Goal: Task Accomplishment & Management: Use online tool/utility

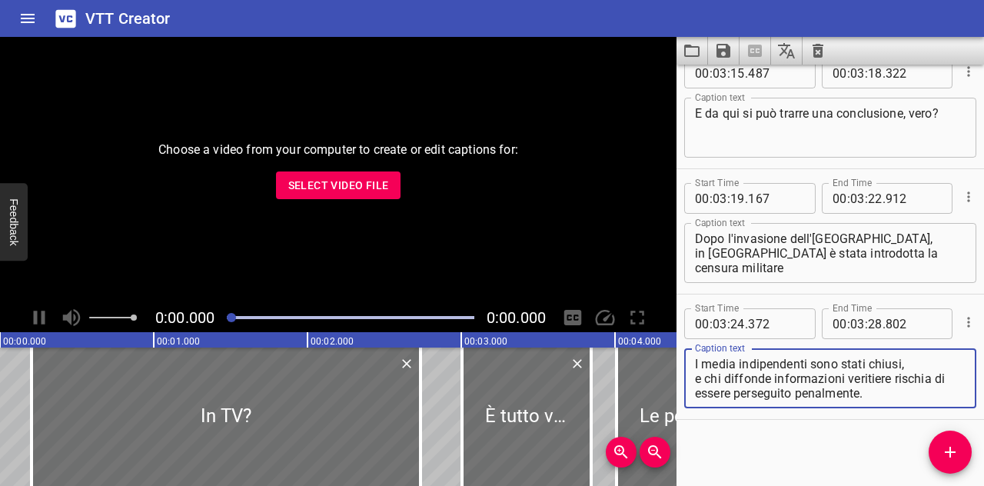
scroll to position [7418, 0]
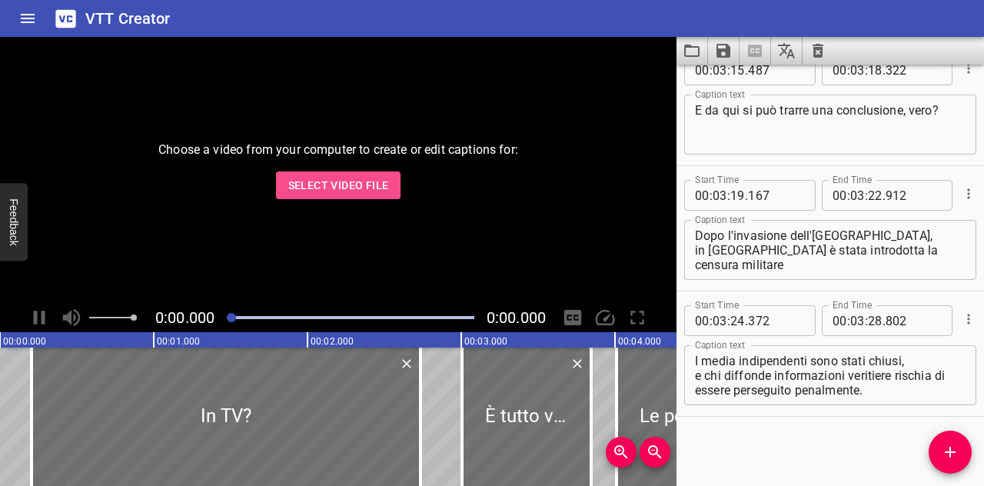
click at [301, 191] on span "Select Video File" at bounding box center [338, 185] width 101 height 19
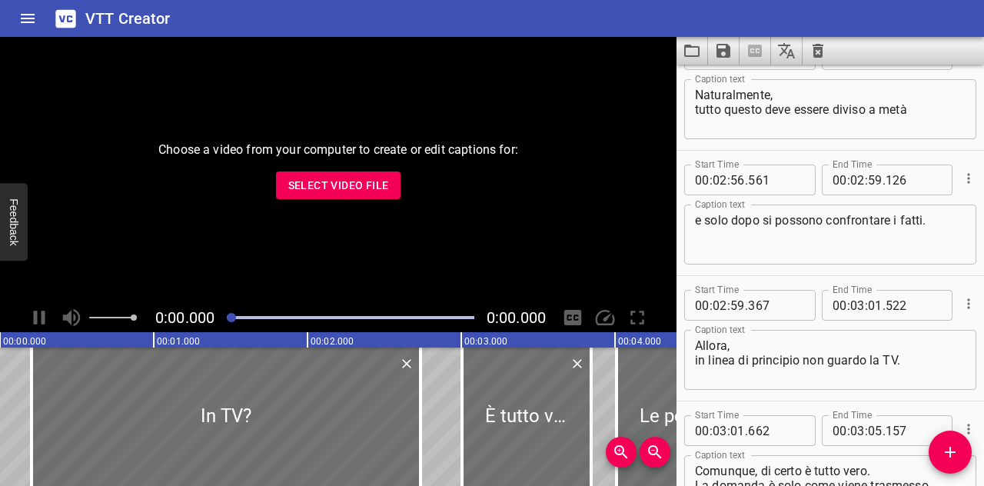
scroll to position [6492, 0]
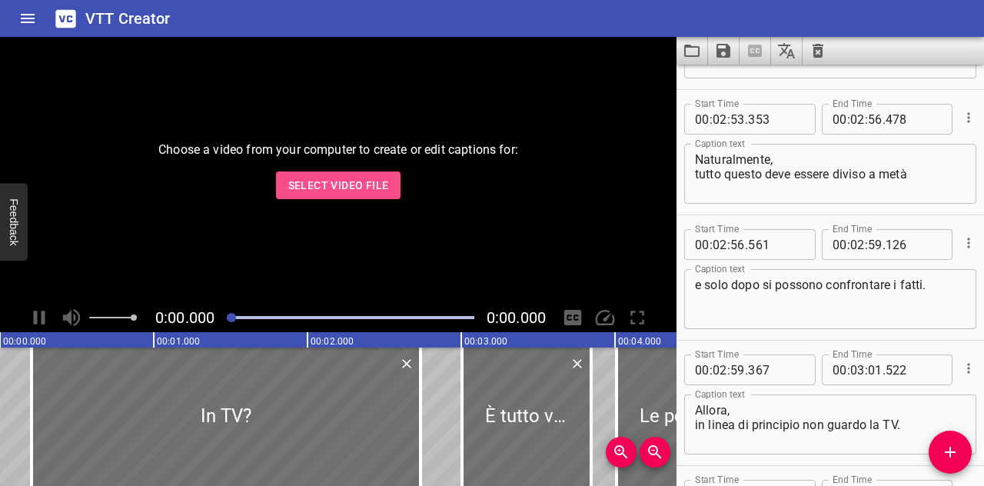
click at [378, 179] on span "Select Video File" at bounding box center [338, 185] width 101 height 19
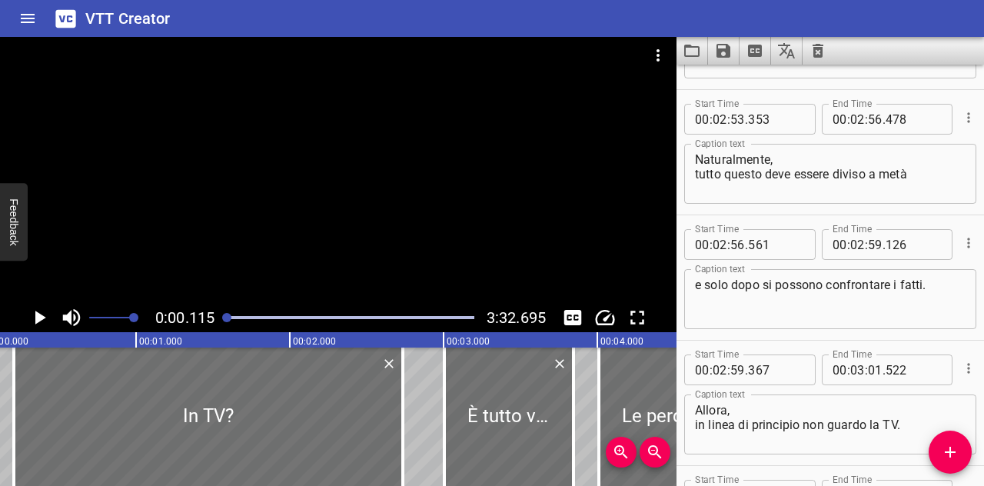
click at [40, 311] on icon "Play/Pause" at bounding box center [39, 317] width 23 height 23
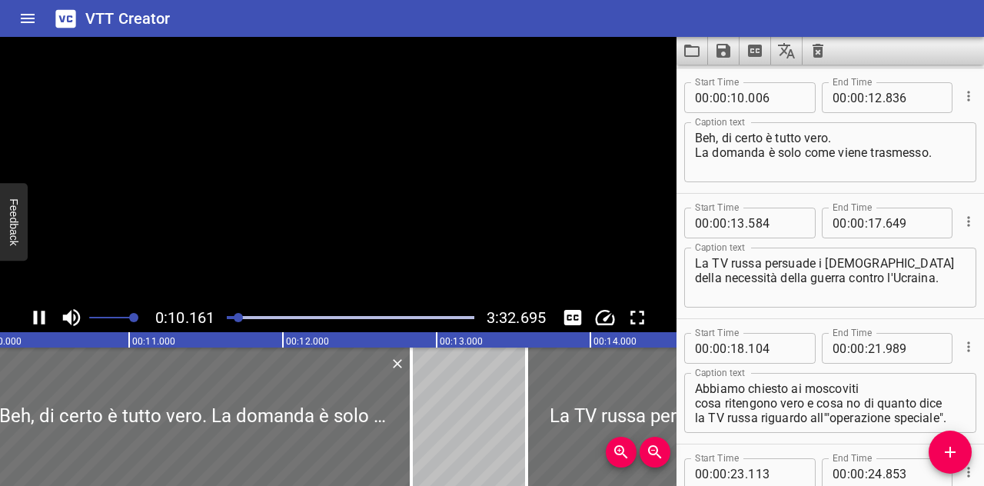
scroll to position [501, 0]
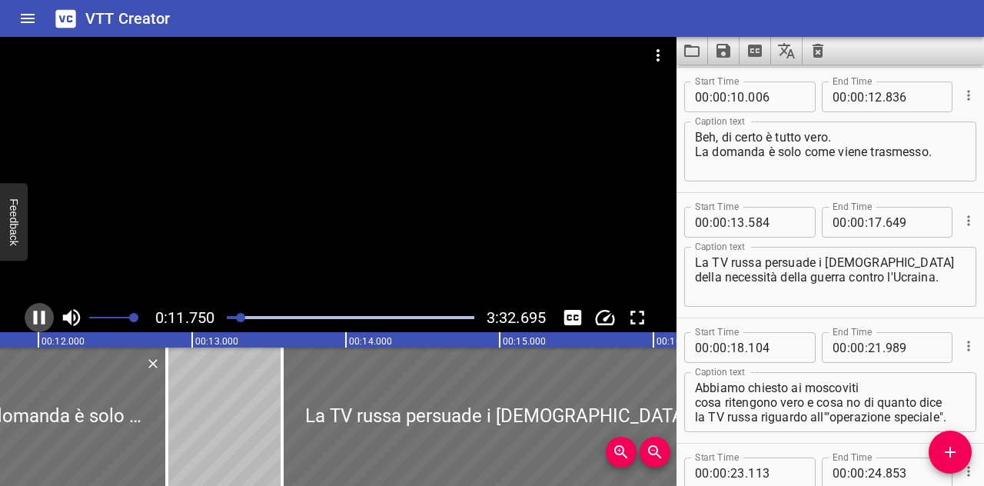
click at [28, 315] on icon "Play/Pause" at bounding box center [39, 317] width 23 height 23
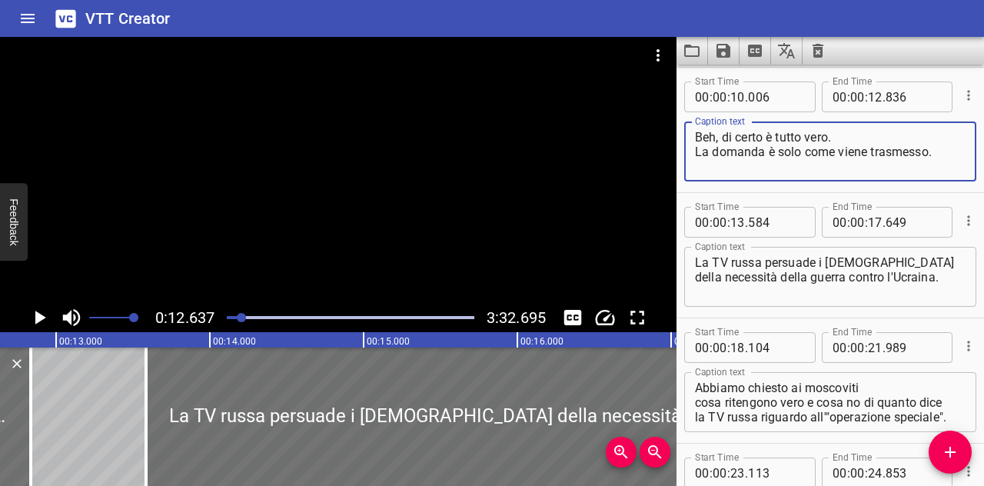
click at [930, 161] on textarea "Beh, di certo è tutto vero. La domanda è solo come viene trasmesso." at bounding box center [830, 152] width 271 height 44
type textarea "Beh, di certo è tutto vero. Il problema"
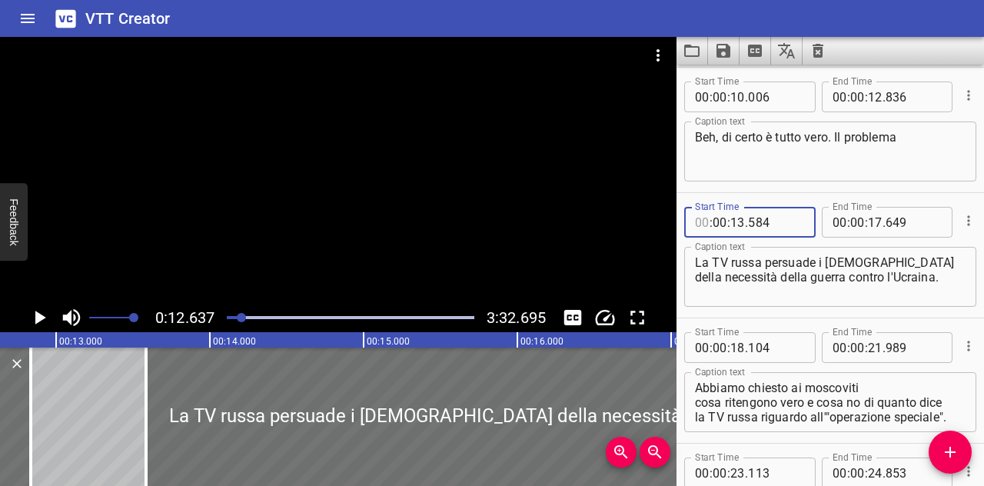
type input "00"
click at [816, 161] on textarea "Beh, di certo è tutto vero. Il problema" at bounding box center [830, 152] width 271 height 44
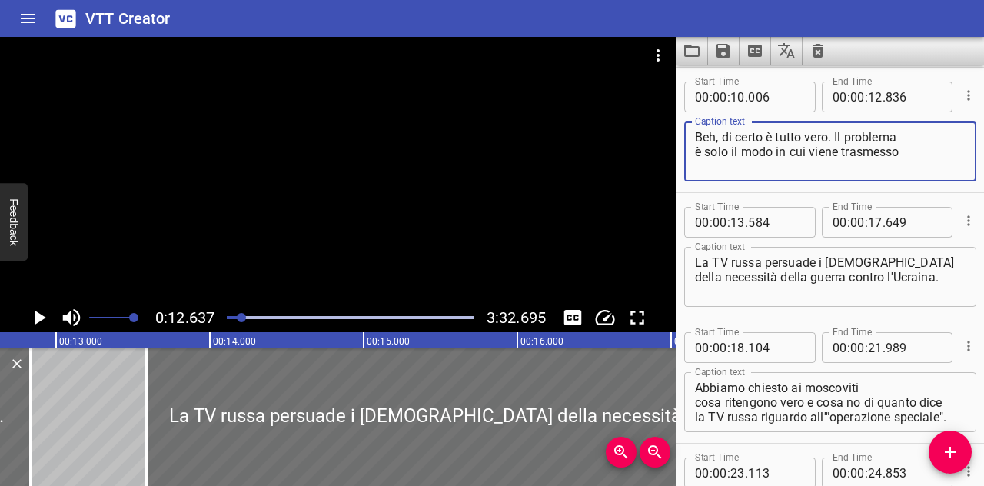
type textarea "Beh, di certo è tutto vero. Il problema è solo il modo in cui viene trasmesso"
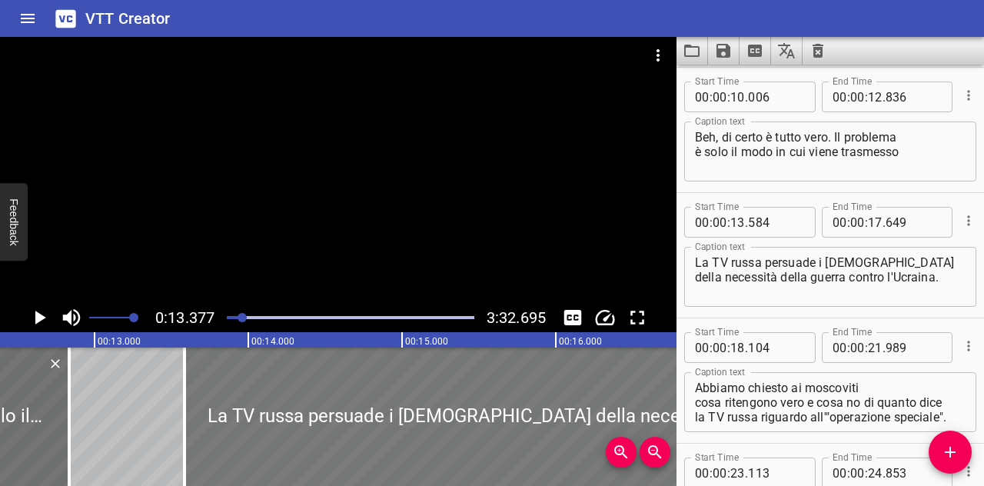
scroll to position [0, 1901]
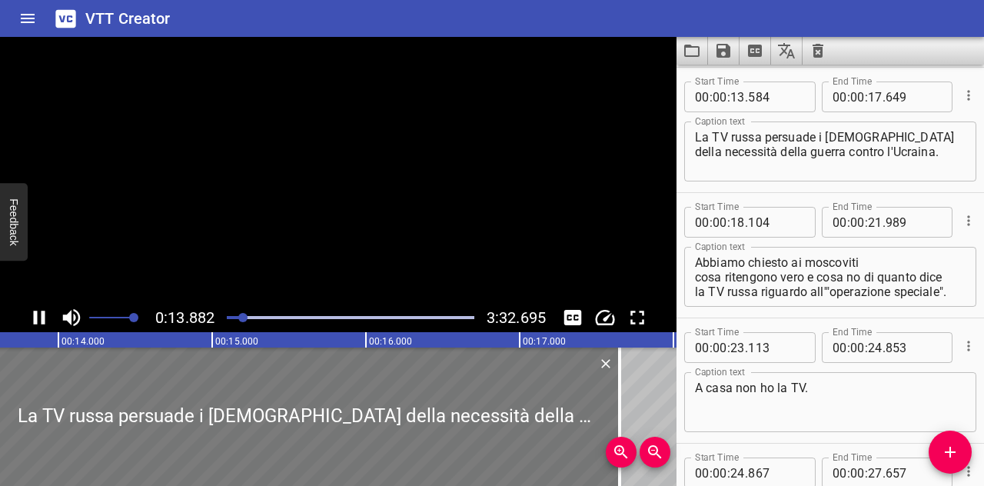
scroll to position [0, 2141]
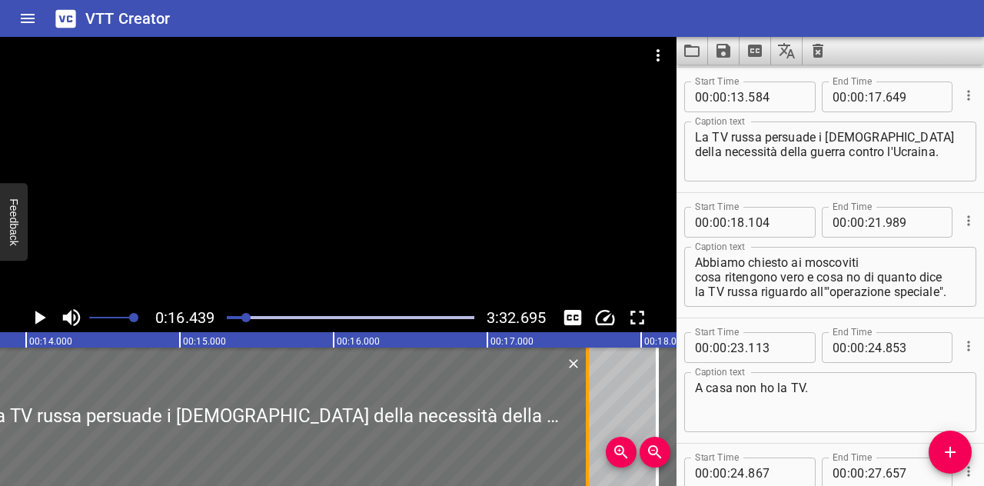
scroll to position [0, 2124]
click at [291, 440] on div at bounding box center [276, 416] width 625 height 138
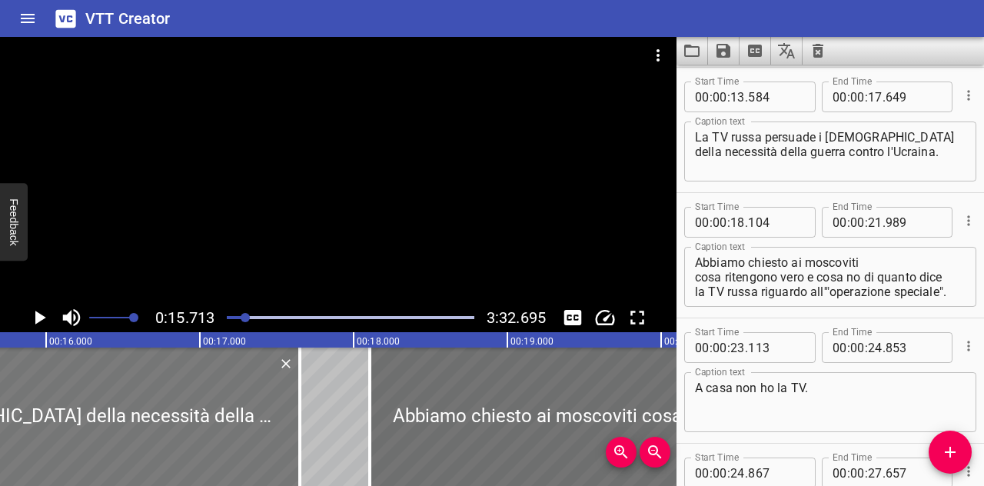
scroll to position [0, 2415]
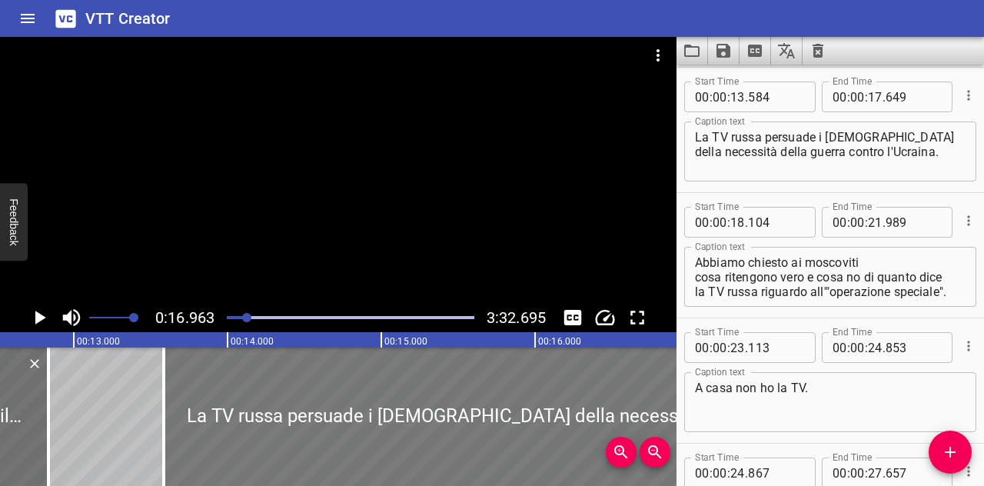
scroll to position [0, 1923]
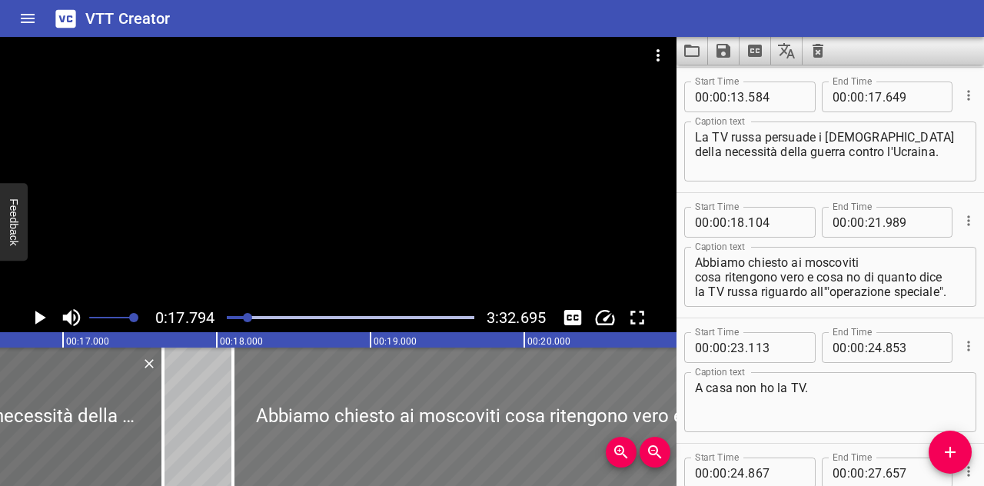
scroll to position [0, 2544]
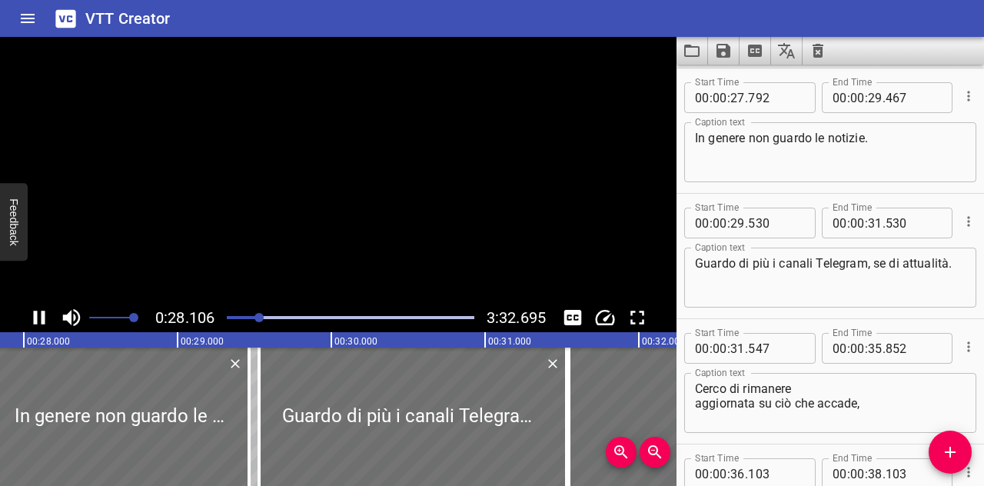
scroll to position [1128, 0]
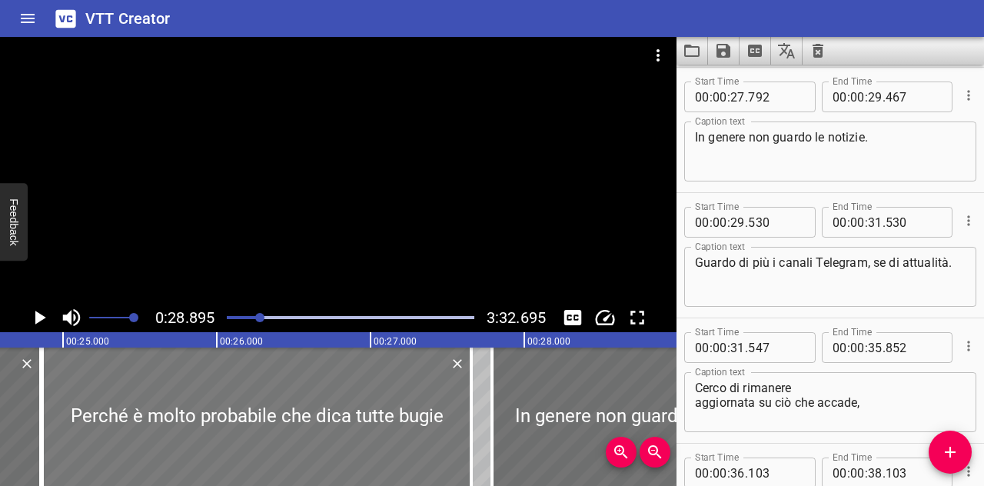
click at [203, 433] on div at bounding box center [256, 416] width 429 height 138
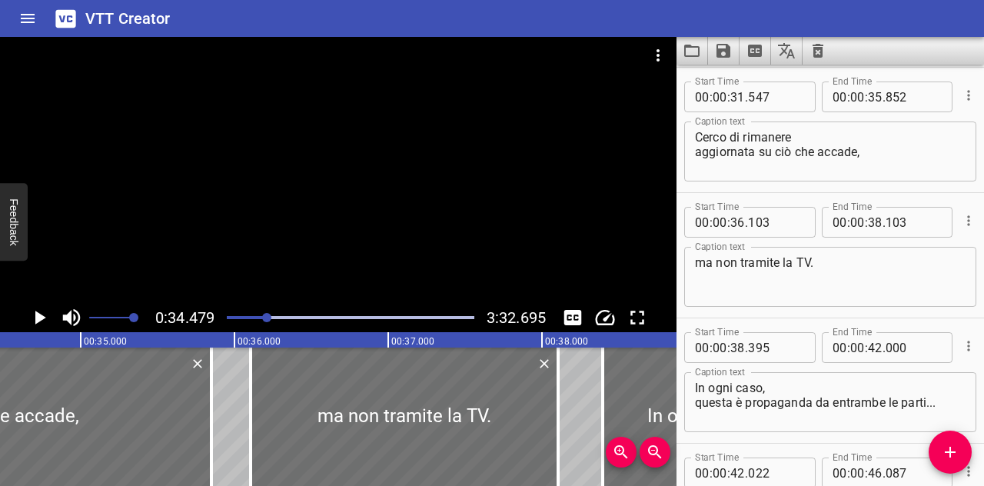
scroll to position [0, 5300]
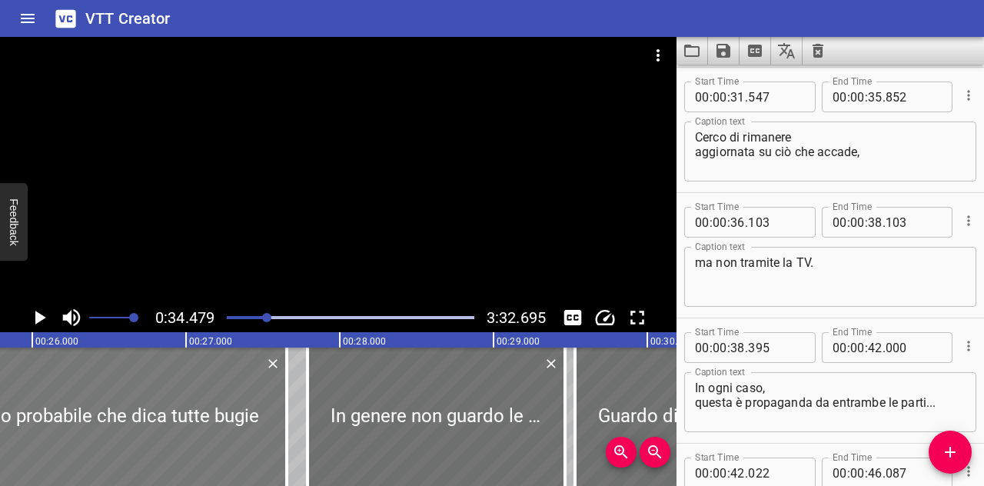
click at [144, 443] on div at bounding box center [72, 416] width 429 height 138
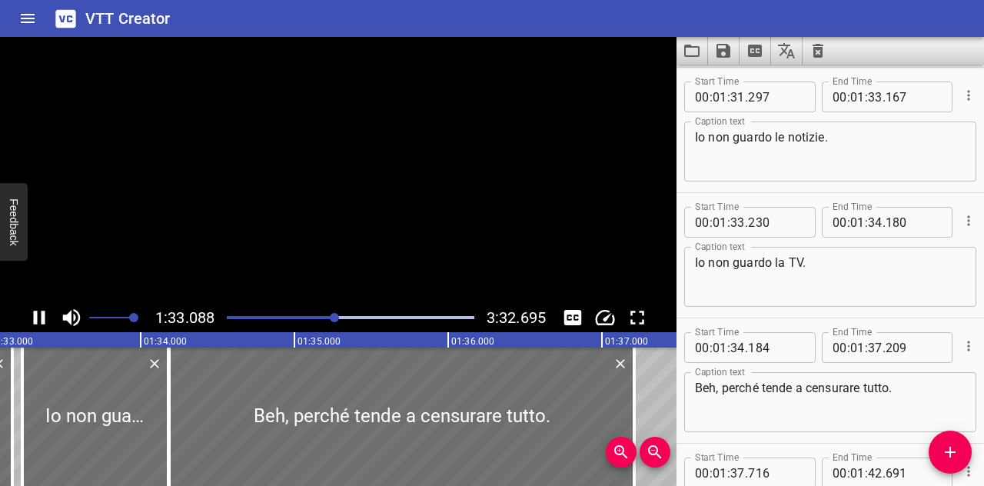
scroll to position [3485, 0]
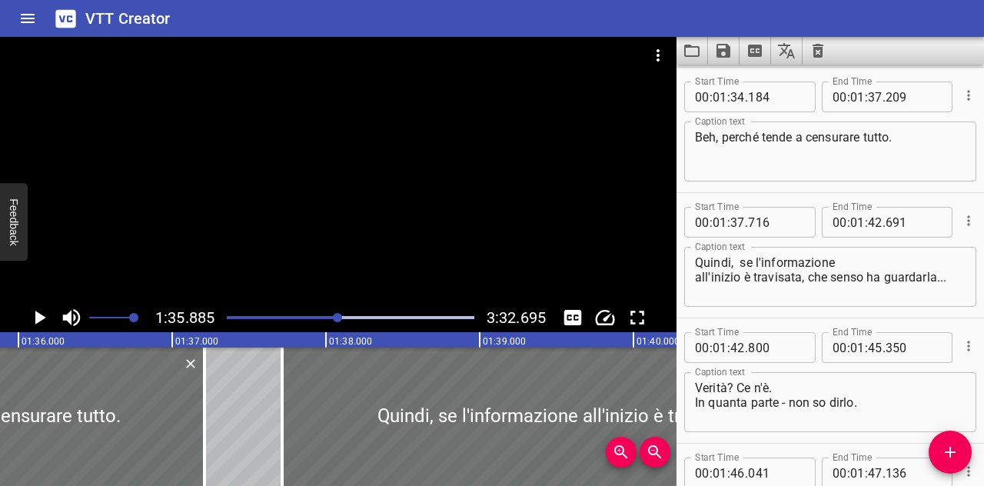
click at [38, 315] on icon "Play/Pause" at bounding box center [40, 318] width 11 height 14
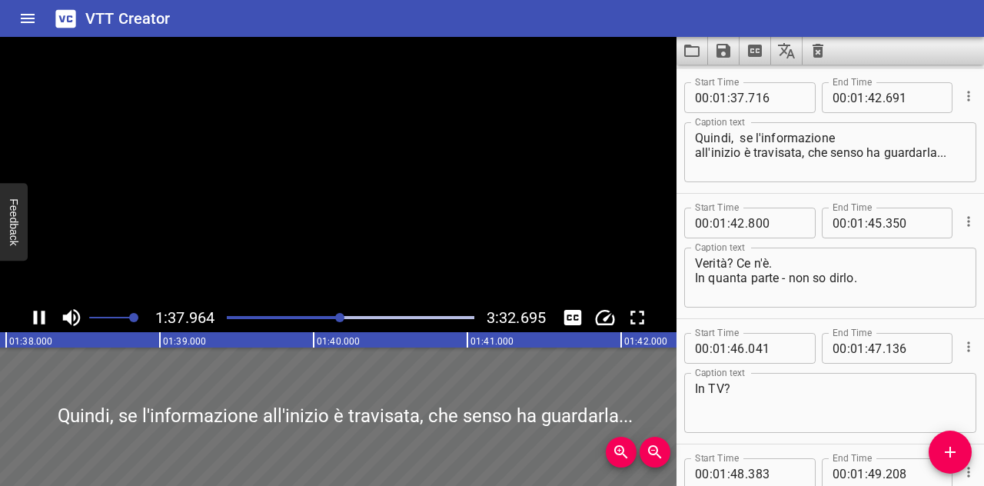
scroll to position [3758, 0]
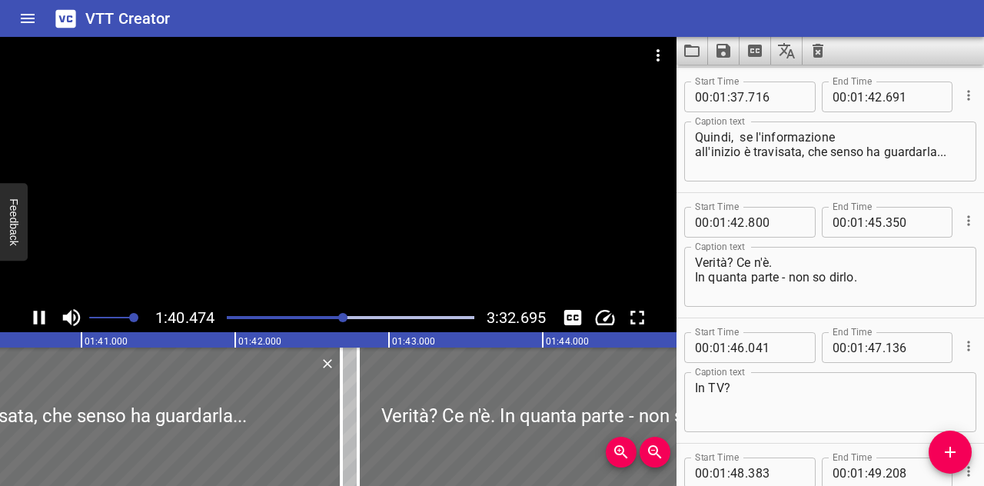
click at [36, 316] on icon "Play/Pause" at bounding box center [40, 318] width 12 height 14
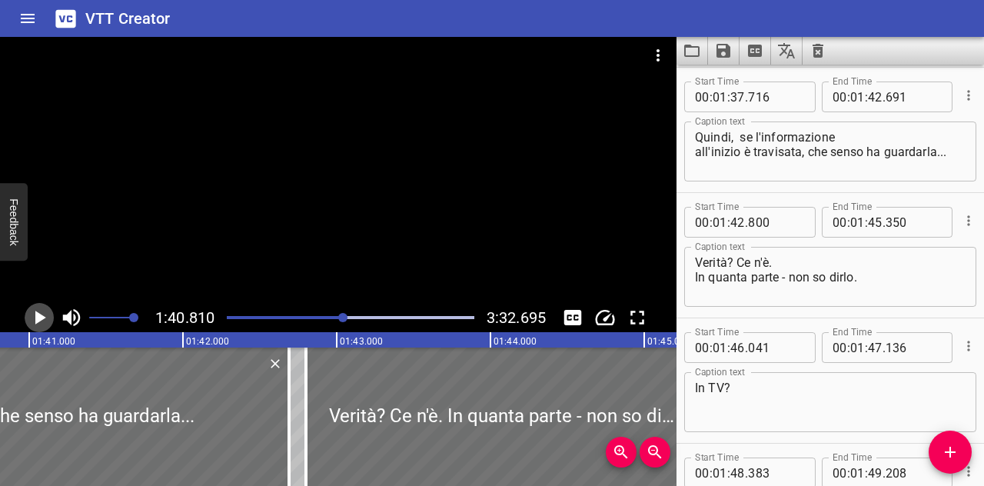
click at [36, 316] on icon "Play/Pause" at bounding box center [40, 318] width 11 height 14
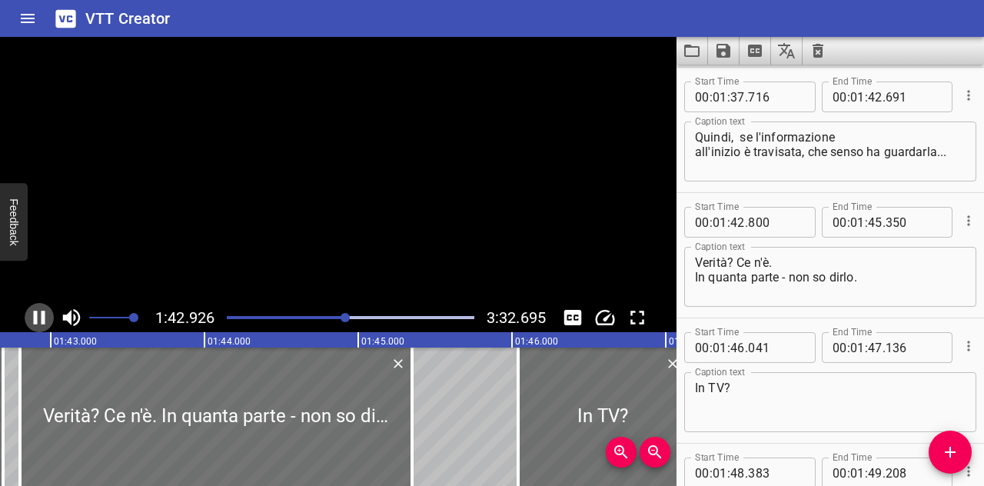
scroll to position [3883, 0]
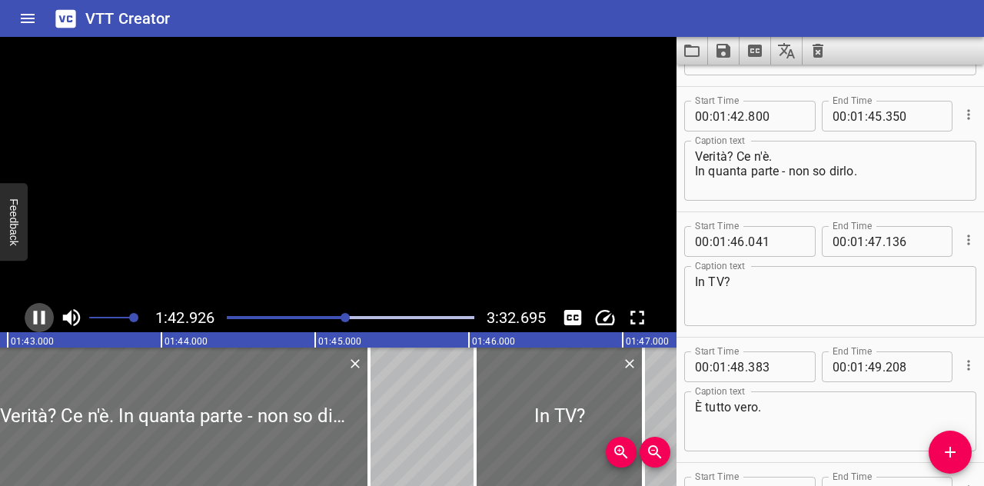
click at [36, 316] on icon "Play/Pause" at bounding box center [40, 318] width 12 height 14
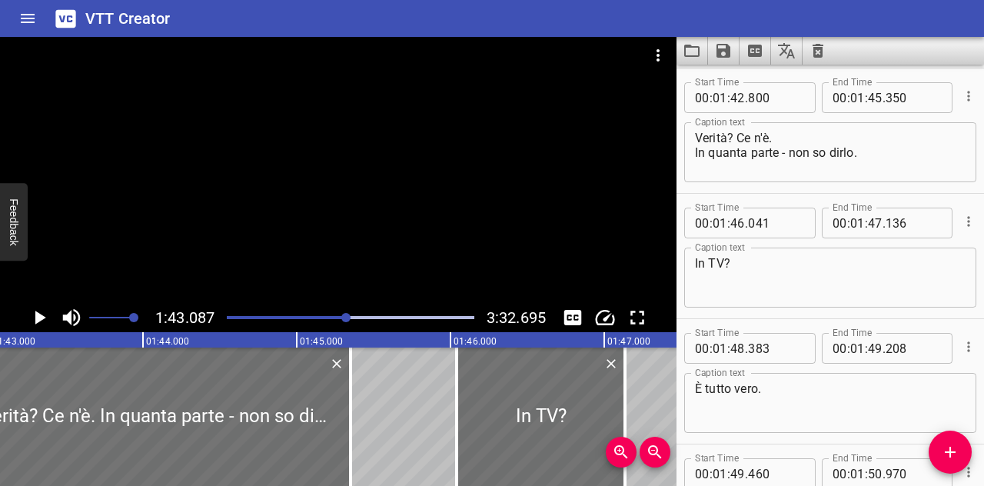
scroll to position [3884, 0]
click at [25, 303] on button "Play/Pause" at bounding box center [39, 317] width 29 height 29
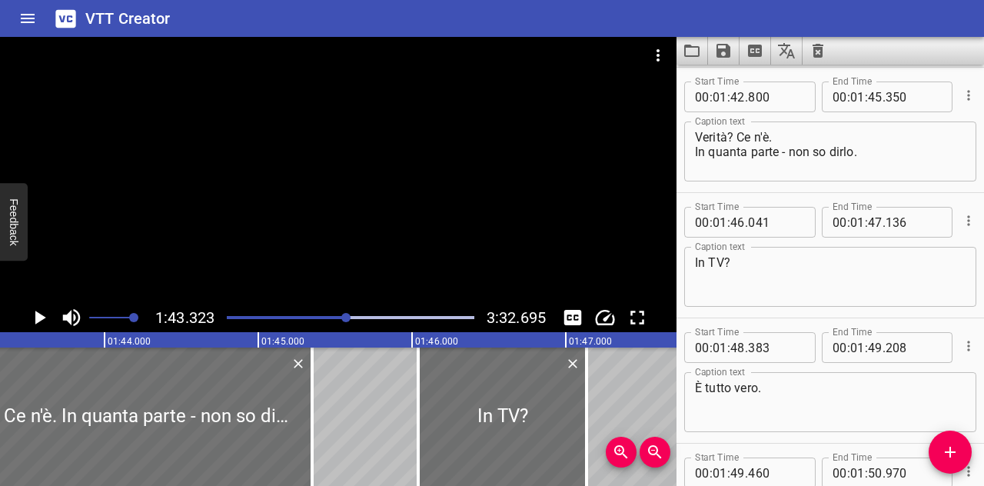
click at [36, 316] on icon "Play/Pause" at bounding box center [40, 318] width 11 height 14
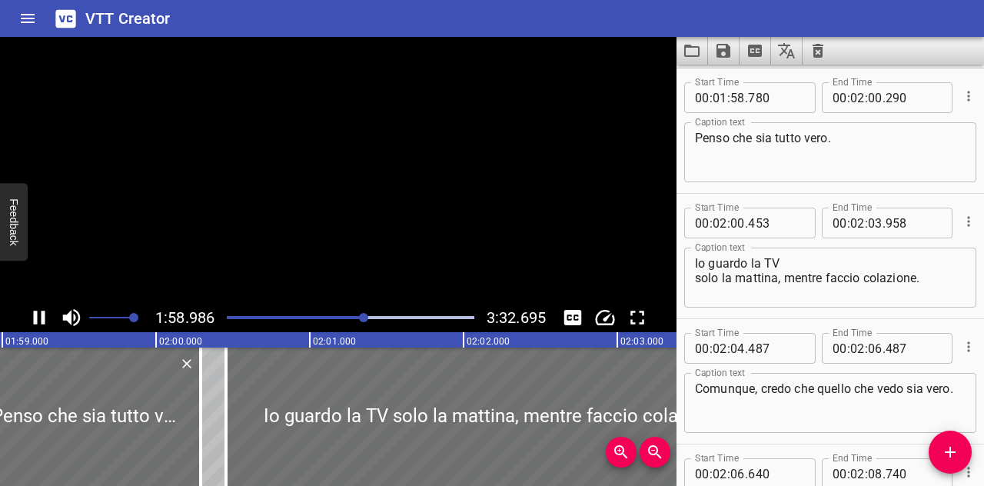
scroll to position [4635, 0]
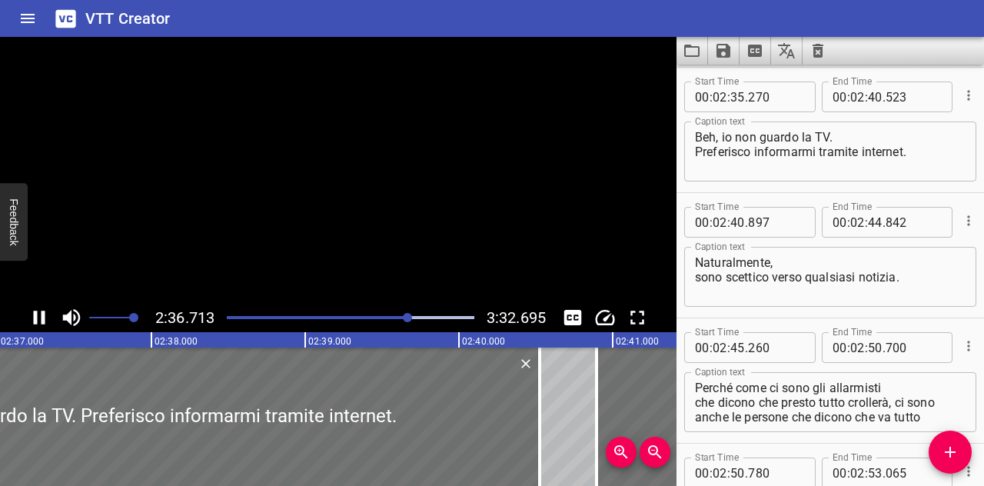
click at [25, 303] on button "Play/Pause" at bounding box center [39, 317] width 29 height 29
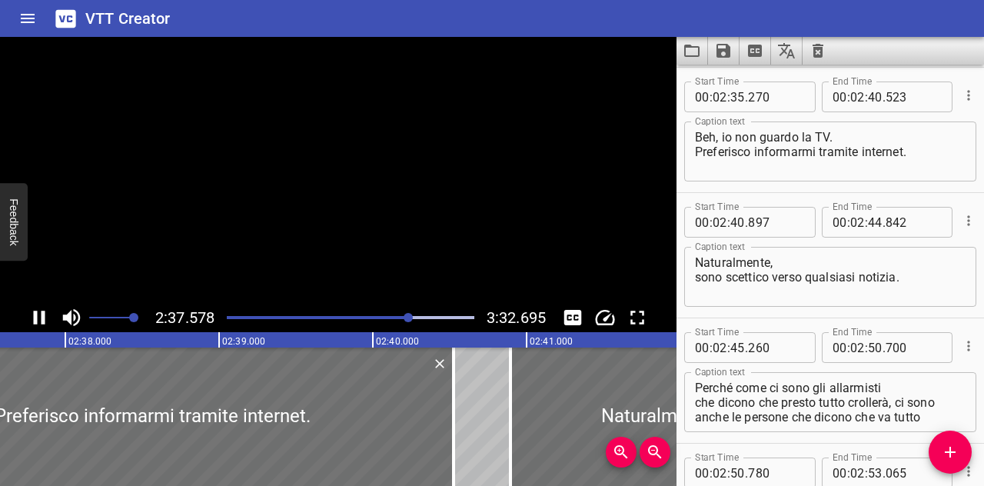
click at [25, 303] on button "Play/Pause" at bounding box center [39, 317] width 29 height 29
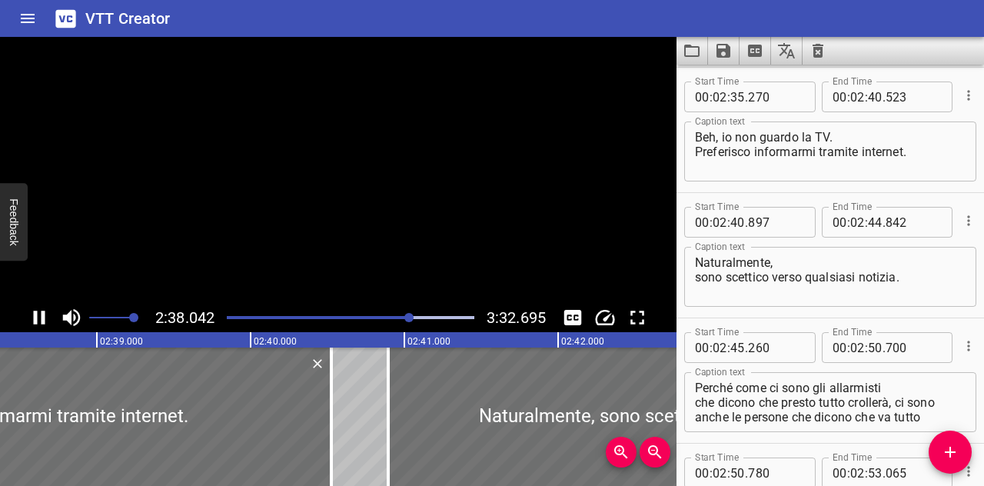
click at [25, 303] on button "Play/Pause" at bounding box center [39, 317] width 29 height 29
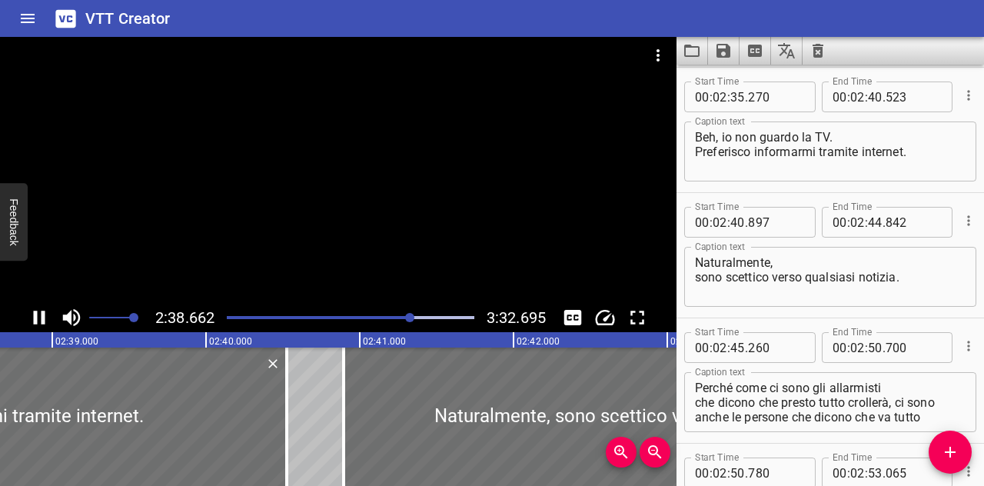
click at [36, 316] on icon "Play/Pause" at bounding box center [40, 318] width 12 height 14
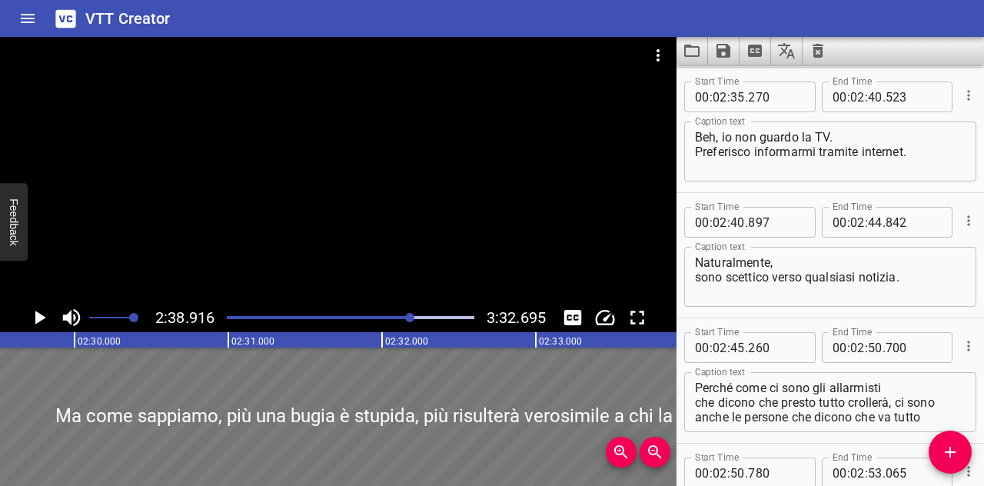
click at [153, 404] on div at bounding box center [398, 416] width 885 height 138
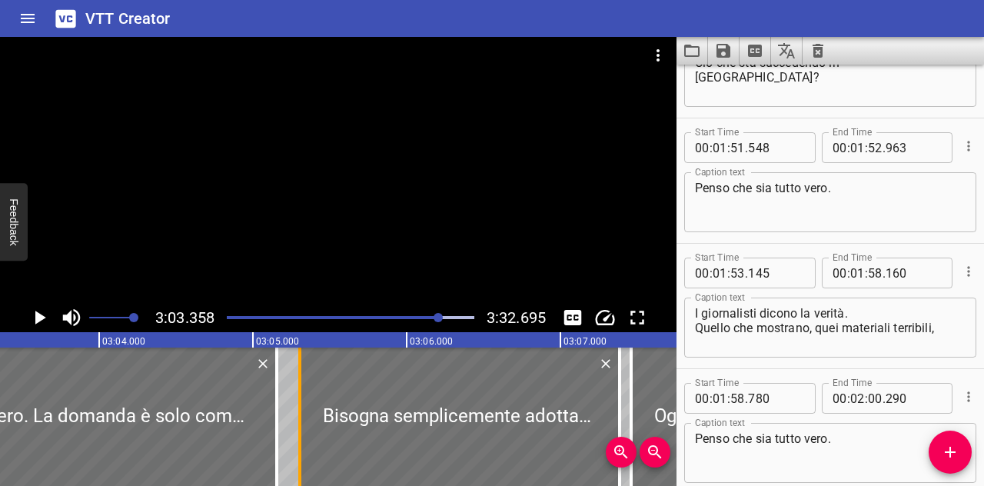
scroll to position [4335, 0]
click at [94, 406] on div at bounding box center [7, 416] width 537 height 138
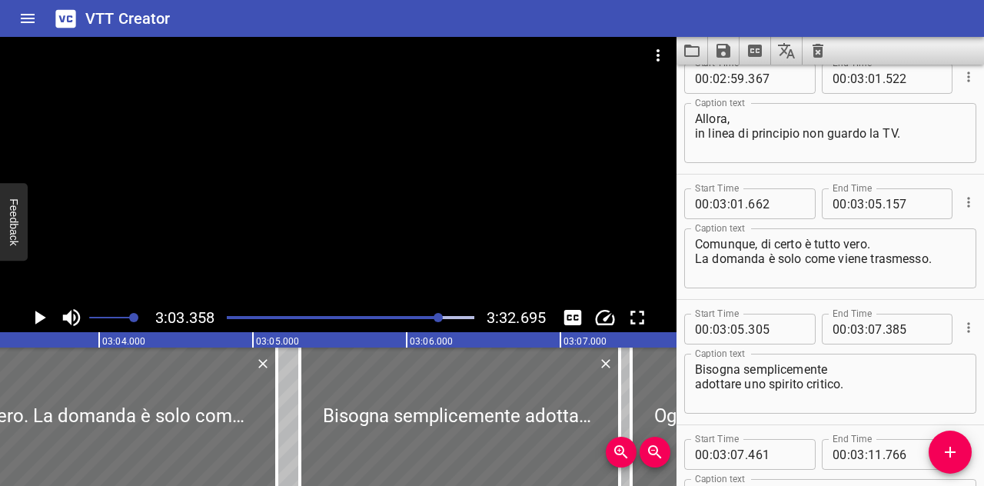
scroll to position [6787, 0]
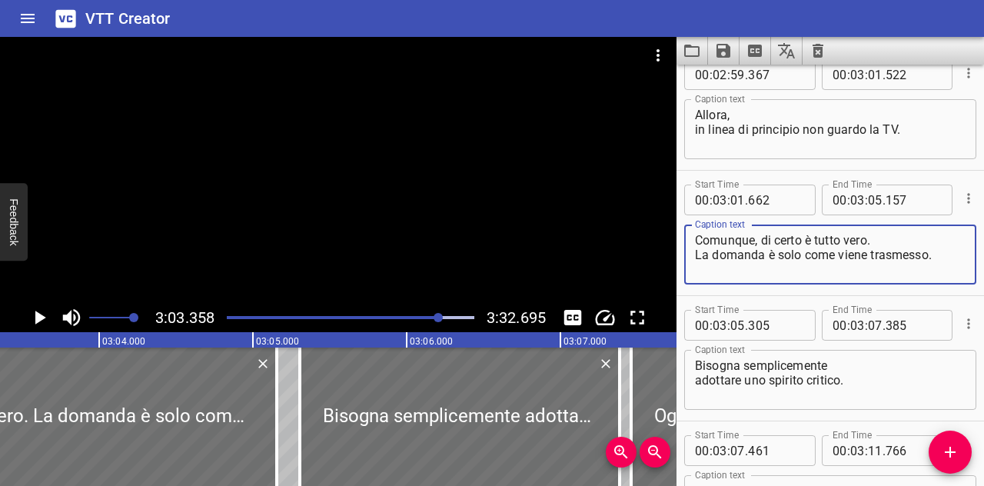
drag, startPoint x: 932, startPoint y: 254, endPoint x: 735, endPoint y: 264, distance: 197.0
click at [735, 264] on textarea "Comunque, di certo è tutto vero. La domanda è solo come viene trasmesso." at bounding box center [830, 255] width 271 height 44
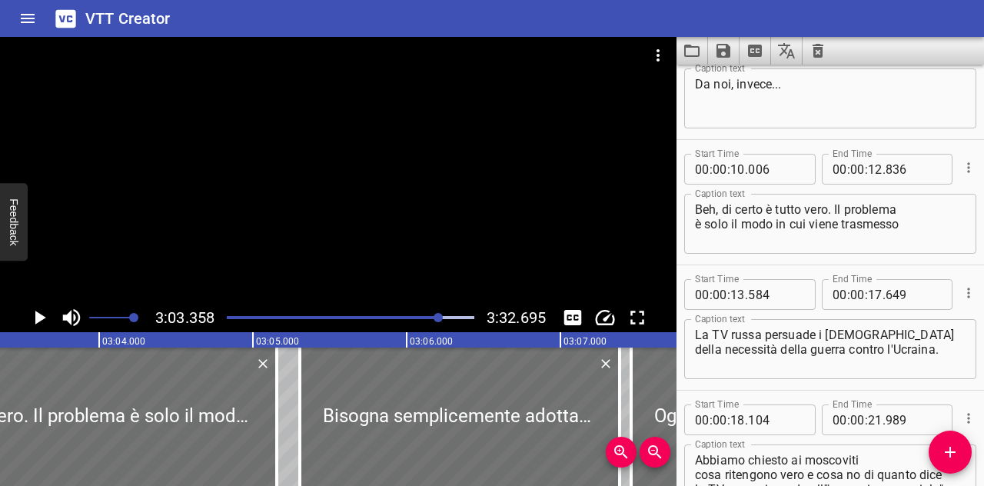
scroll to position [430, 0]
click at [310, 274] on div at bounding box center [338, 170] width 676 height 266
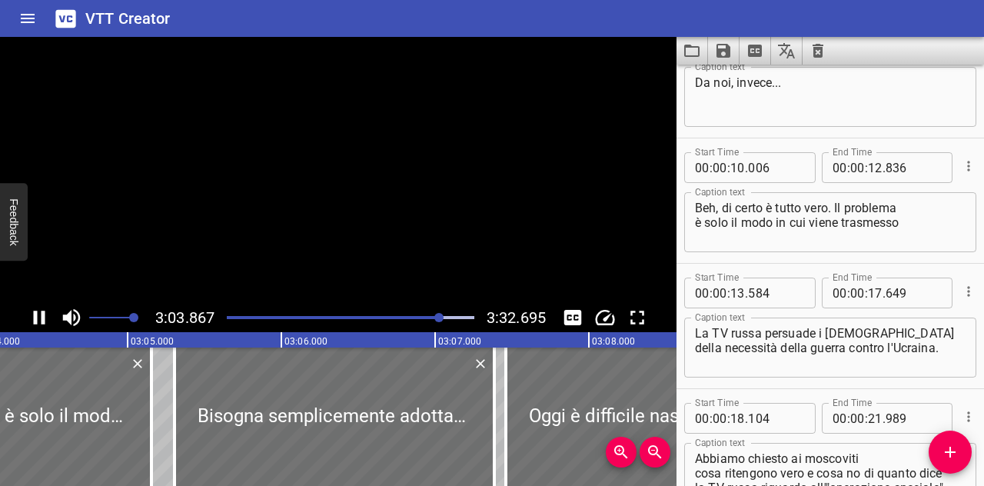
click at [310, 274] on div at bounding box center [338, 170] width 676 height 266
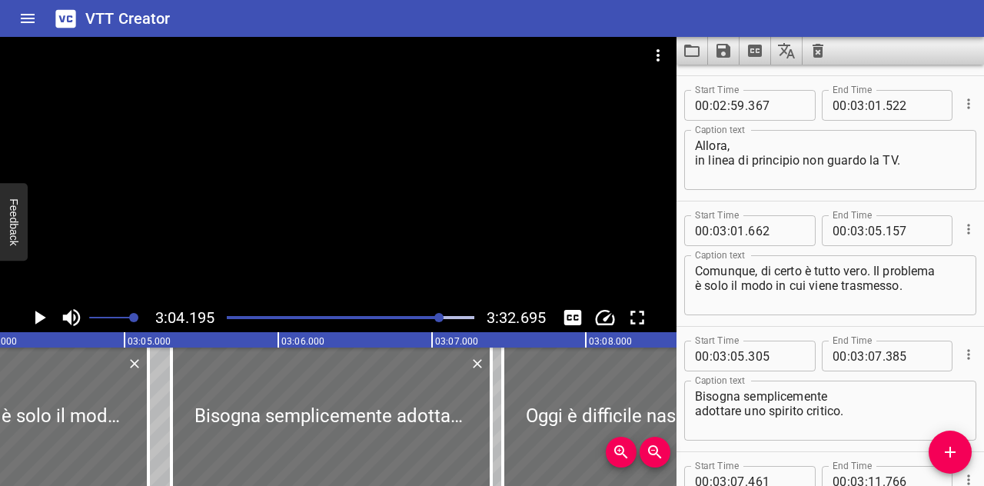
scroll to position [6794, 0]
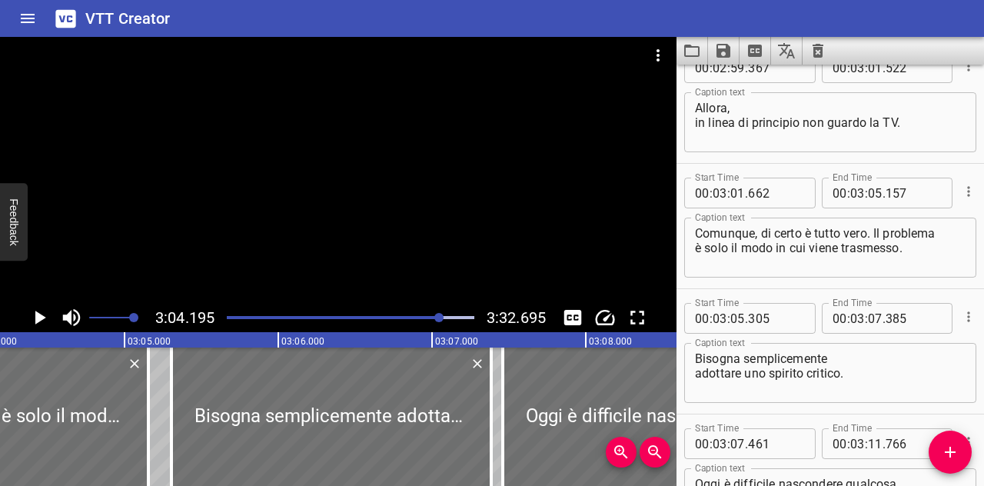
click at [877, 237] on textarea "Comunque, di certo è tutto vero. Il problema è solo il modo in cui viene trasme…" at bounding box center [830, 248] width 271 height 44
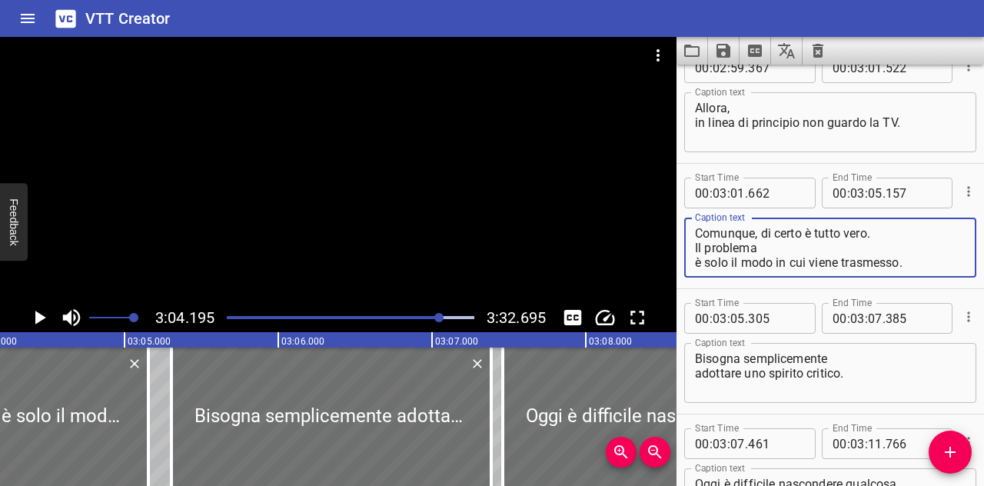
click at [694, 254] on div "Comunque, di certo è tutto vero. Il problema è solo il modo in cui viene trasme…" at bounding box center [830, 248] width 292 height 60
click at [694, 264] on div "Comunque, di certo è tutto vero. Il problema è solo il modo in cui viene trasme…" at bounding box center [830, 248] width 292 height 60
click at [695, 265] on textarea "Comunque, di certo è tutto vero. Il problema è solo il modo in cui viene trasme…" at bounding box center [830, 248] width 271 height 44
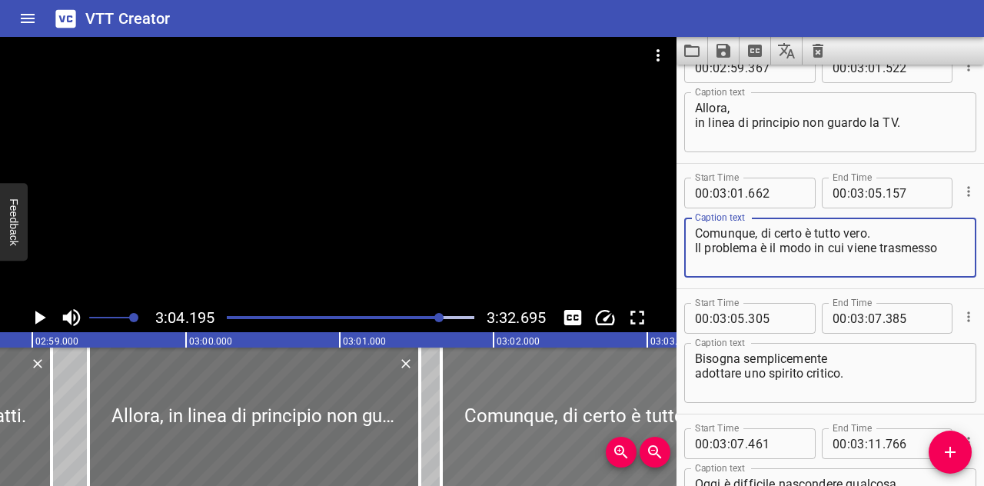
scroll to position [0, 27477]
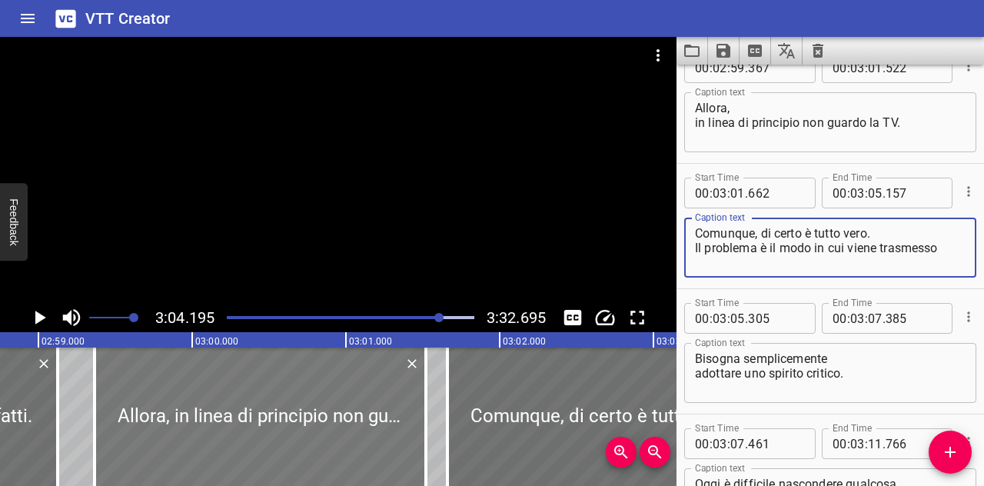
type textarea "Comunque, di certo è tutto vero. Il problema è il modo in cui viene trasmesso"
click at [108, 413] on div at bounding box center [260, 416] width 331 height 138
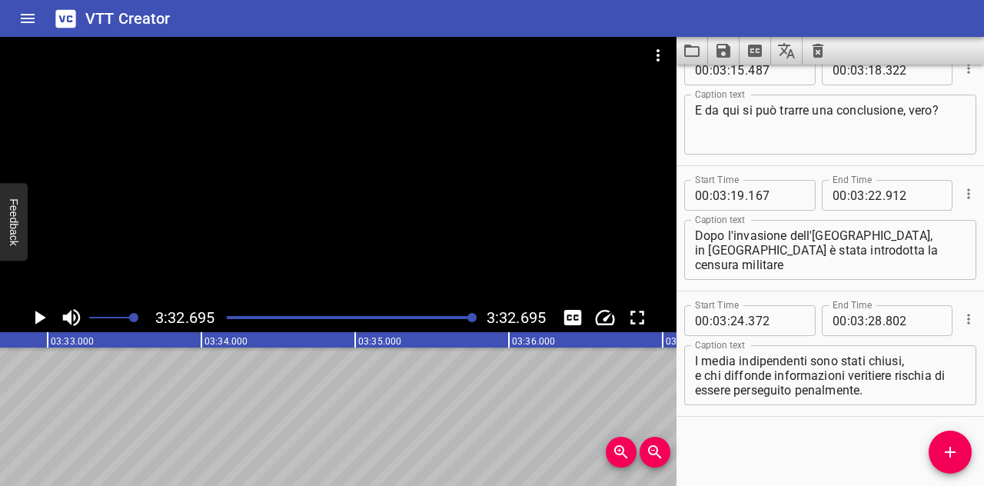
scroll to position [0, 32694]
click at [723, 60] on button "Save captions to file" at bounding box center [724, 51] width 32 height 28
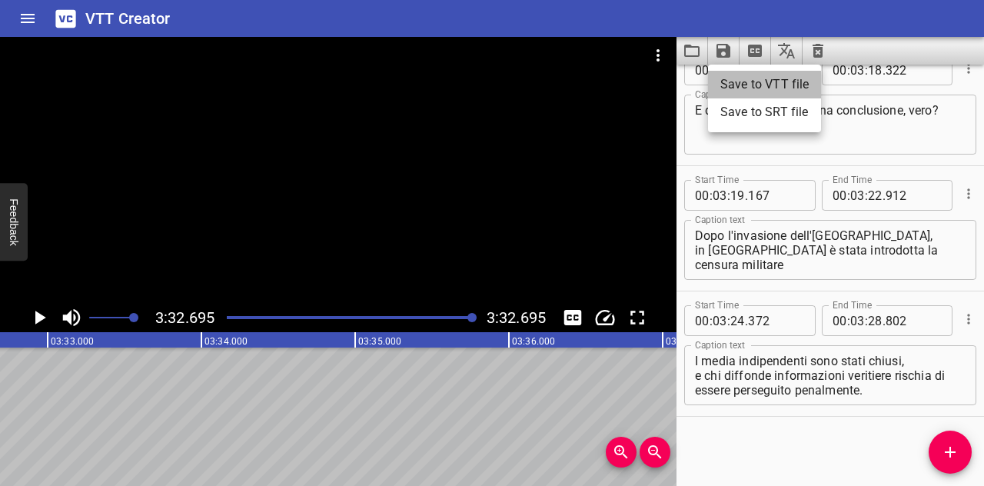
click at [736, 85] on li "Save to VTT file" at bounding box center [764, 85] width 113 height 28
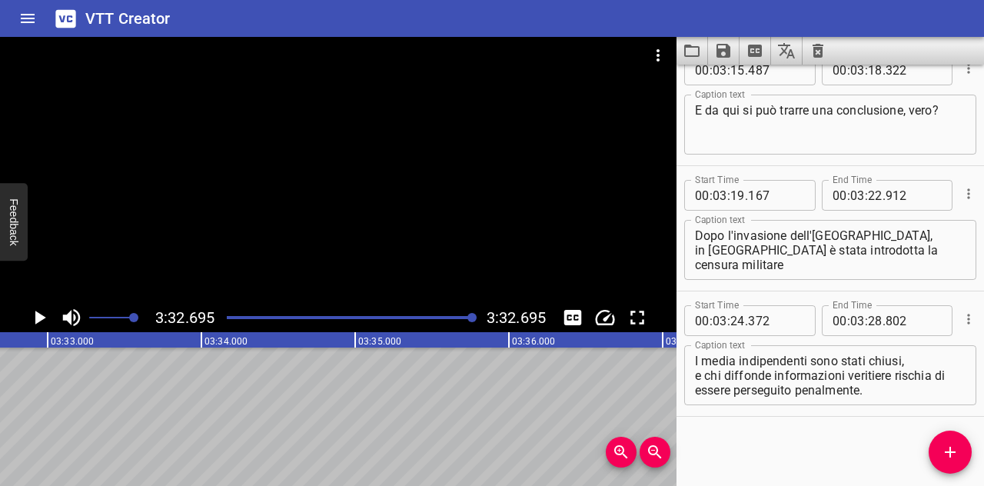
drag, startPoint x: 681, startPoint y: 50, endPoint x: 690, endPoint y: 50, distance: 9.2
click at [690, 50] on button "Load captions from file" at bounding box center [692, 51] width 32 height 28
click at [728, 53] on icon "Save captions to file" at bounding box center [723, 51] width 14 height 14
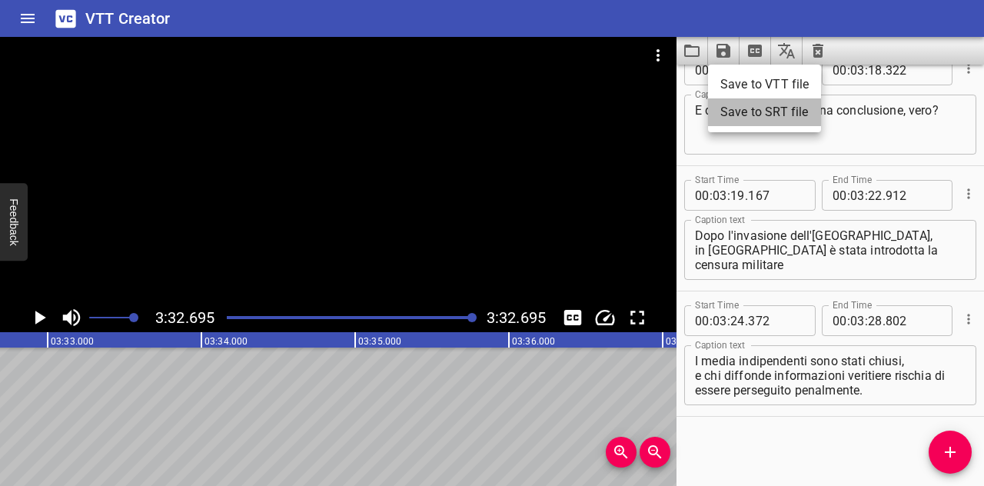
click at [739, 108] on li "Save to SRT file" at bounding box center [764, 112] width 113 height 28
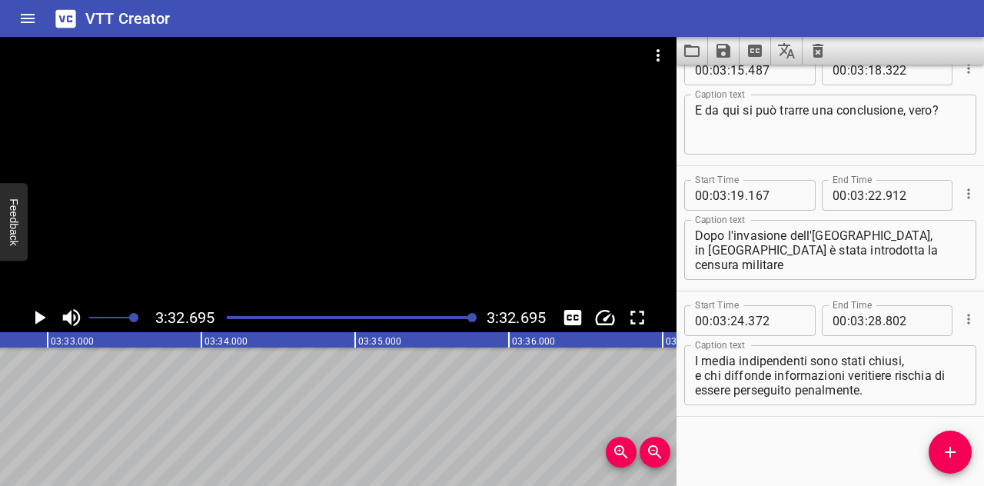
click at [6, 36] on div "VTT Creator" at bounding box center [492, 18] width 984 height 37
click at [17, 23] on button "Home" at bounding box center [27, 18] width 37 height 37
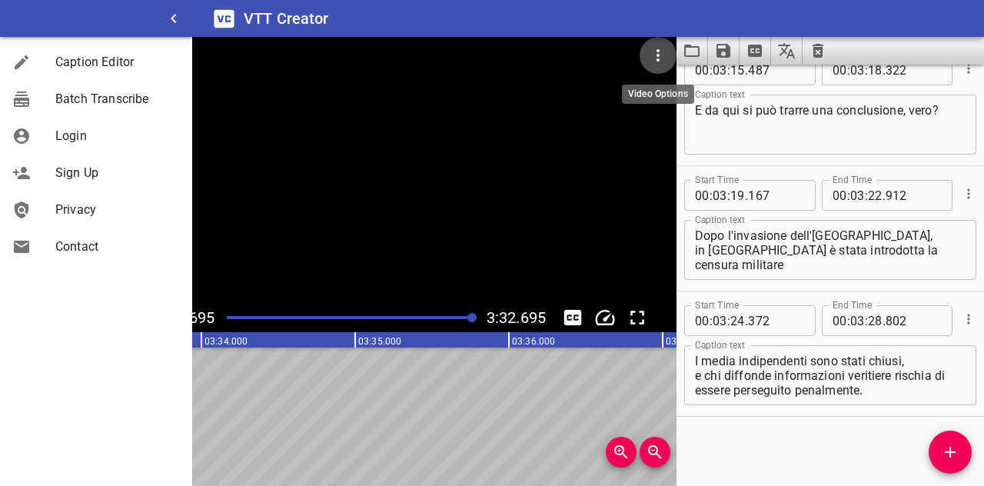
click at [659, 55] on icon "Video Options" at bounding box center [658, 55] width 18 height 18
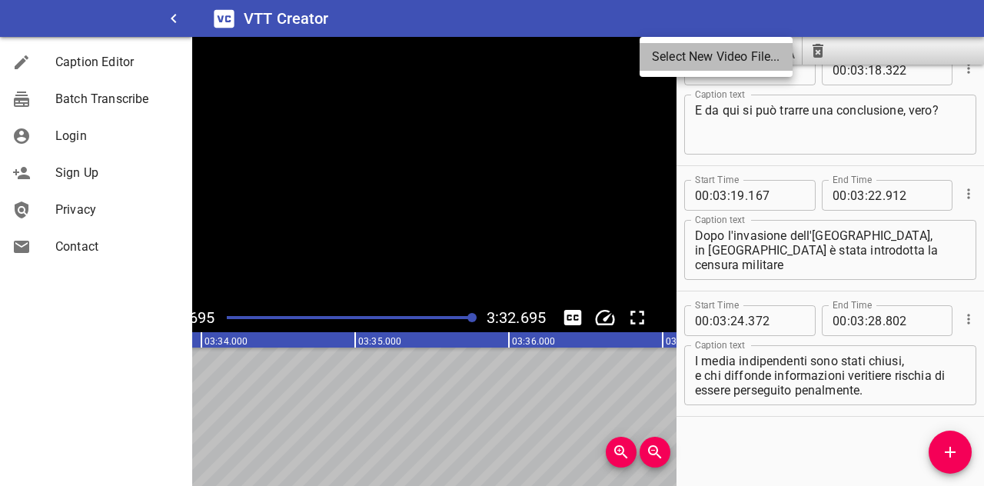
click at [681, 54] on li "Select New Video File..." at bounding box center [715, 57] width 153 height 28
click at [171, 25] on div at bounding box center [492, 243] width 984 height 486
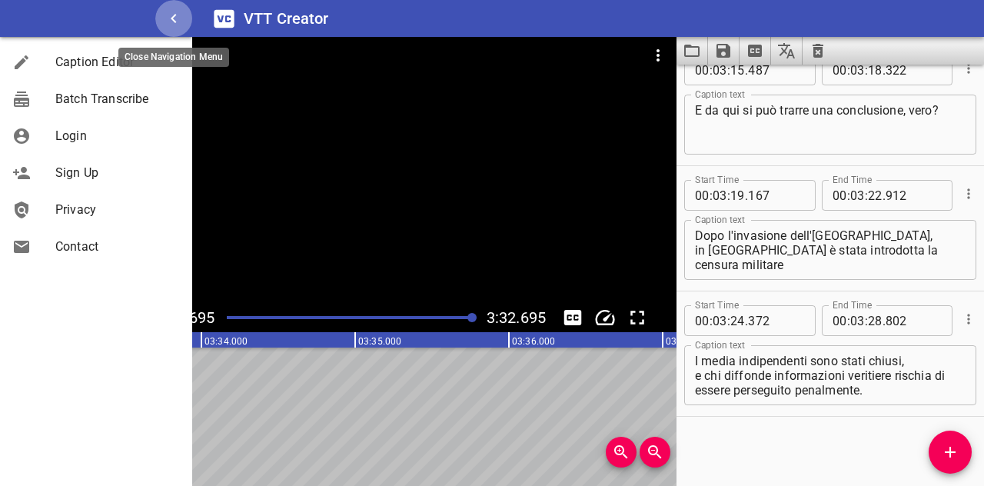
click at [166, 13] on icon "button" at bounding box center [173, 18] width 18 height 18
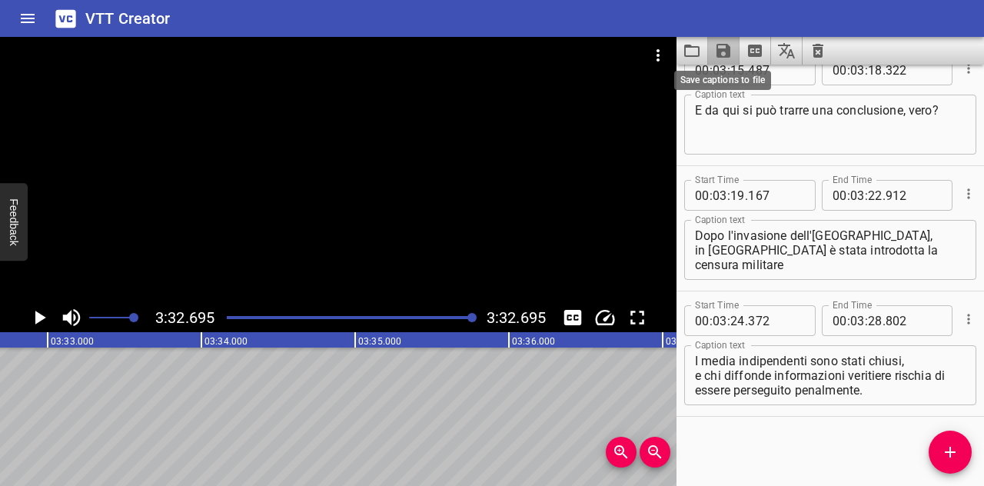
click at [723, 51] on icon "Save captions to file" at bounding box center [723, 51] width 14 height 14
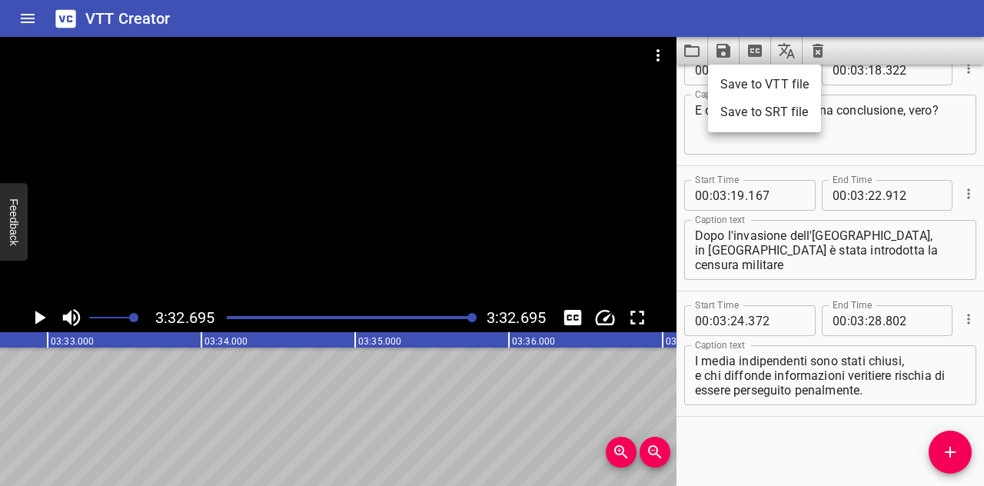
click at [761, 84] on li "Save to VTT file" at bounding box center [764, 85] width 113 height 28
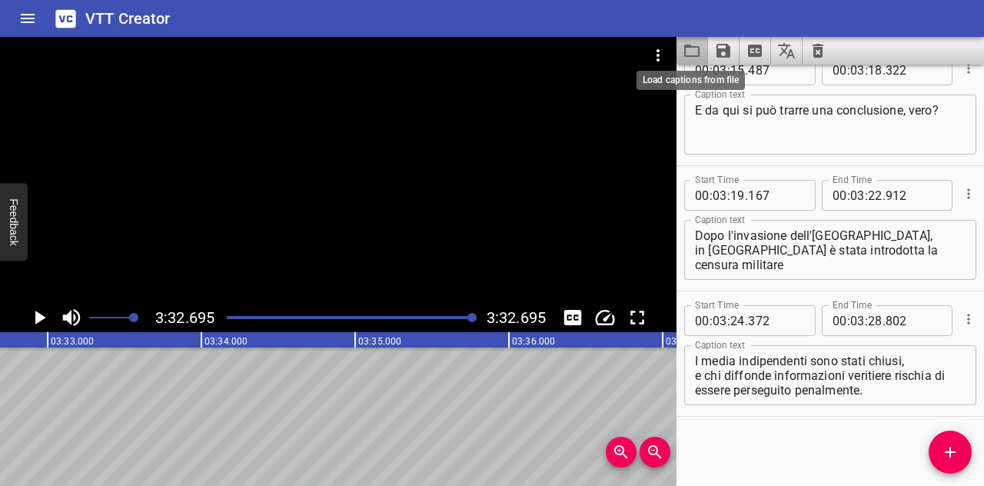
click at [699, 51] on icon "Load captions from file" at bounding box center [691, 51] width 15 height 12
click at [715, 55] on icon "Save captions to file" at bounding box center [723, 51] width 18 height 18
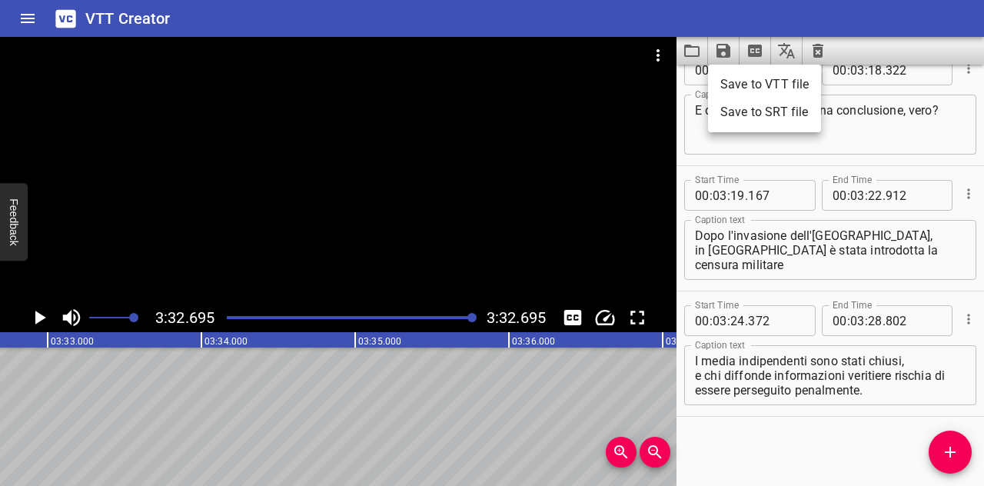
click at [739, 95] on li "Save to VTT file" at bounding box center [764, 85] width 113 height 28
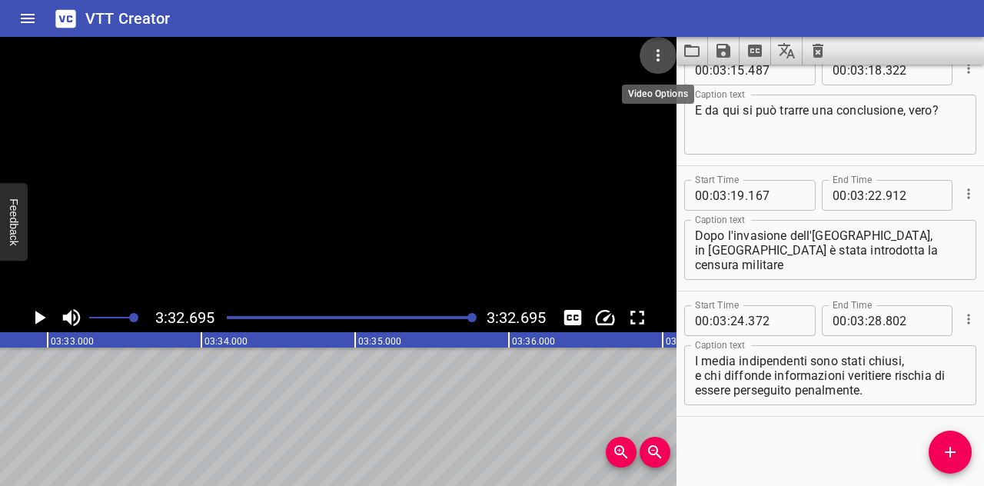
click at [659, 50] on icon "Video Options" at bounding box center [658, 55] width 18 height 18
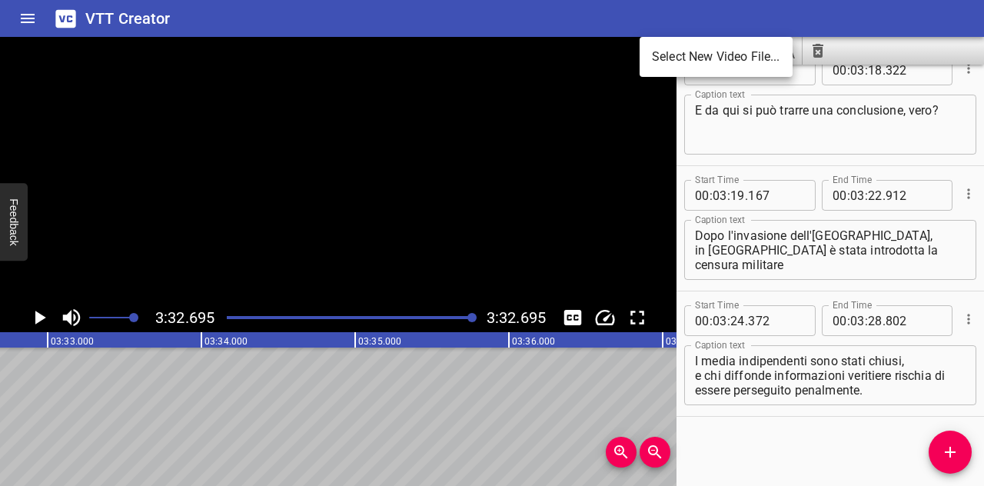
click at [397, 359] on div at bounding box center [492, 243] width 984 height 486
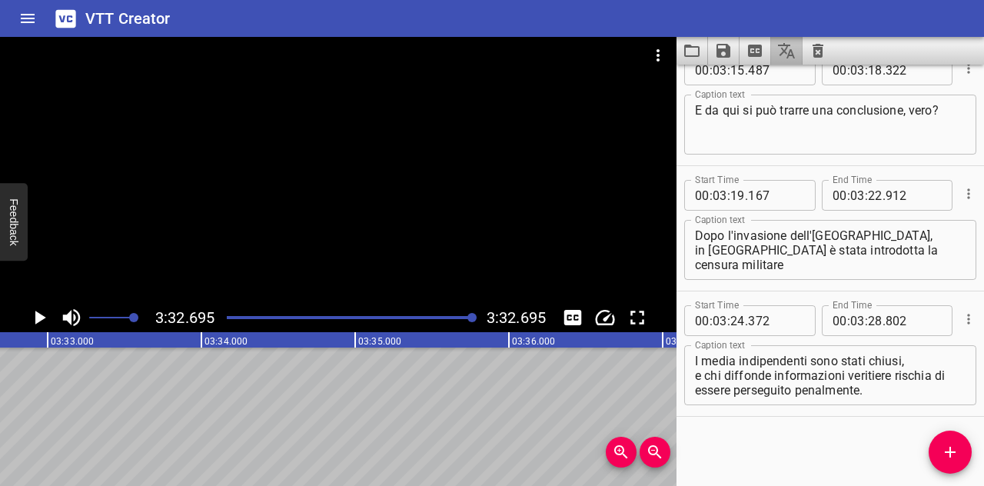
click at [786, 40] on button "Translate captions" at bounding box center [787, 51] width 32 height 28
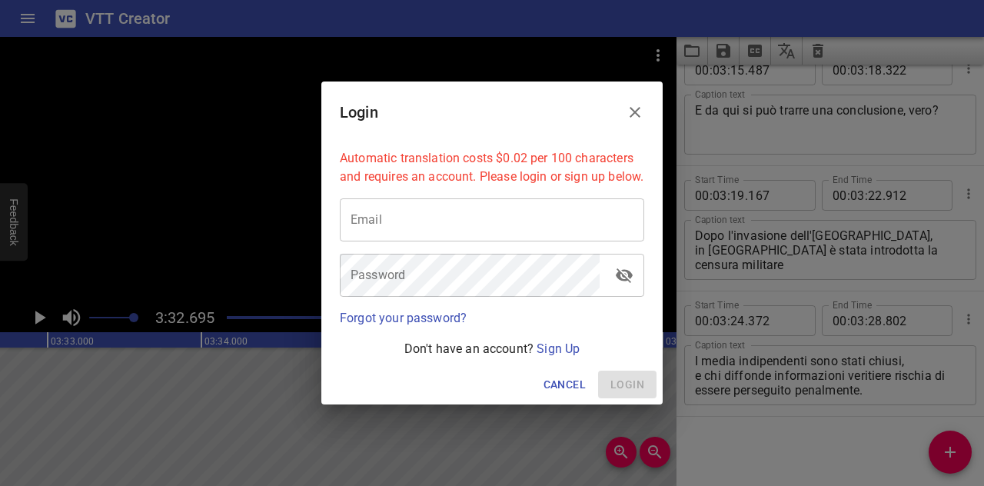
click at [568, 385] on span "Cancel" at bounding box center [564, 384] width 42 height 19
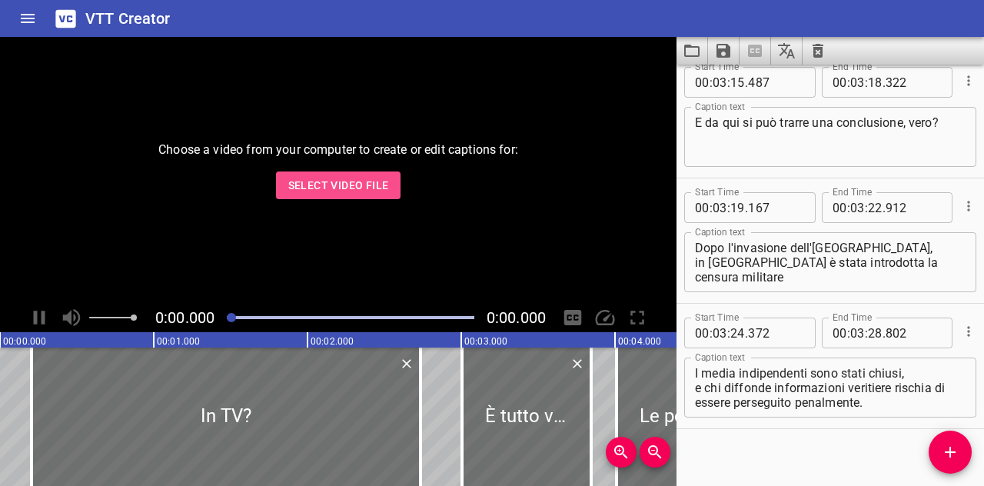
scroll to position [7418, 0]
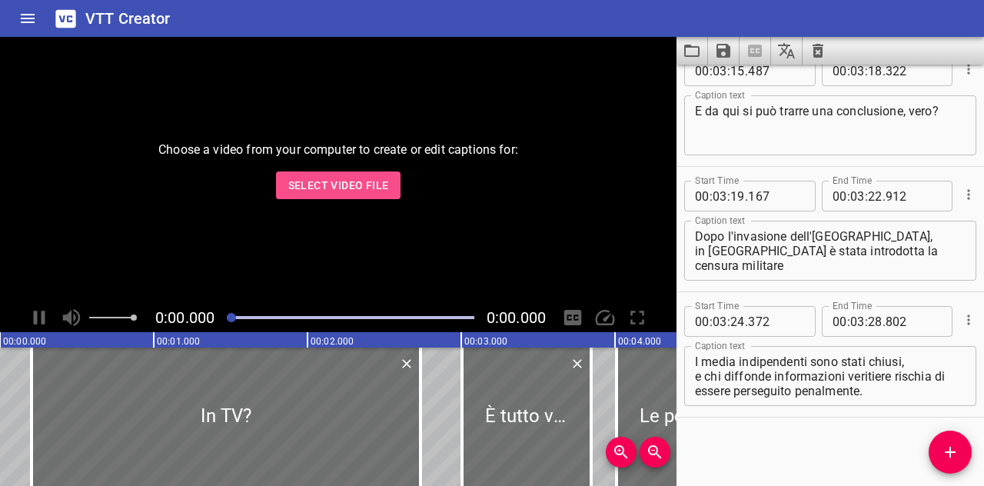
click at [325, 189] on span "Select Video File" at bounding box center [338, 185] width 101 height 19
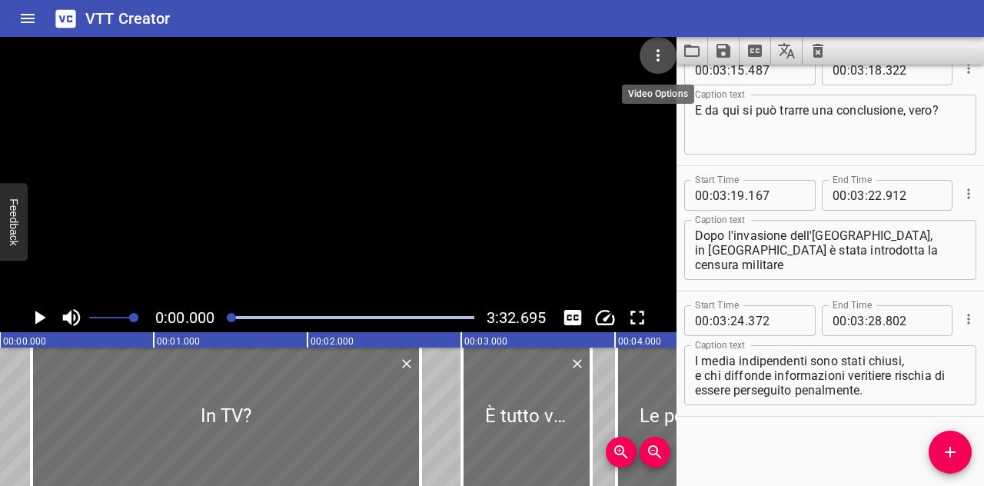
click at [657, 58] on icon "Video Options" at bounding box center [658, 55] width 18 height 18
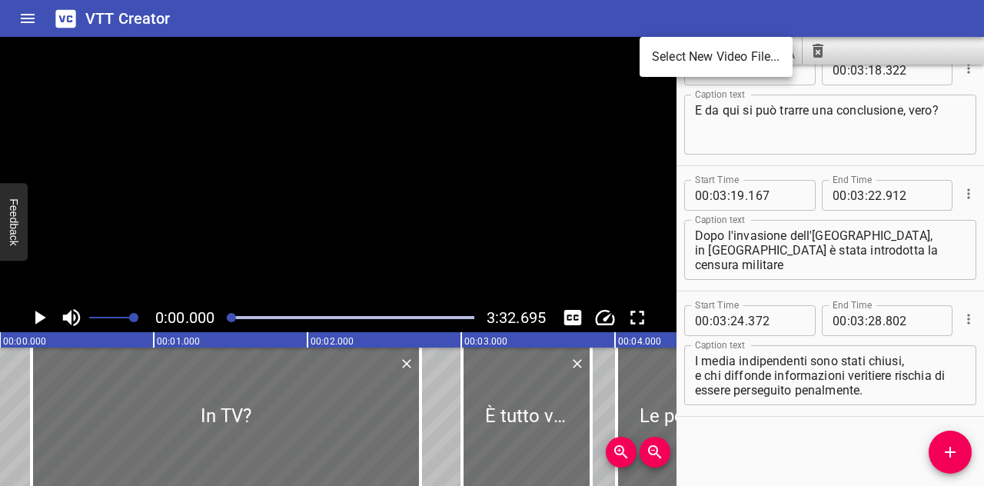
click at [596, 206] on div at bounding box center [492, 243] width 984 height 486
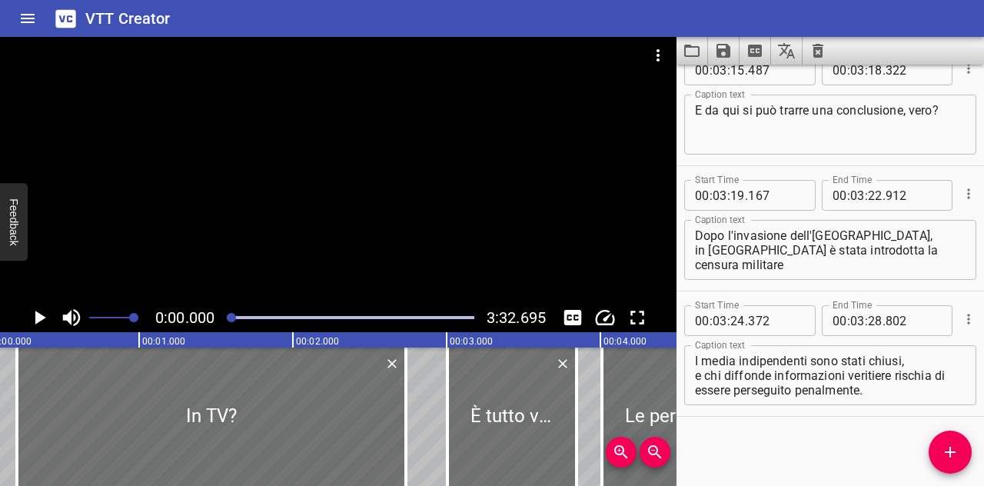
scroll to position [0, 0]
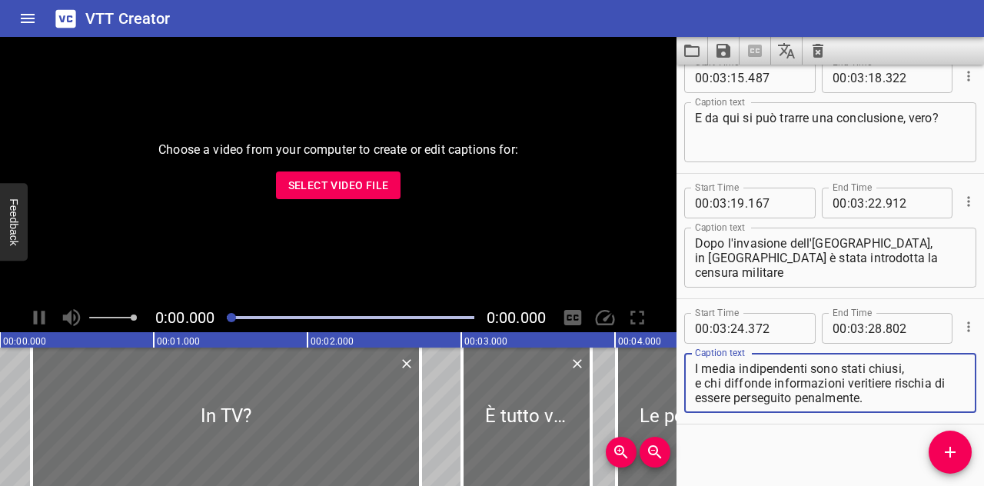
scroll to position [7418, 0]
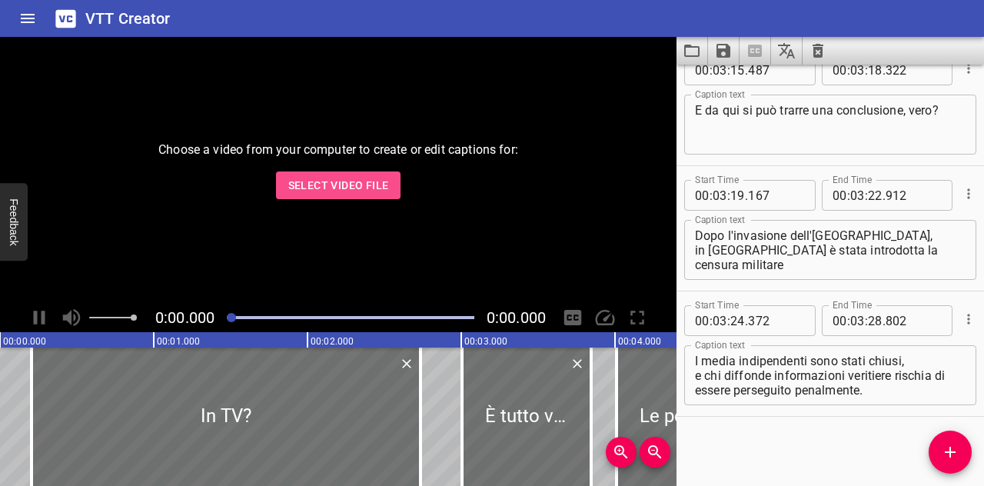
click at [361, 179] on span "Select Video File" at bounding box center [338, 185] width 101 height 19
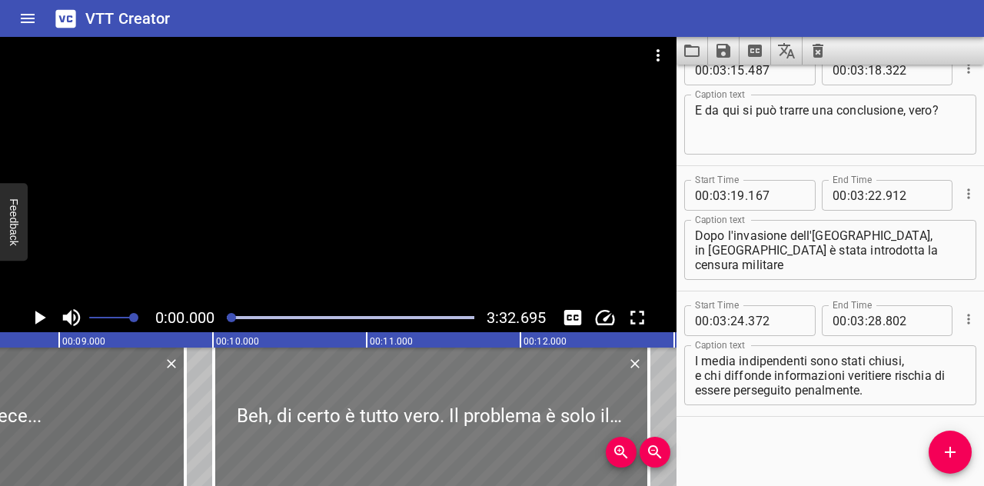
click at [460, 430] on div at bounding box center [431, 416] width 435 height 138
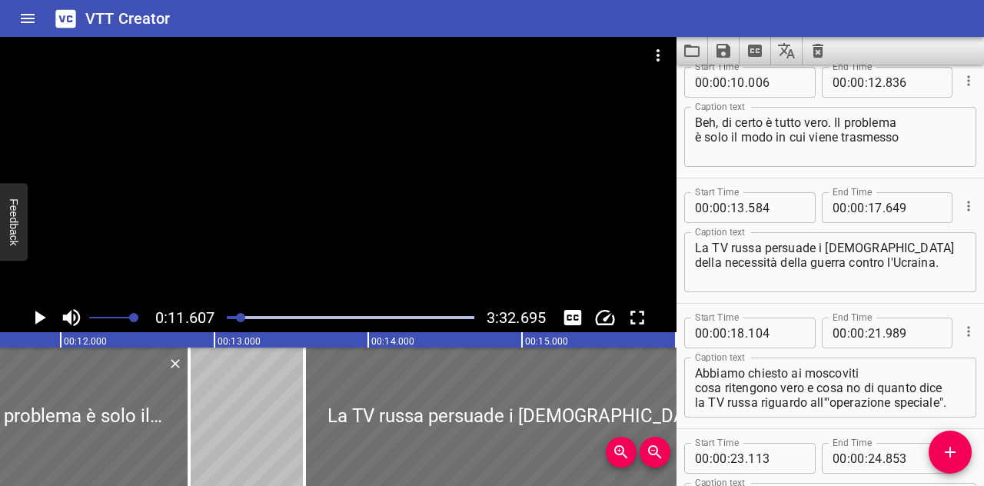
scroll to position [501, 0]
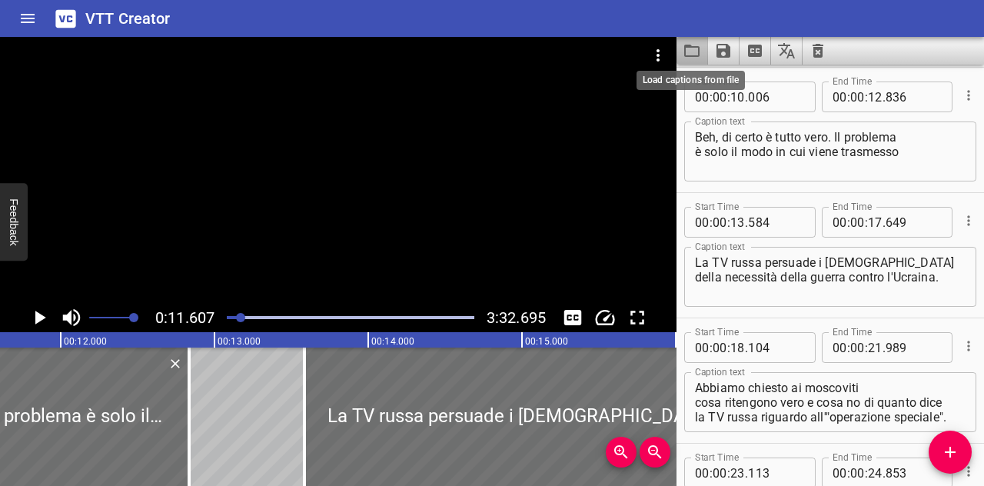
click at [687, 52] on icon "Load captions from file" at bounding box center [692, 51] width 18 height 18
click at [730, 48] on icon "Save captions to file" at bounding box center [723, 51] width 18 height 18
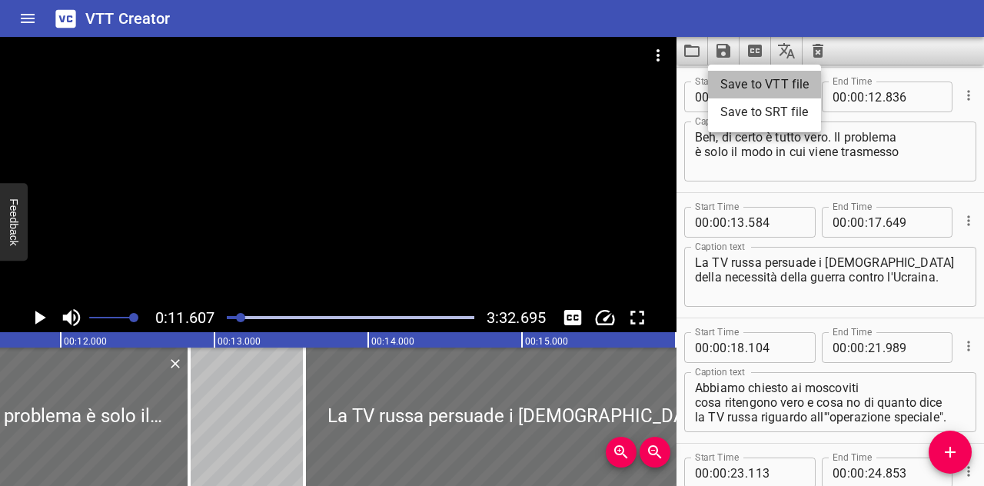
click at [756, 82] on li "Save to VTT file" at bounding box center [764, 85] width 113 height 28
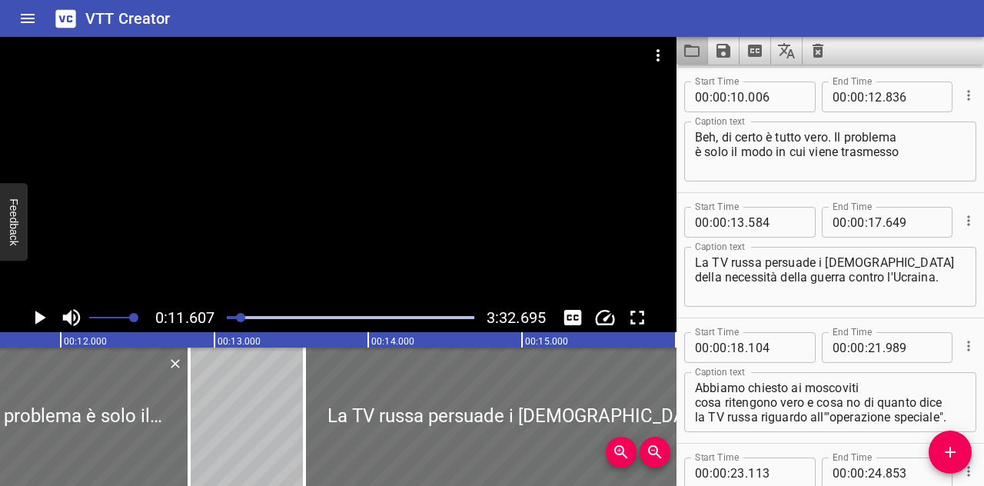
click at [687, 61] on button "Load captions from file" at bounding box center [692, 51] width 32 height 28
click at [26, 16] on icon "Home" at bounding box center [27, 18] width 18 height 18
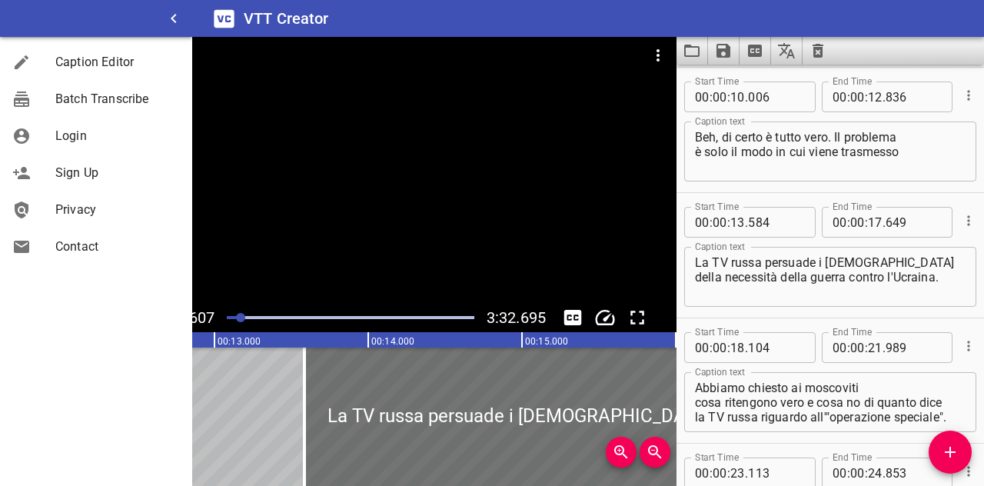
click at [687, 28] on div "VTT Creator" at bounding box center [588, 18] width 792 height 37
click at [672, 25] on div "VTT Creator" at bounding box center [588, 18] width 792 height 37
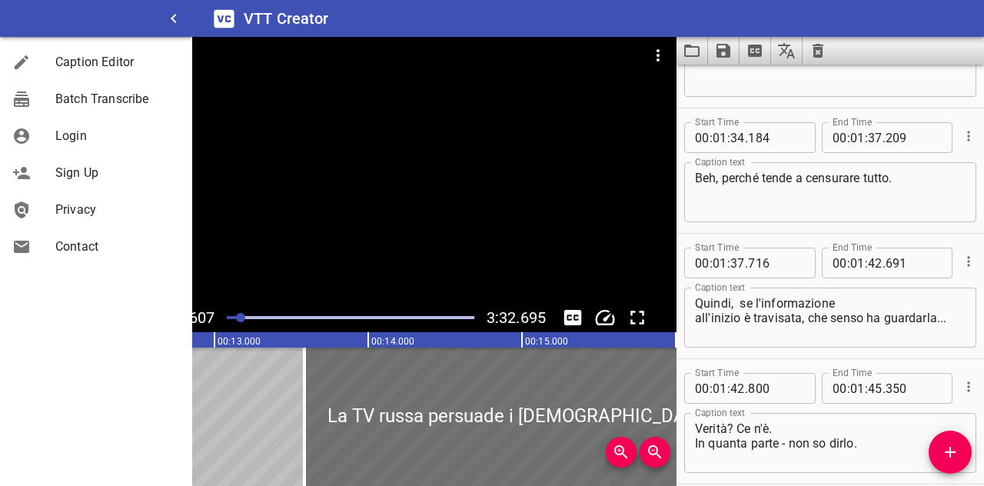
scroll to position [4132, 0]
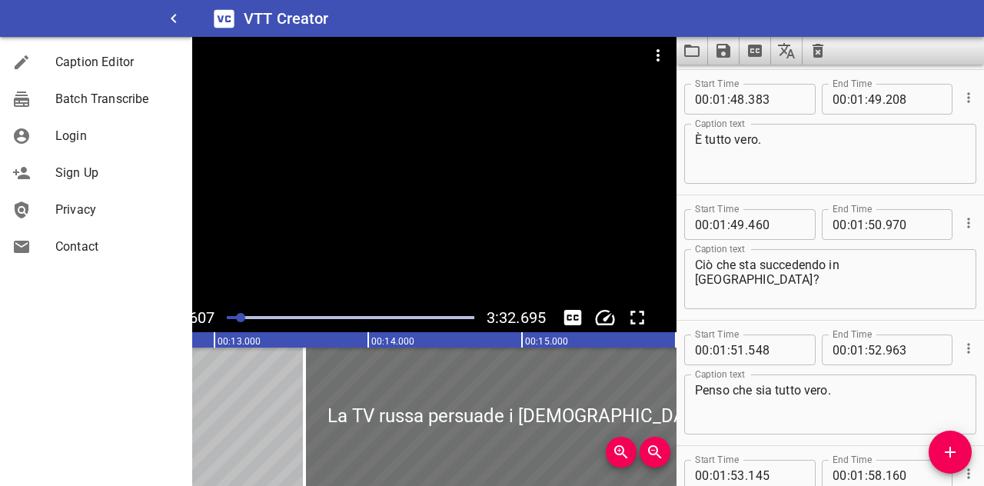
click at [968, 284] on div "Start Time 00 : 01 : 49 . 460 Start Time End Time 00 : 01 : 50 . 970 End Time C…" at bounding box center [829, 257] width 307 height 125
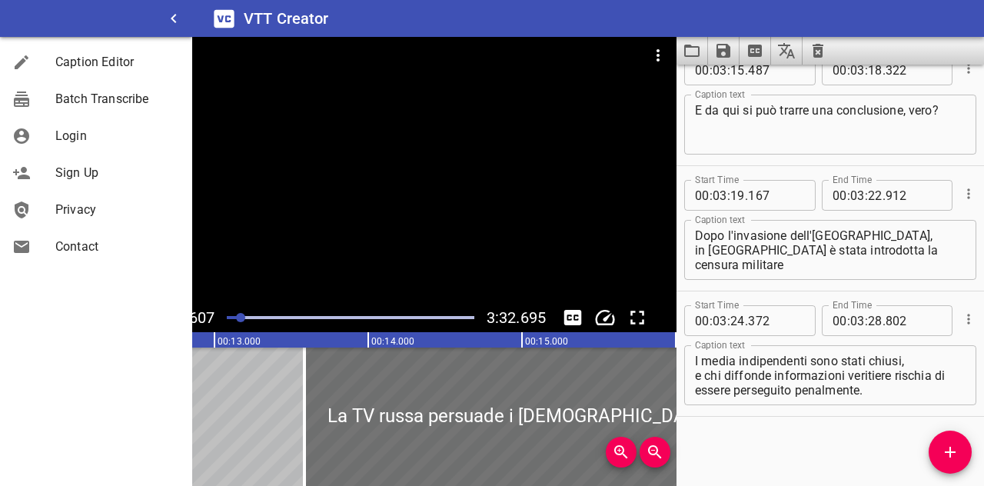
click at [90, 147] on div "Login" at bounding box center [96, 136] width 192 height 37
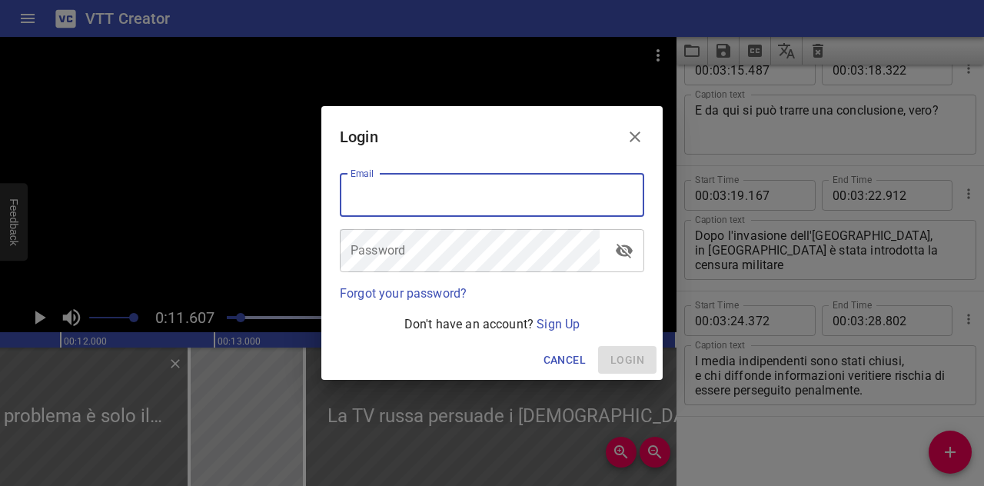
click at [371, 199] on input "email" at bounding box center [492, 195] width 304 height 43
type input "valentinavecchio22.vv@gmail.com"
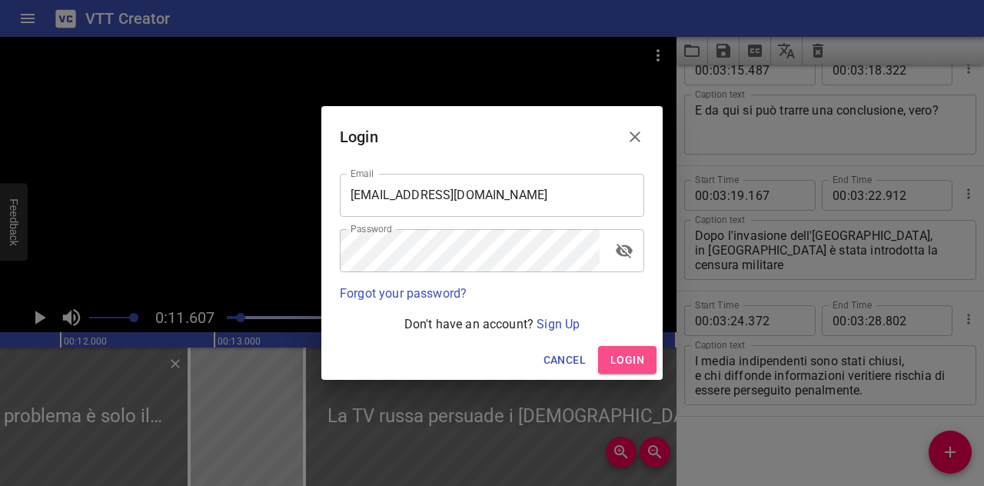
click at [615, 364] on span "Login" at bounding box center [627, 359] width 34 height 19
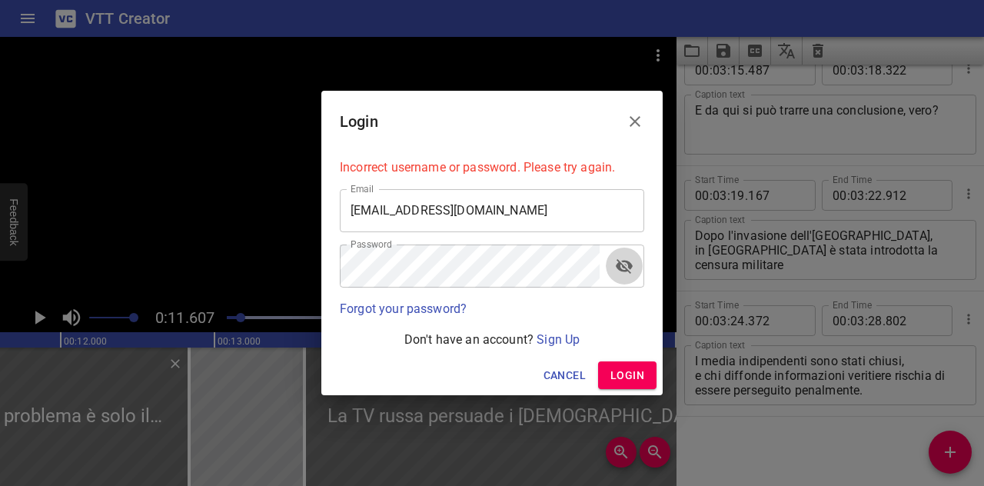
click at [625, 272] on icon "toggle password visibility" at bounding box center [624, 266] width 18 height 18
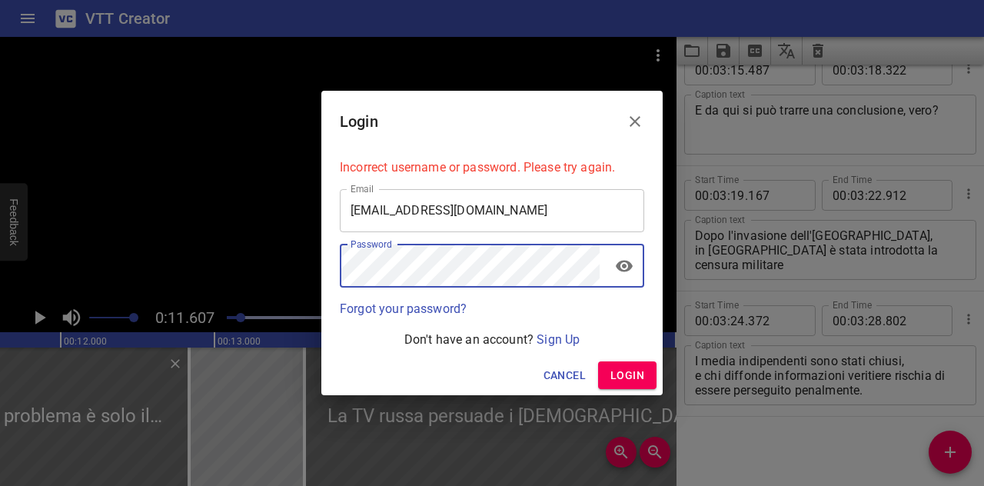
click at [606, 374] on button "Login" at bounding box center [627, 375] width 58 height 28
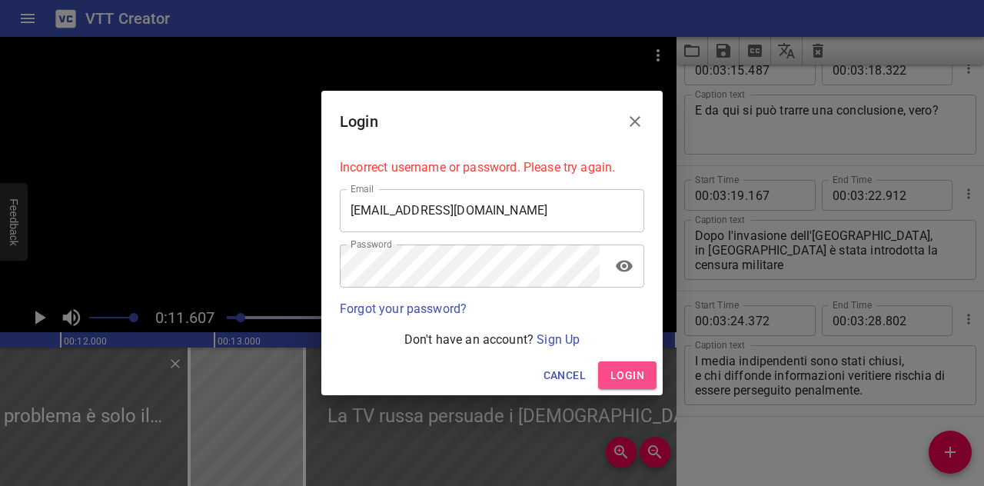
click at [610, 377] on button "Login" at bounding box center [627, 375] width 58 height 28
click at [636, 112] on icon "Close" at bounding box center [635, 121] width 18 height 18
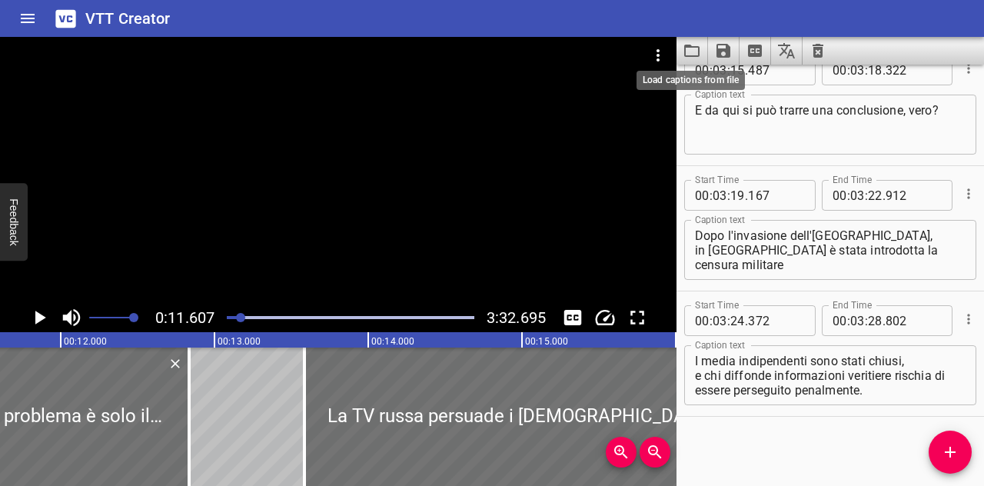
click at [692, 44] on icon "Load captions from file" at bounding box center [692, 51] width 18 height 18
click at [654, 61] on icon "Video Options" at bounding box center [658, 55] width 18 height 18
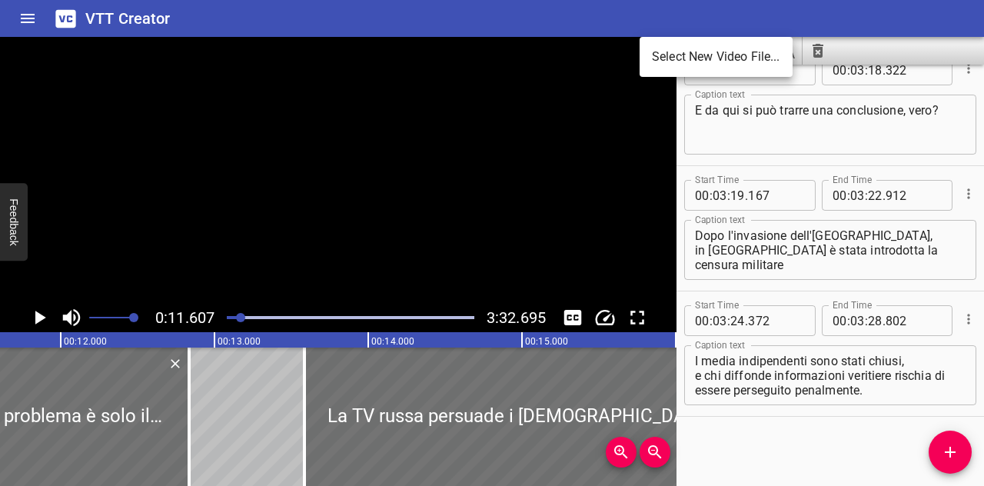
click at [782, 413] on div at bounding box center [492, 243] width 984 height 486
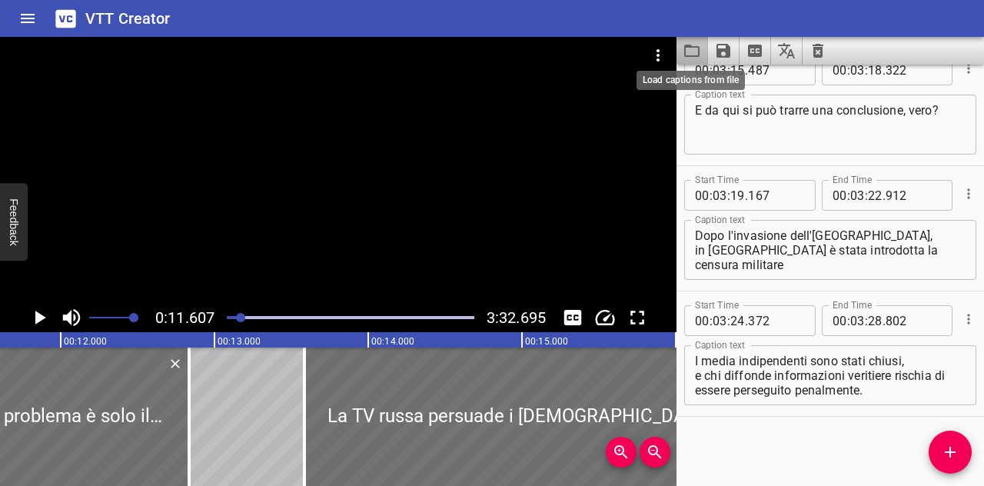
click at [697, 58] on icon "Load captions from file" at bounding box center [692, 51] width 18 height 18
click at [730, 51] on icon "Save captions to file" at bounding box center [723, 51] width 18 height 18
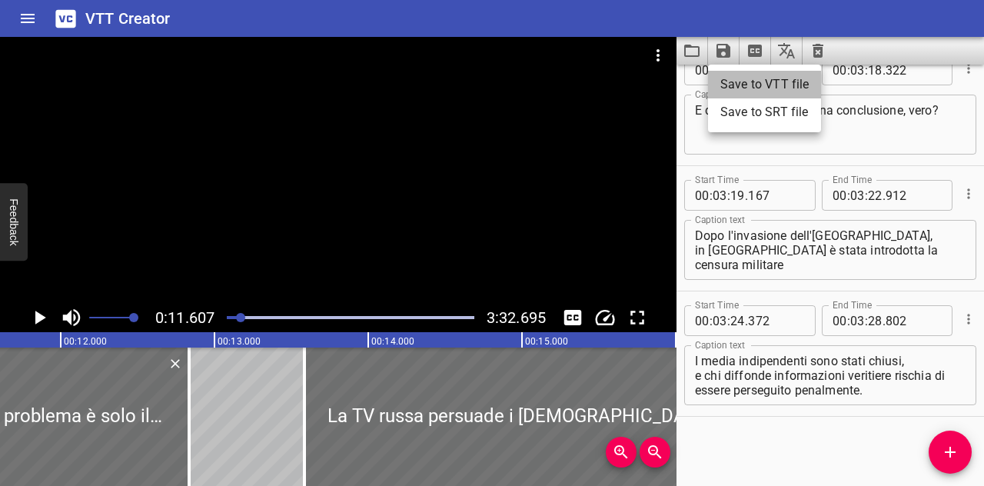
click at [759, 94] on li "Save to VTT file" at bounding box center [764, 85] width 113 height 28
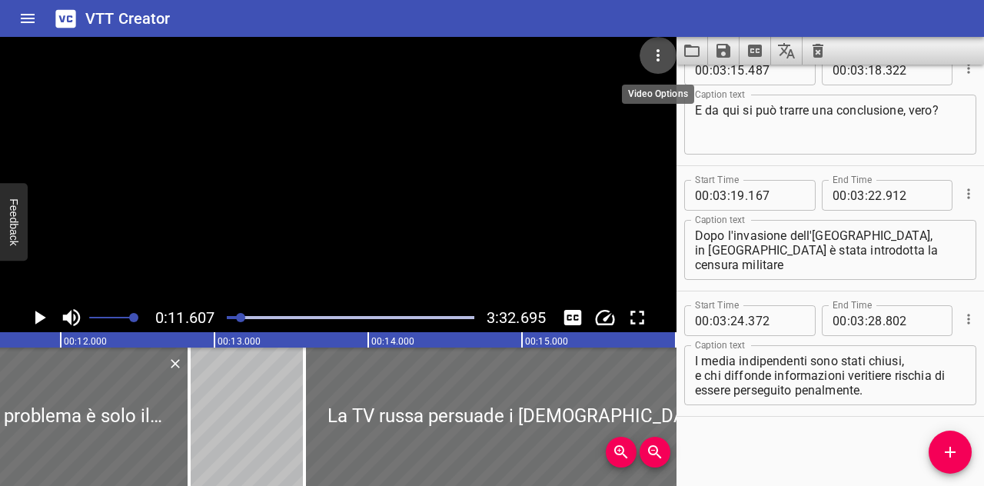
click at [656, 58] on icon "Video Options" at bounding box center [658, 55] width 18 height 18
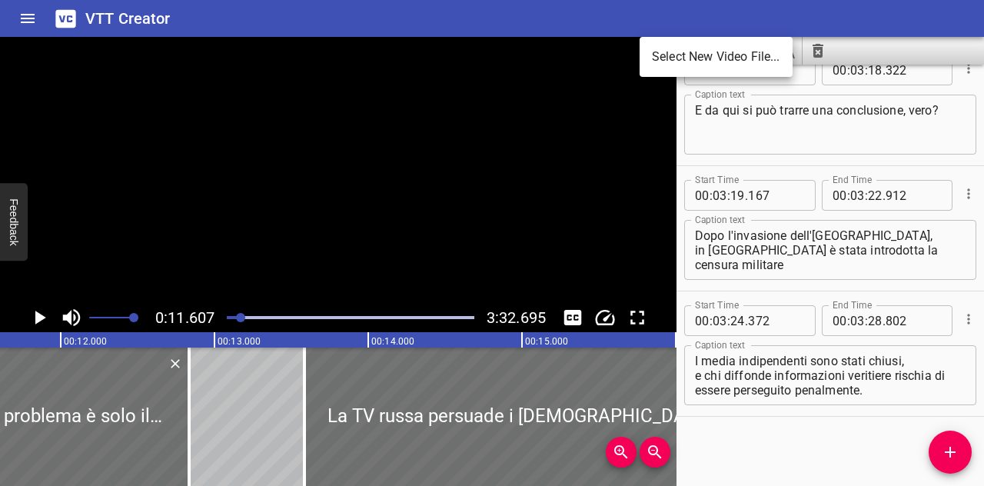
click at [701, 8] on div at bounding box center [492, 243] width 984 height 486
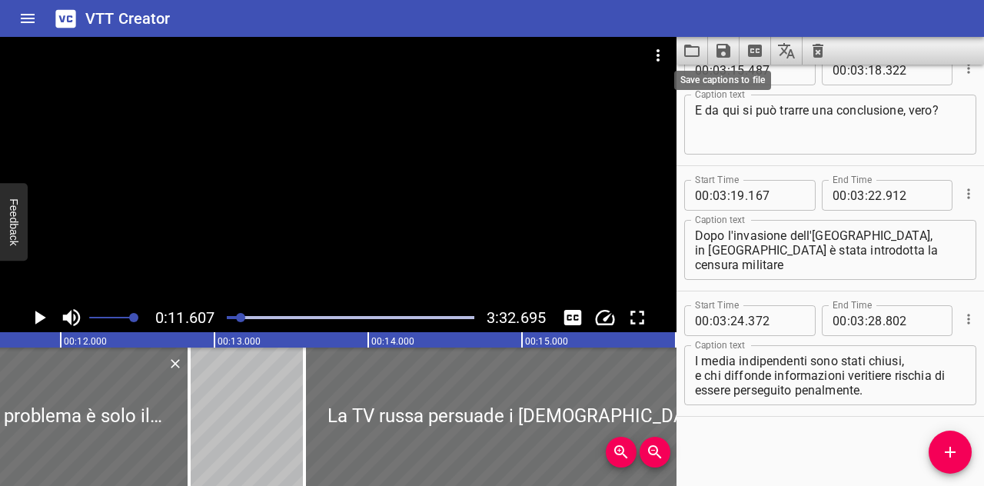
click at [719, 44] on icon "Save captions to file" at bounding box center [723, 51] width 14 height 14
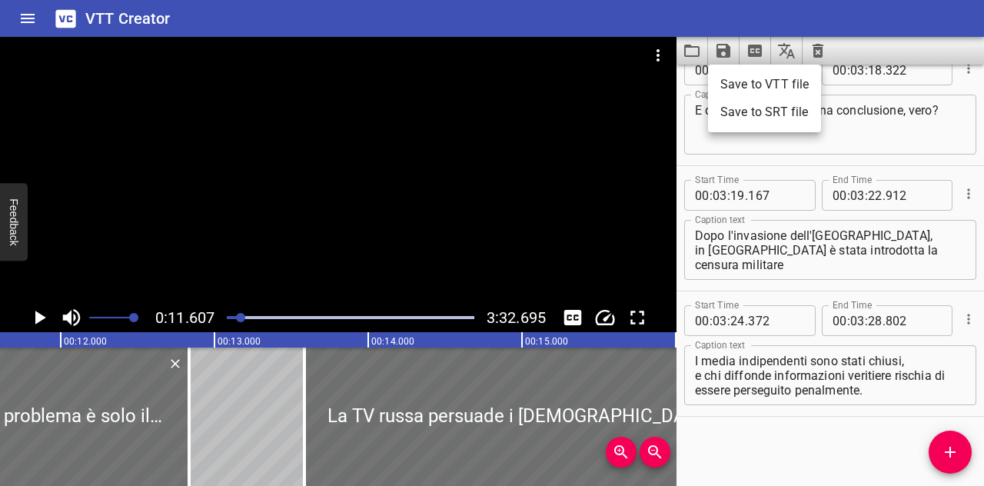
click at [705, 25] on div at bounding box center [492, 243] width 984 height 486
drag, startPoint x: 249, startPoint y: 314, endPoint x: 444, endPoint y: 328, distance: 195.8
click at [444, 328] on div "0:11.607 3:32.695" at bounding box center [338, 317] width 676 height 29
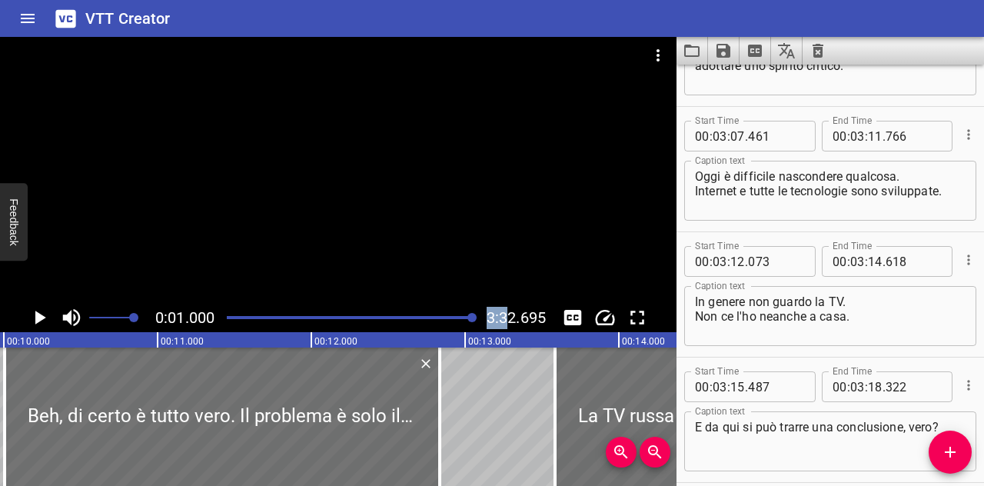
scroll to position [6722, 0]
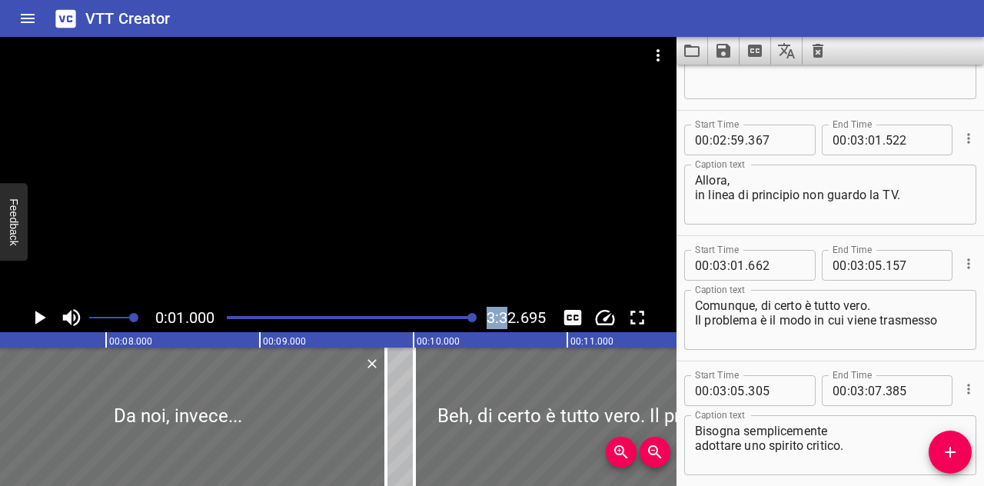
drag, startPoint x: 239, startPoint y: 317, endPoint x: 508, endPoint y: 303, distance: 269.4
click at [508, 303] on div "0:01.000 3:32.695" at bounding box center [338, 317] width 676 height 29
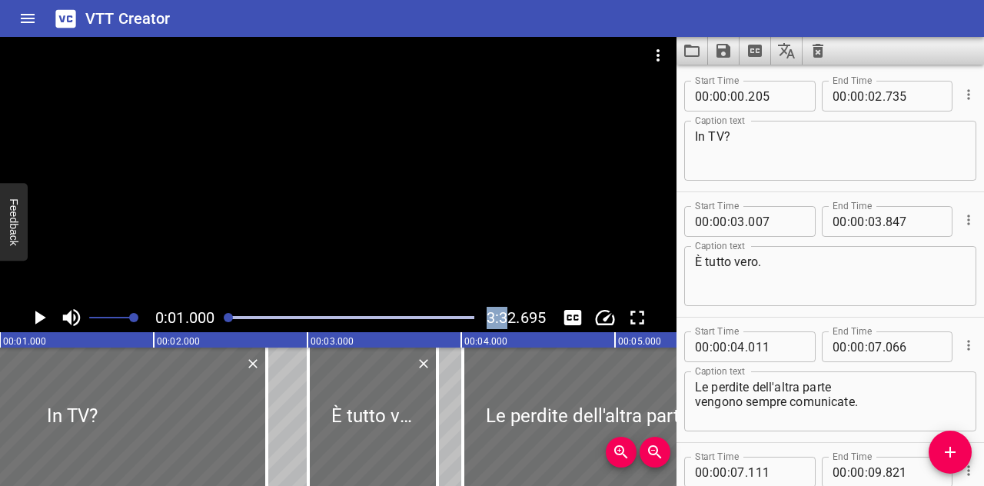
scroll to position [0, 0]
click at [338, 234] on div at bounding box center [338, 170] width 676 height 266
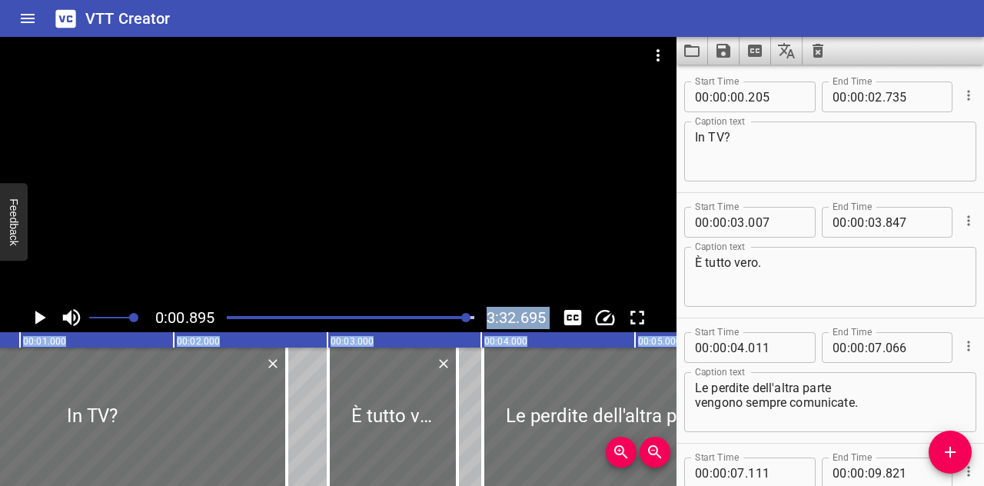
scroll to position [0, 147]
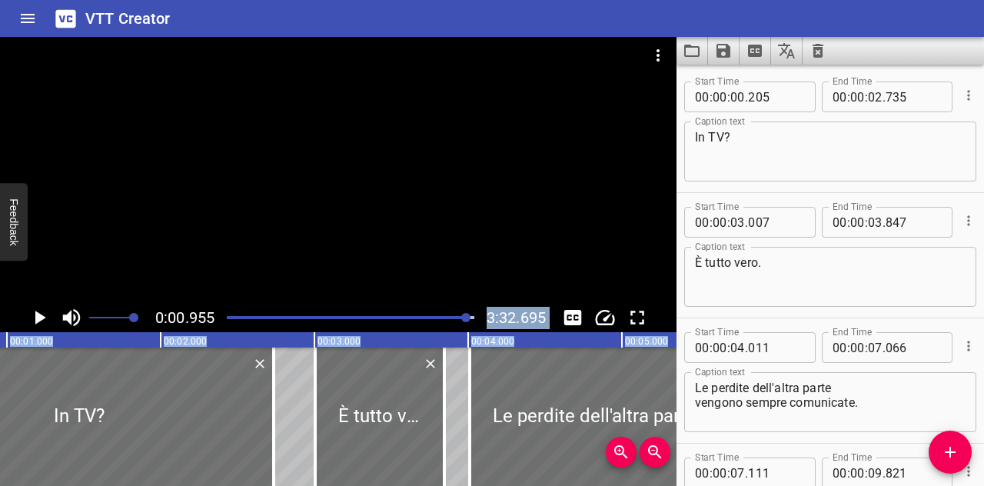
drag, startPoint x: 232, startPoint y: 317, endPoint x: 467, endPoint y: 350, distance: 237.4
click at [467, 350] on div "0:00.955 3:32.695 00:00.000 00:01.000 00:02.000 00:03.000 00:04.000 00:05.000 0…" at bounding box center [338, 261] width 676 height 449
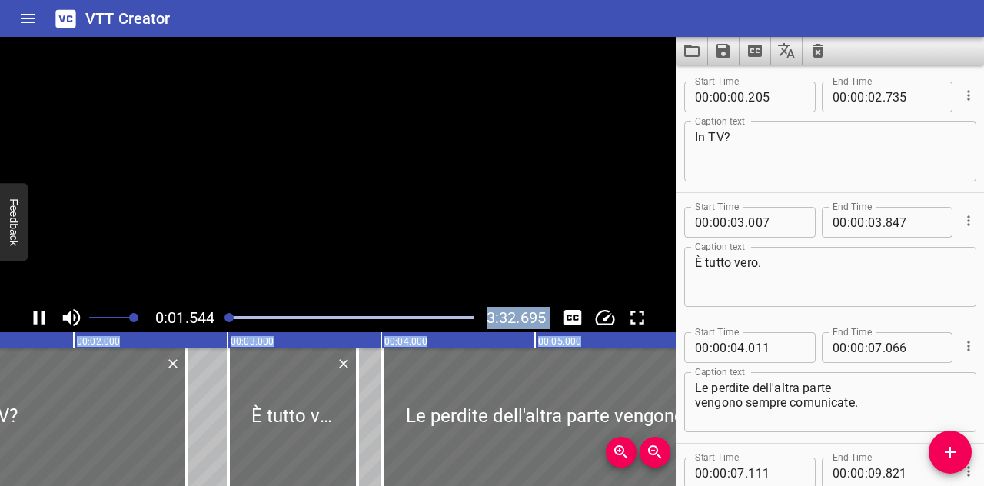
scroll to position [0, 249]
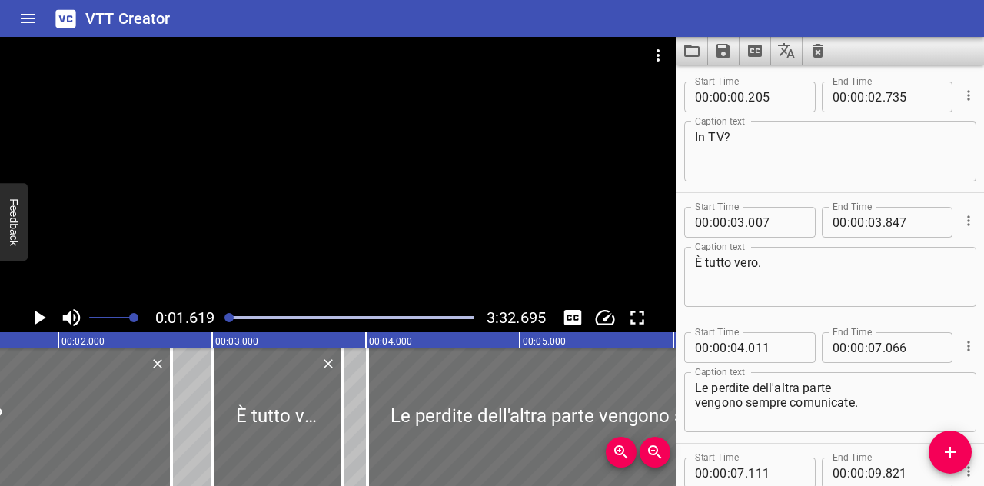
click at [567, 200] on div at bounding box center [338, 170] width 676 height 266
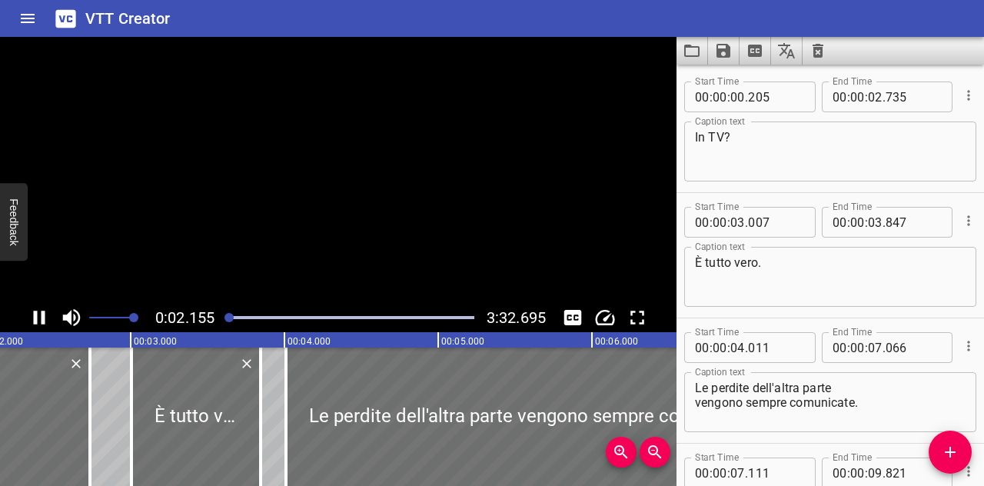
click at [108, 50] on div at bounding box center [338, 170] width 676 height 266
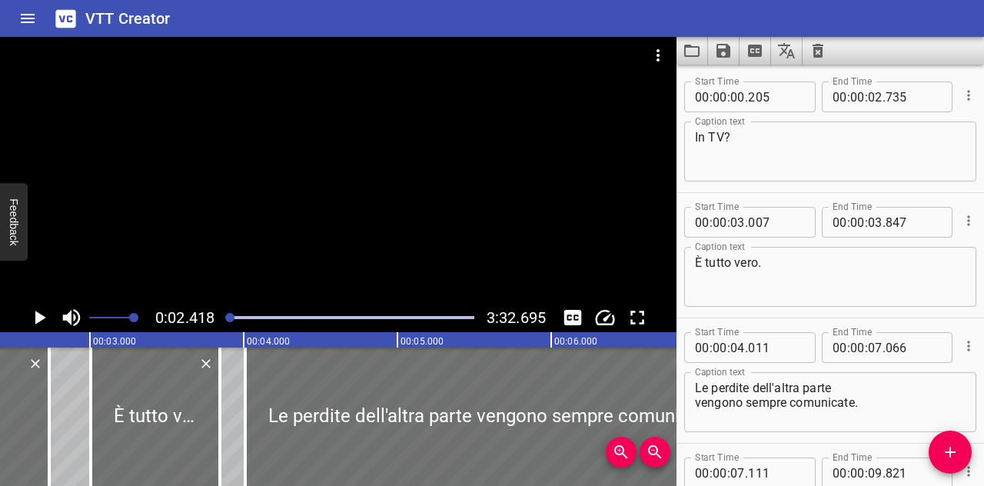
click at [952, 48] on div at bounding box center [829, 51] width 307 height 28
click at [649, 68] on button "Video Options" at bounding box center [657, 55] width 37 height 37
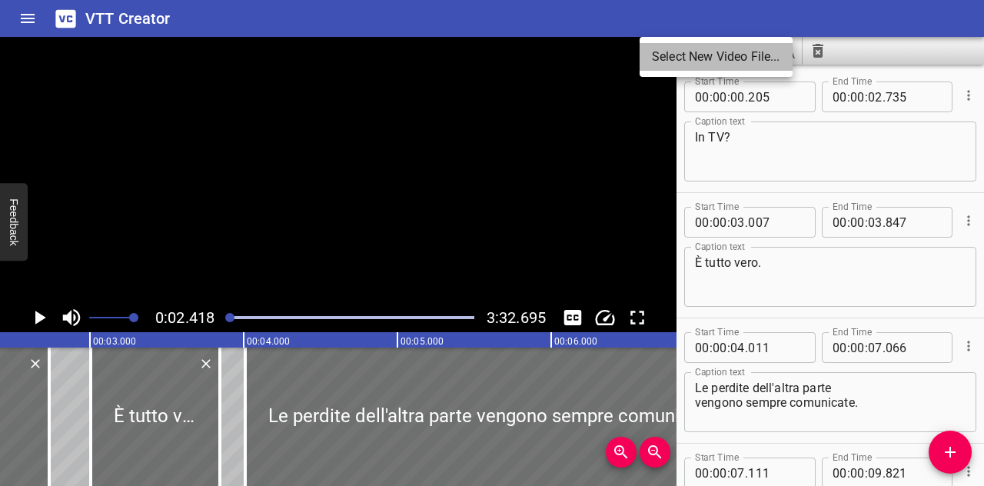
click at [664, 68] on li "Select New Video File..." at bounding box center [715, 57] width 153 height 28
click at [856, 51] on div at bounding box center [492, 243] width 984 height 486
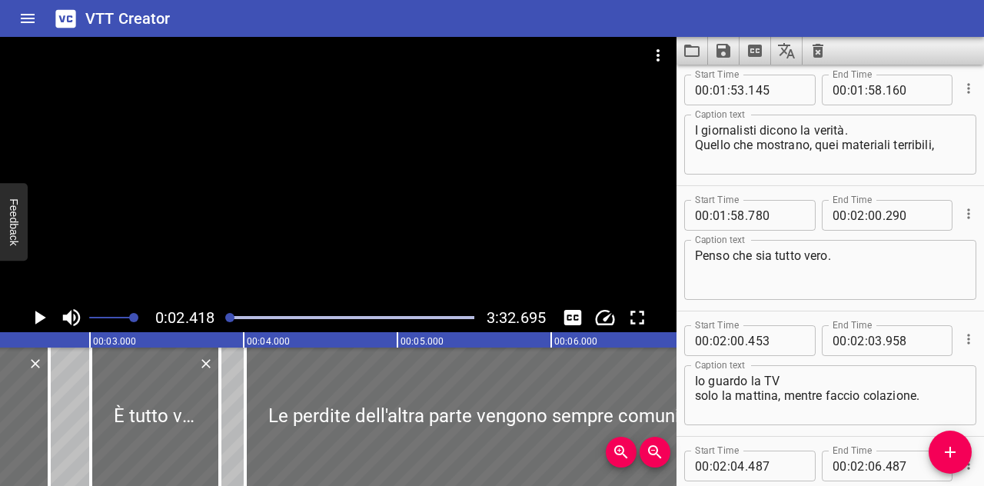
scroll to position [4518, 0]
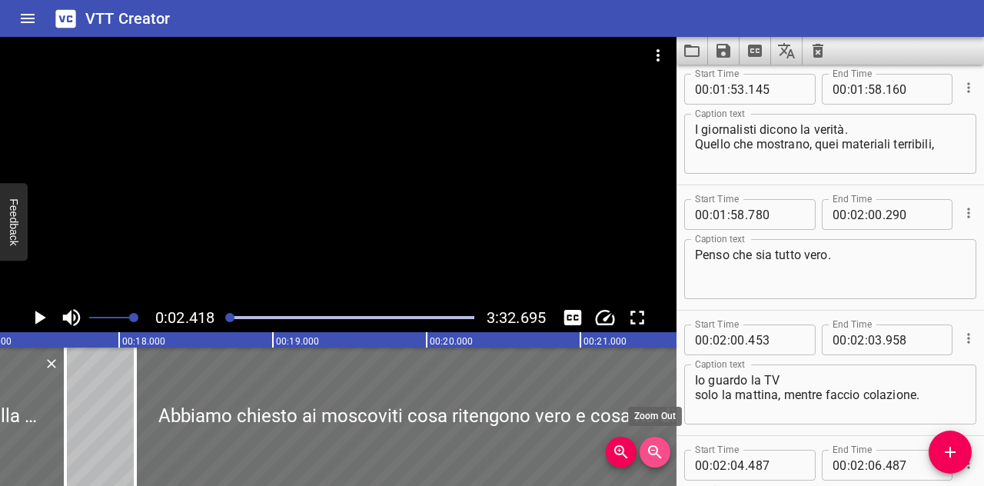
click at [658, 457] on icon "Zoom Out" at bounding box center [655, 452] width 18 height 18
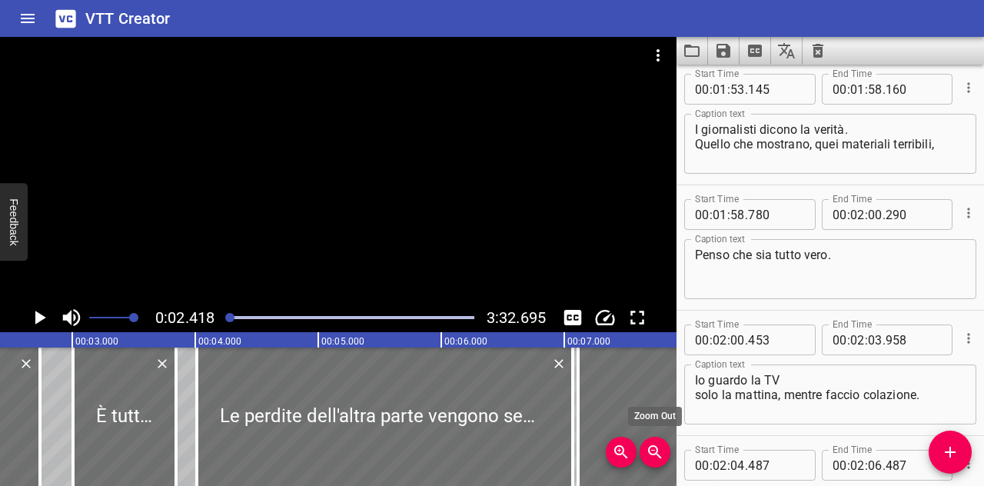
click at [658, 457] on icon "Zoom Out" at bounding box center [655, 452] width 18 height 18
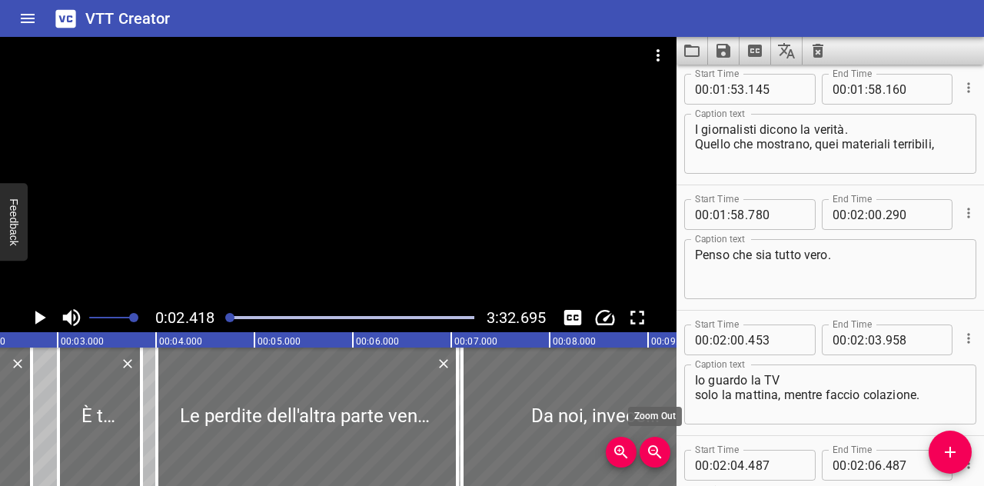
click at [658, 457] on icon "Zoom Out" at bounding box center [655, 452] width 18 height 18
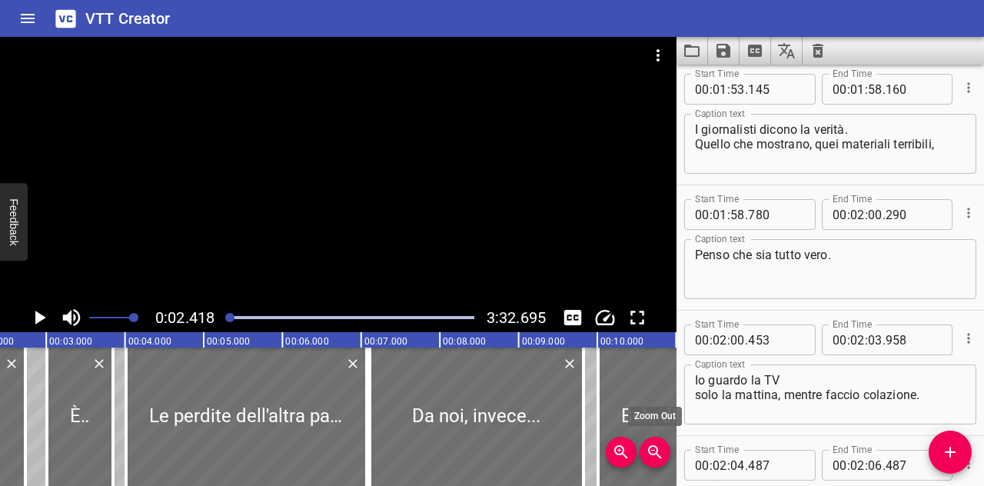
click at [658, 457] on icon "Zoom Out" at bounding box center [655, 452] width 18 height 18
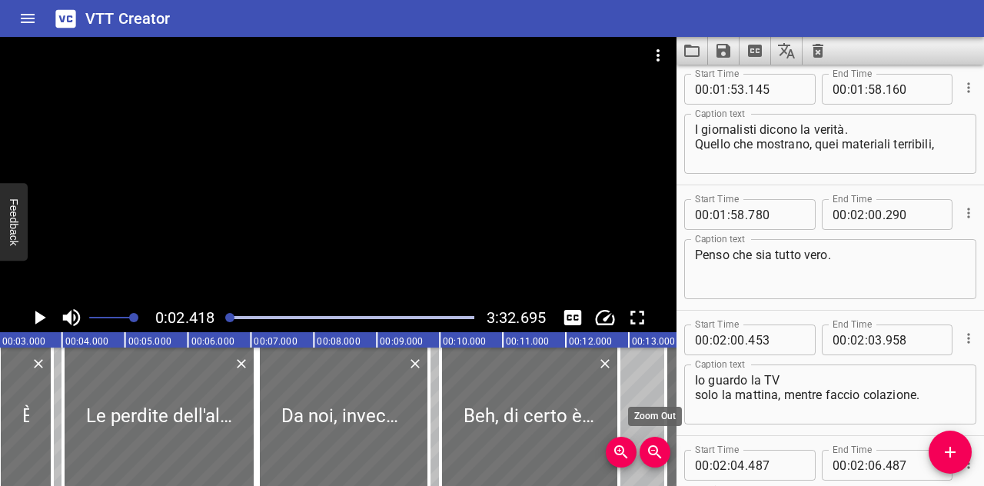
scroll to position [0, 152]
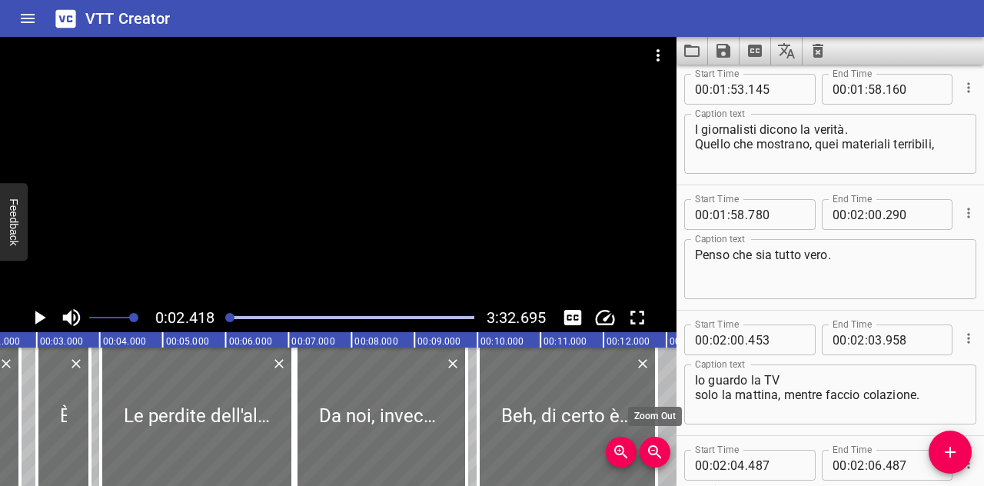
click at [658, 438] on button "Zoom Out" at bounding box center [654, 452] width 31 height 31
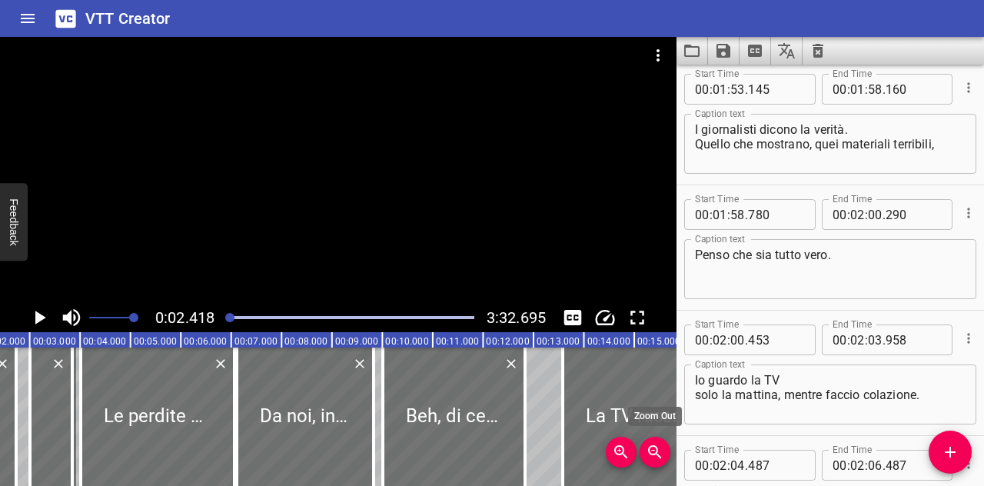
click at [658, 438] on button "Zoom Out" at bounding box center [654, 452] width 31 height 31
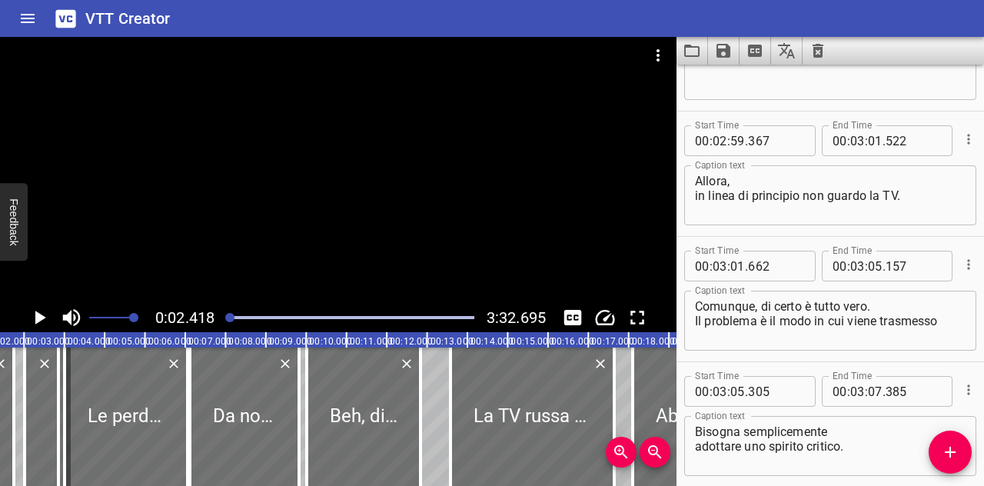
scroll to position [6663, 0]
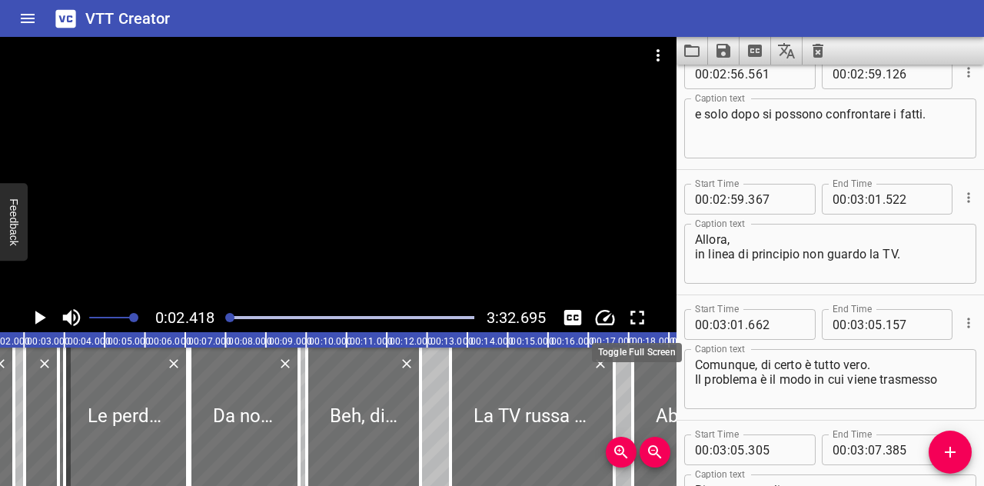
click at [626, 314] on icon "Toggle fullscreen" at bounding box center [637, 317] width 23 height 23
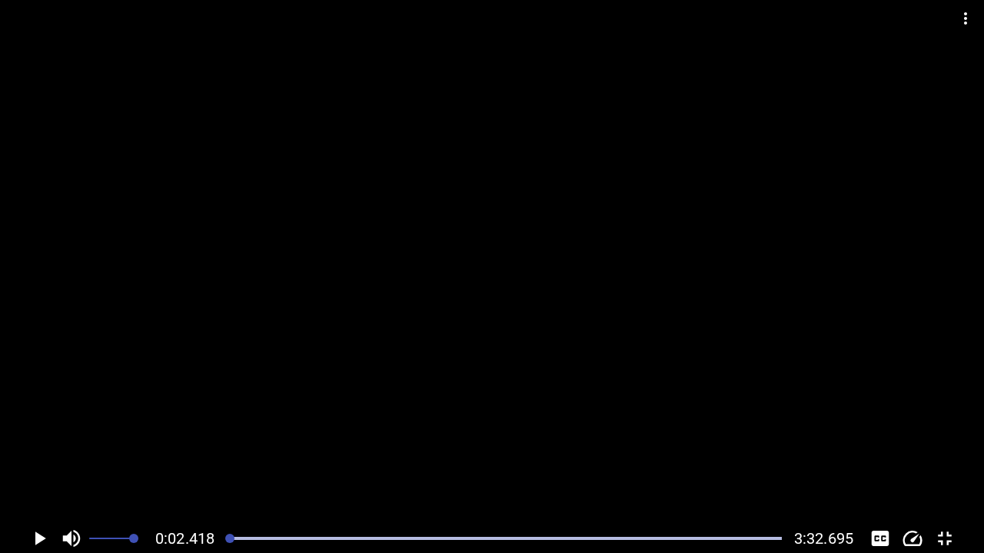
click at [883, 485] on icon "Toggle captions" at bounding box center [879, 538] width 23 height 23
click at [955, 485] on icon "Toggle fullscreen" at bounding box center [944, 538] width 23 height 23
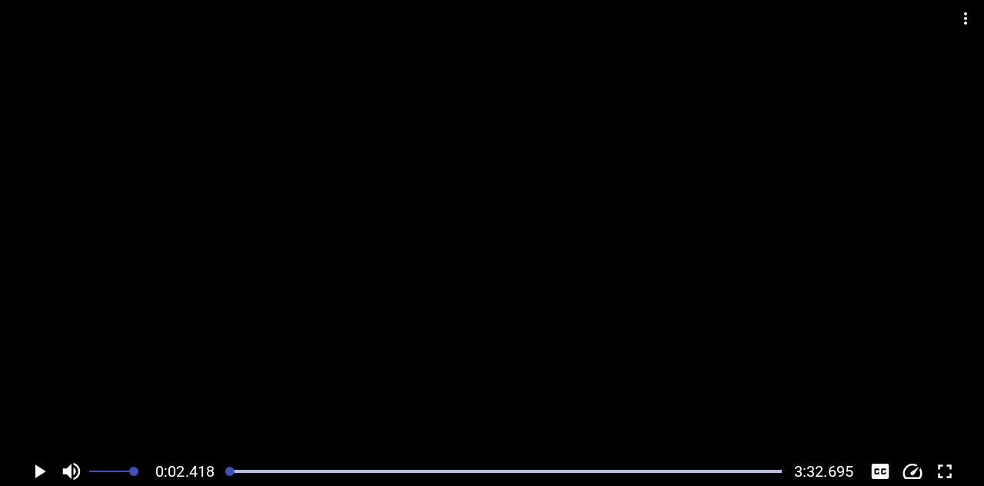
scroll to position [7418, 0]
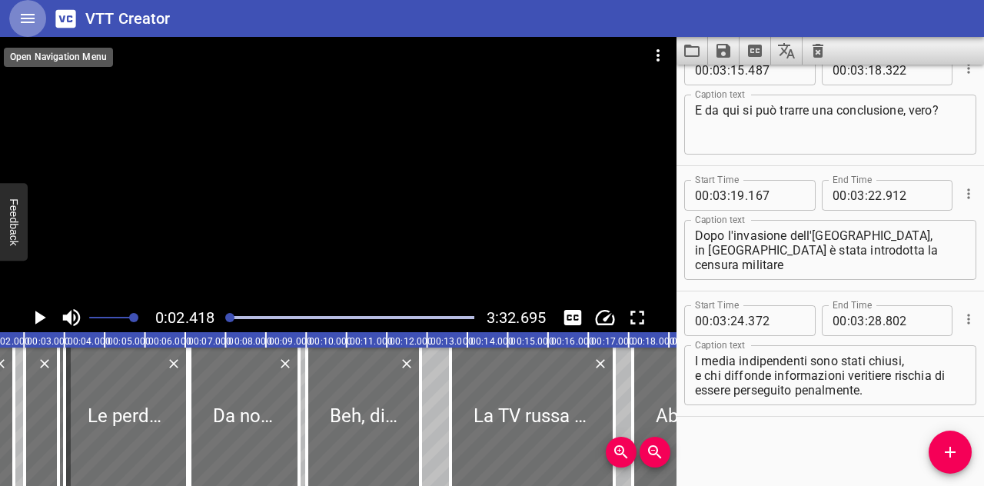
click at [14, 19] on button "Home" at bounding box center [27, 18] width 37 height 37
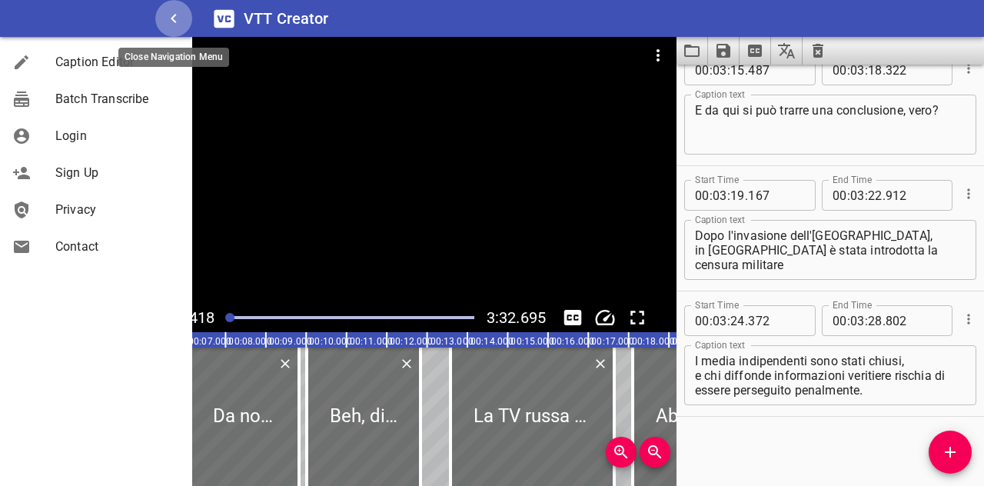
click at [166, 18] on icon "button" at bounding box center [173, 18] width 18 height 18
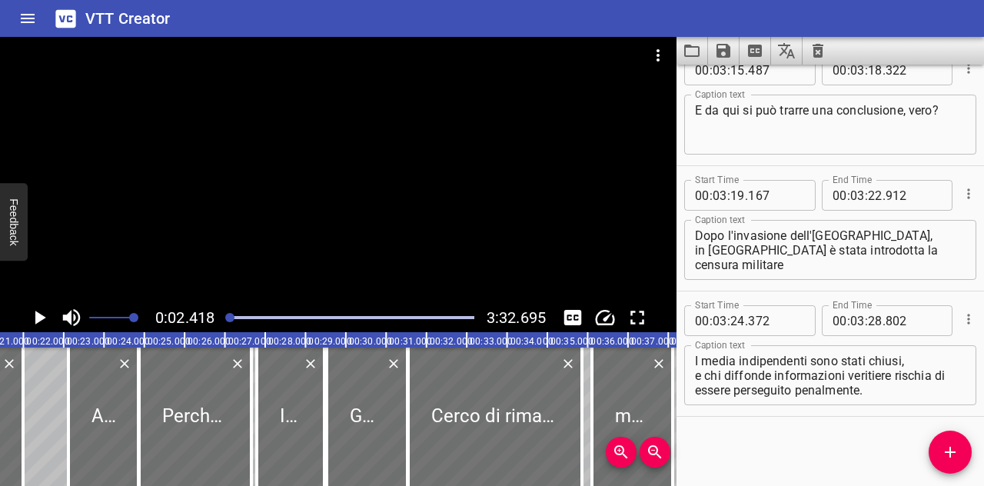
scroll to position [0, 842]
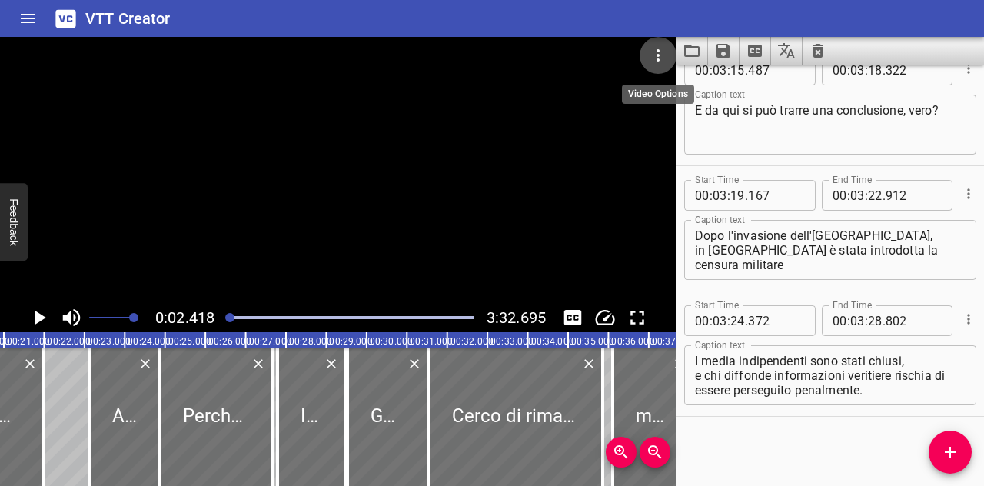
click at [658, 48] on icon "Video Options" at bounding box center [658, 55] width 18 height 18
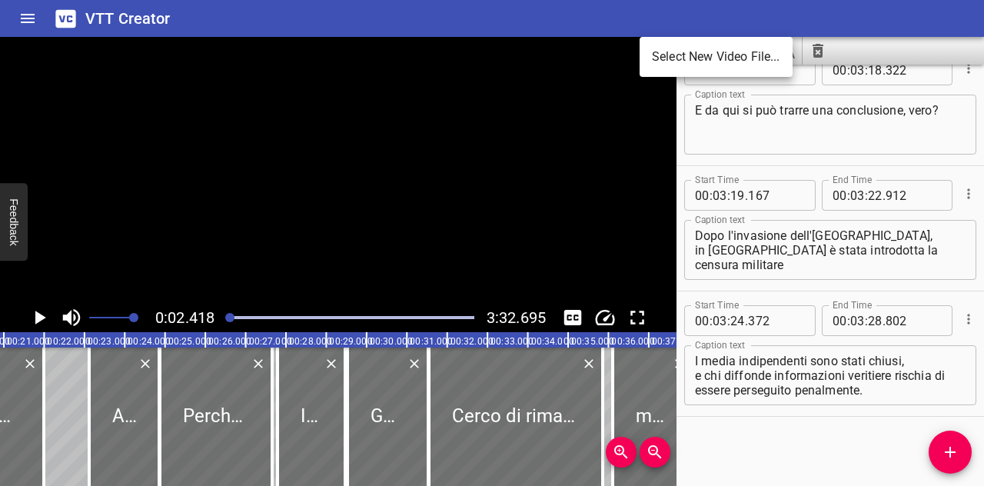
click at [35, 11] on div at bounding box center [492, 243] width 984 height 486
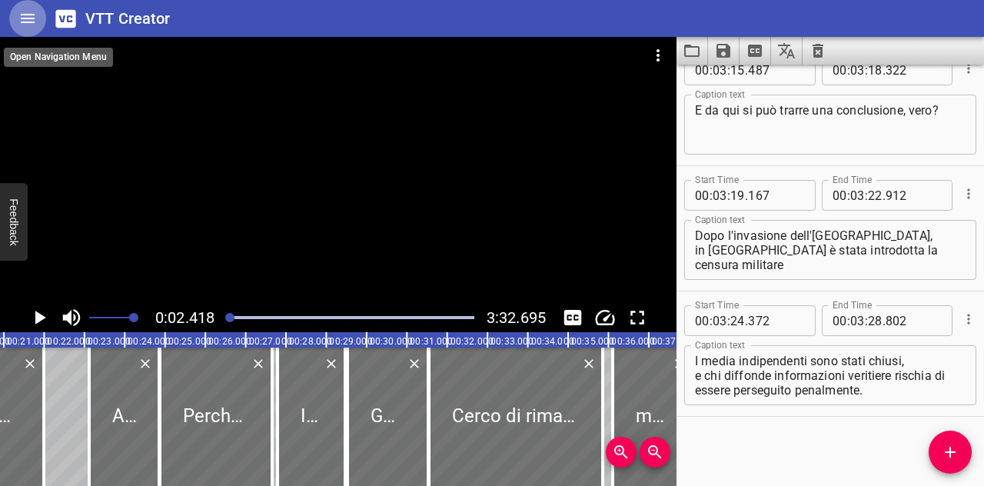
click at [34, 11] on icon "Home" at bounding box center [27, 18] width 18 height 18
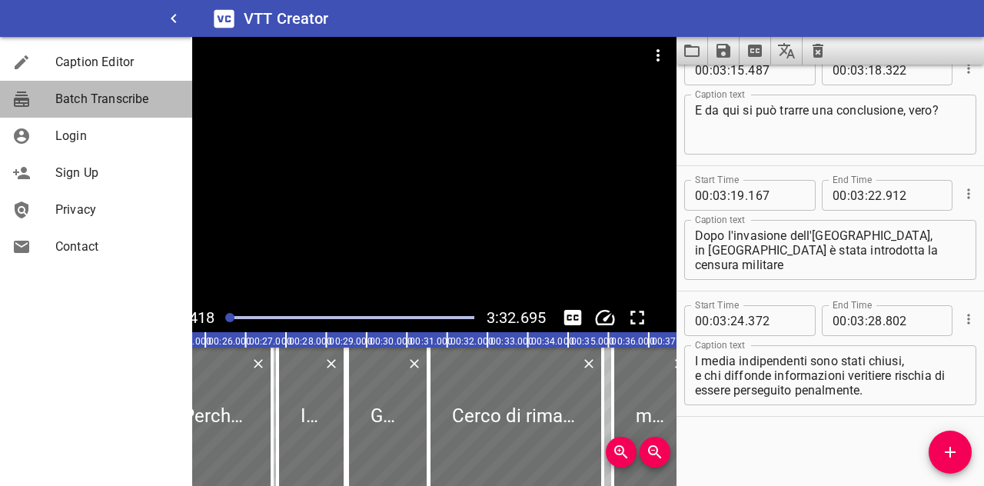
click at [73, 100] on span "Batch Transcribe" at bounding box center [117, 99] width 125 height 18
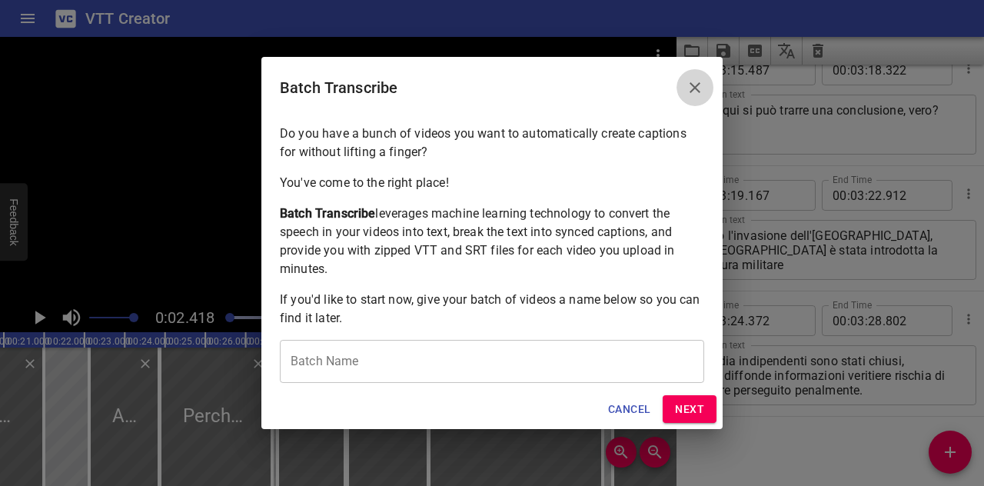
click at [690, 90] on icon "Close" at bounding box center [695, 87] width 18 height 18
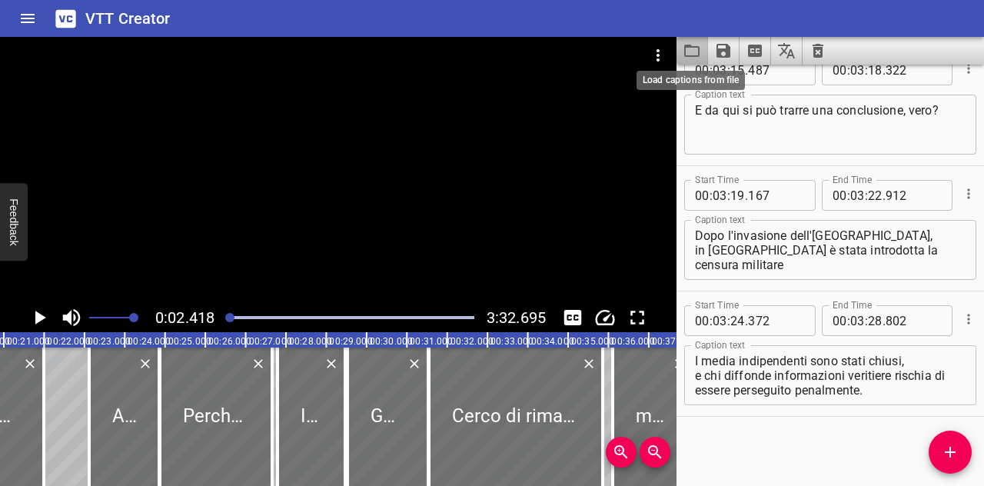
click at [695, 47] on icon "Load captions from file" at bounding box center [691, 51] width 15 height 12
click at [719, 55] on icon "Save captions to file" at bounding box center [723, 51] width 14 height 14
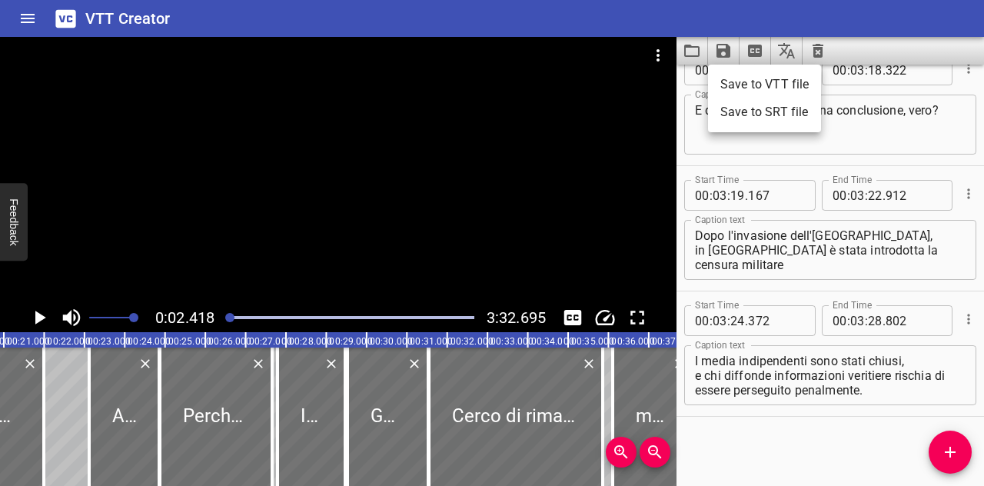
click at [789, 49] on div at bounding box center [492, 243] width 984 height 486
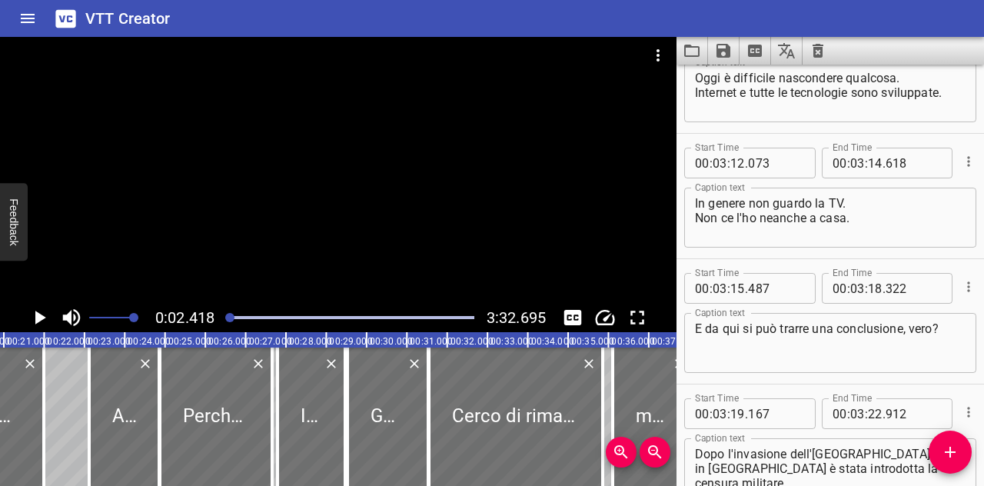
scroll to position [7158, 0]
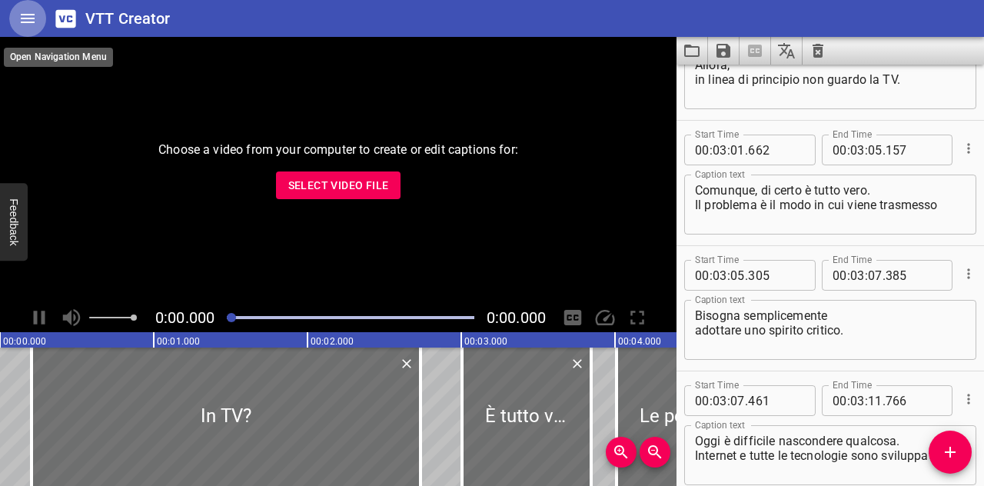
click at [33, 21] on icon "Home" at bounding box center [27, 18] width 18 height 18
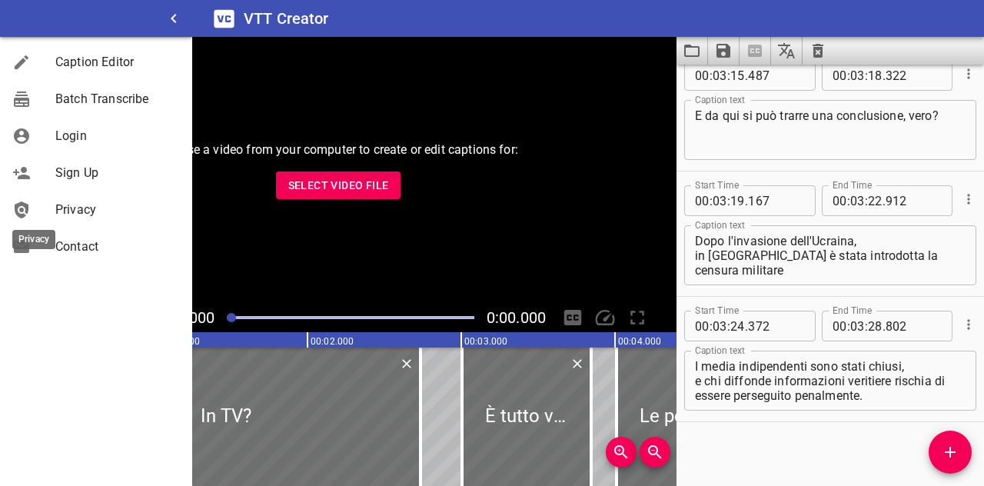
scroll to position [7418, 0]
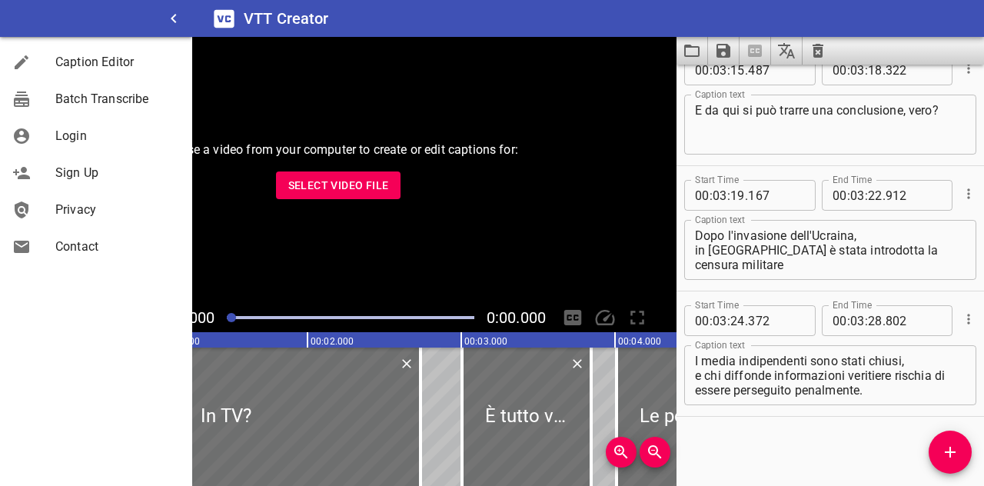
click at [57, 184] on div "Sign Up" at bounding box center [96, 172] width 192 height 37
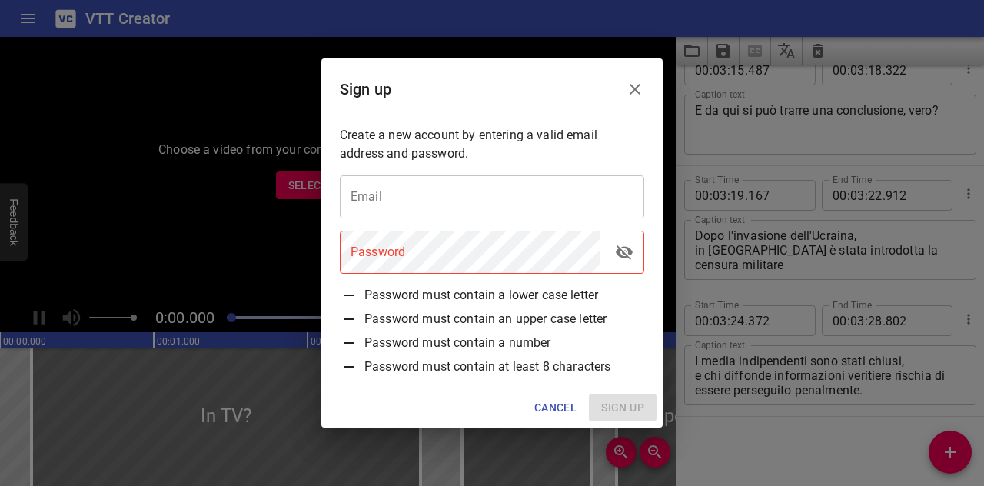
click at [384, 214] on input "email" at bounding box center [492, 196] width 304 height 43
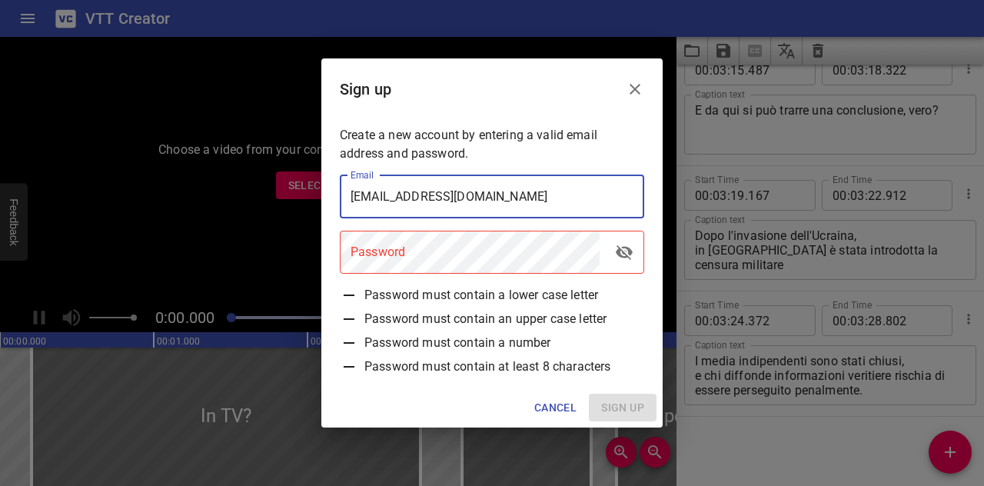
type input "valentinavecchio22.vv@gmail.com"
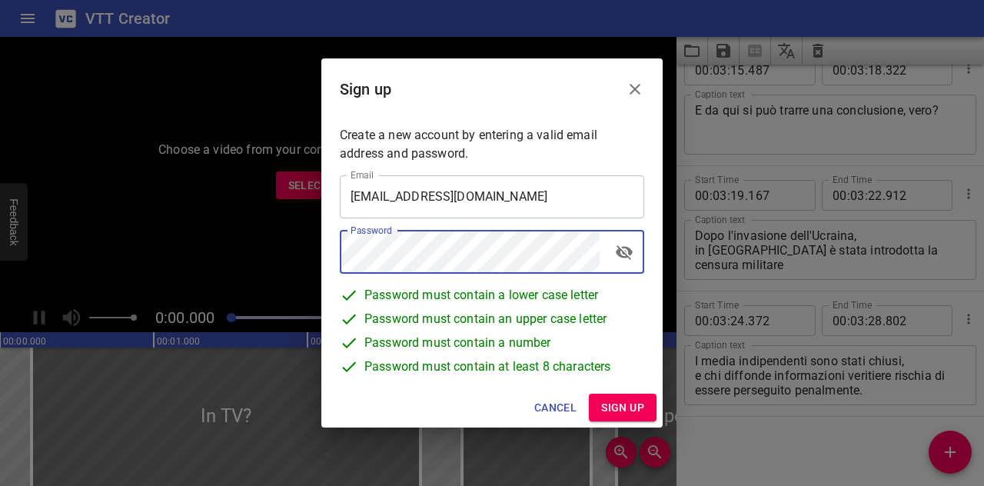
click at [619, 392] on div "Cancel Sign up" at bounding box center [491, 407] width 341 height 41
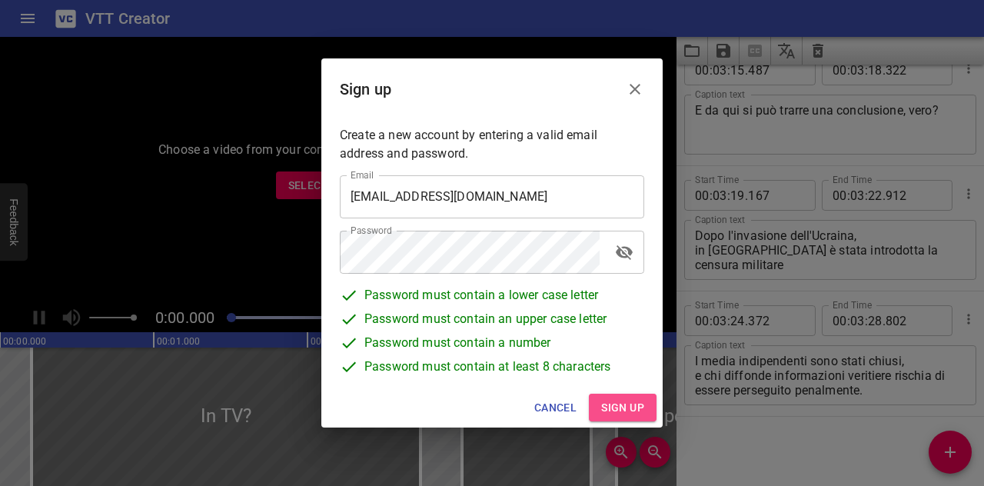
click at [618, 398] on span "Sign up" at bounding box center [622, 407] width 43 height 19
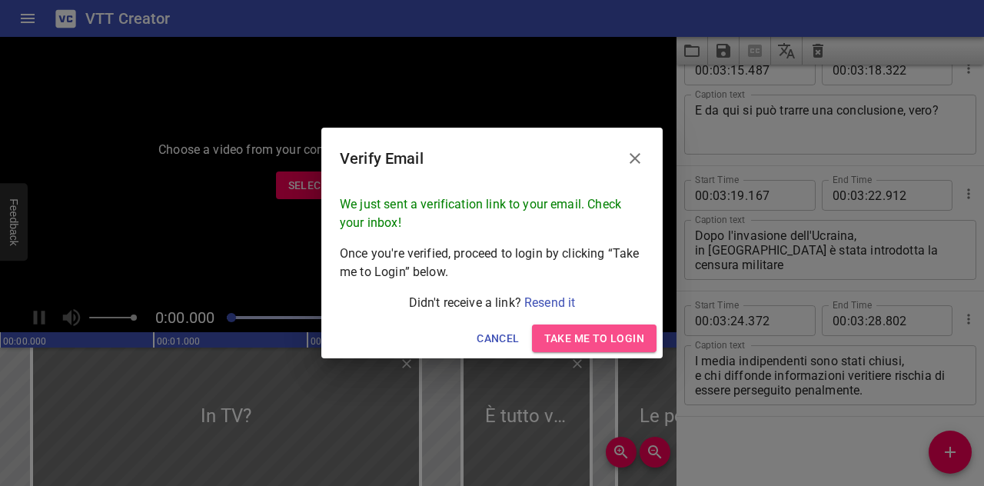
click at [543, 335] on button "Take me to Login" at bounding box center [594, 338] width 125 height 28
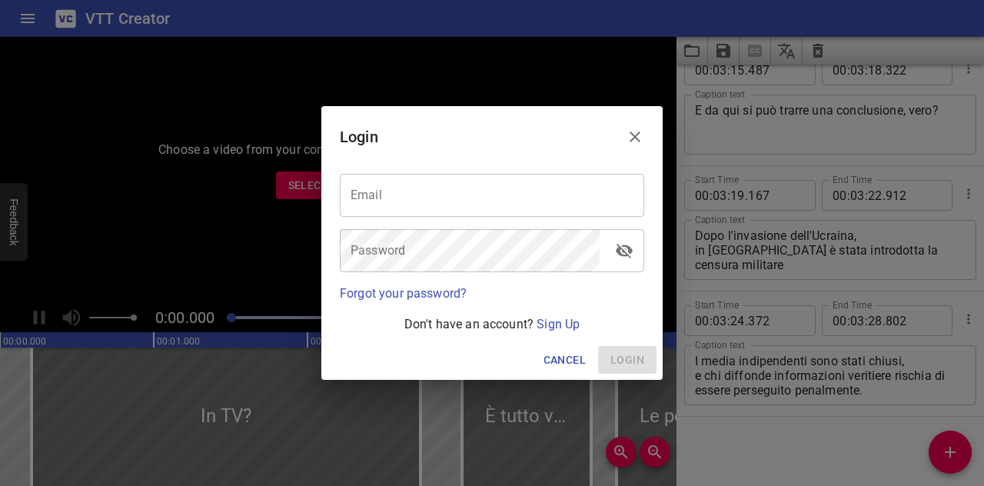
click at [484, 187] on input "email" at bounding box center [492, 195] width 304 height 43
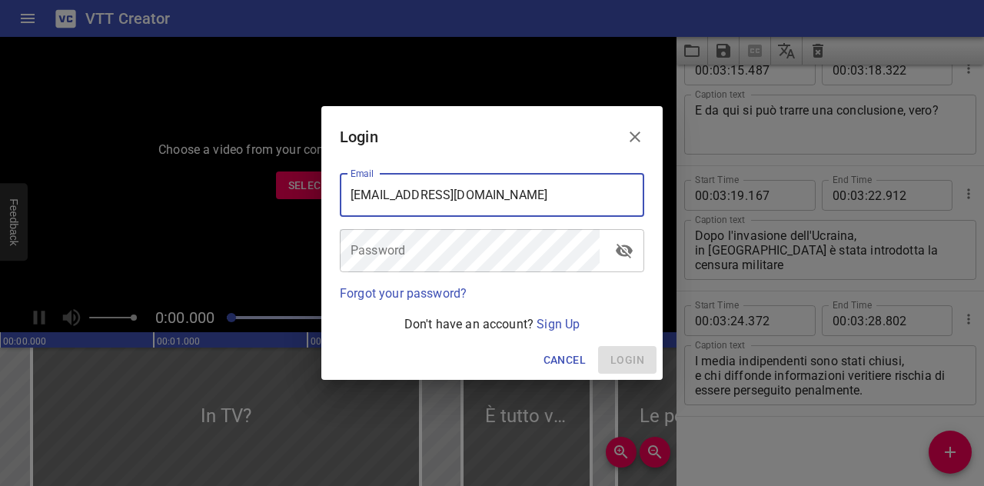
type input "valentinavecchio22.vv@gmail.com"
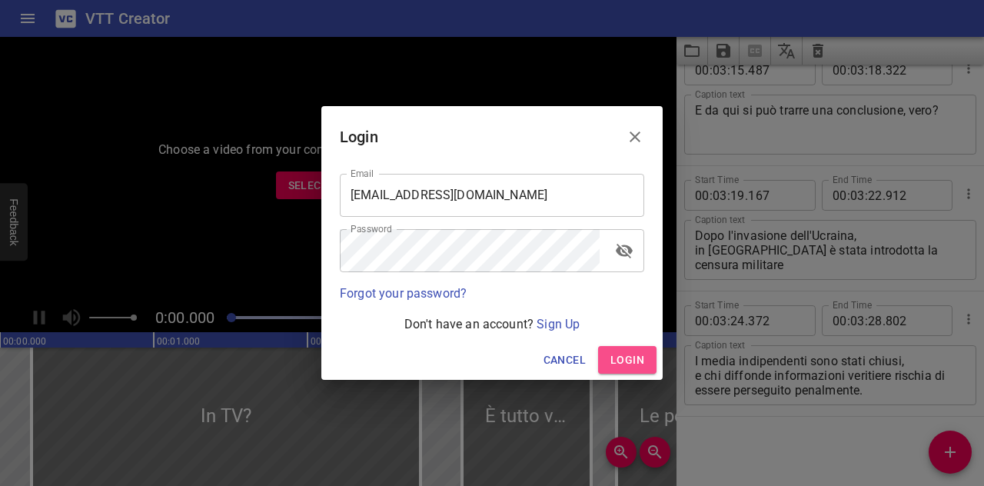
click at [616, 350] on span "Login" at bounding box center [627, 359] width 34 height 19
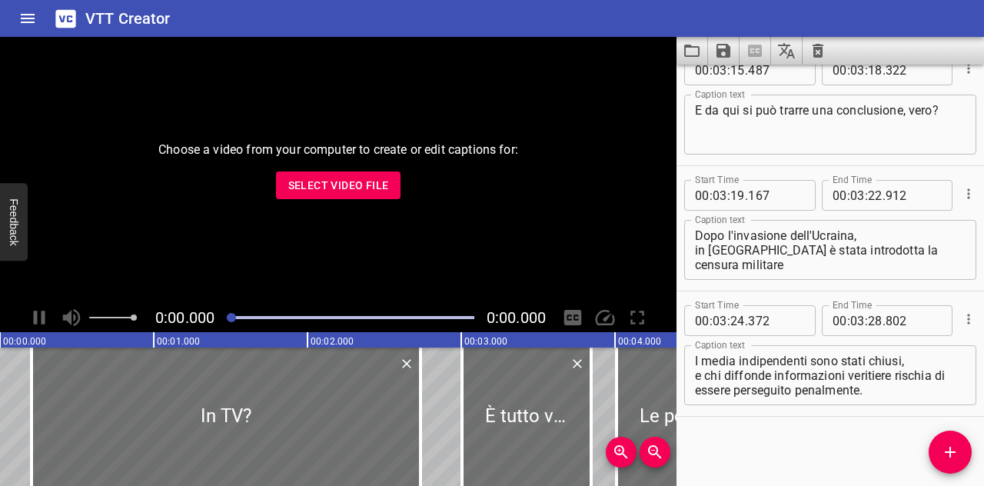
click at [320, 196] on button "Select Video File" at bounding box center [338, 185] width 125 height 28
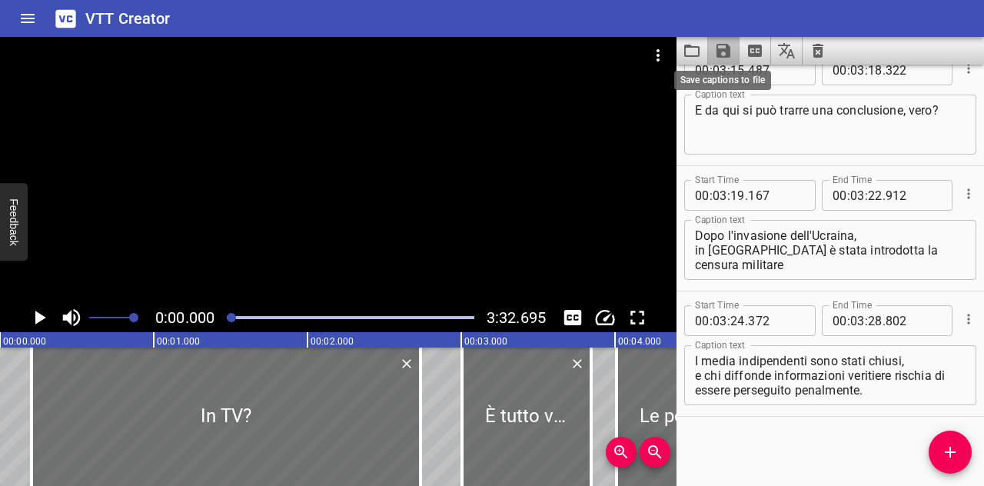
click at [719, 49] on icon "Save captions to file" at bounding box center [723, 51] width 14 height 14
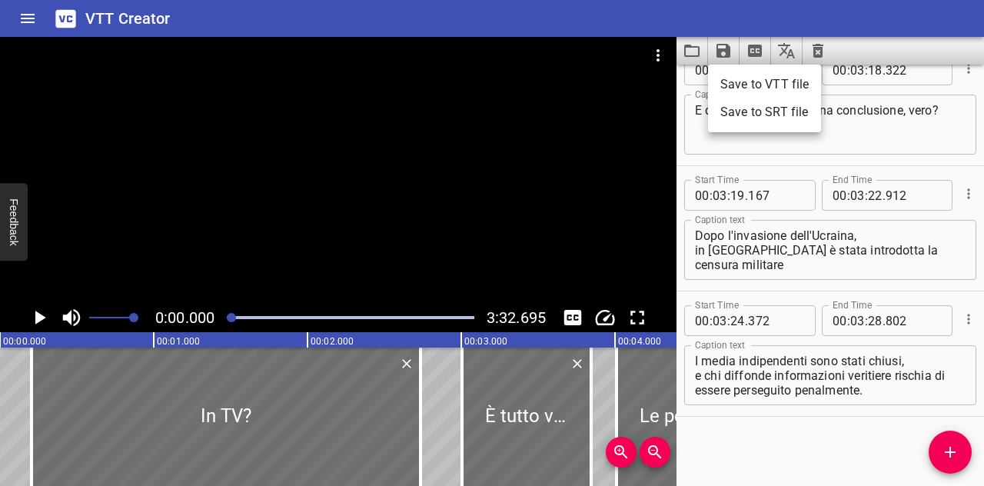
click at [28, 14] on div at bounding box center [492, 243] width 984 height 486
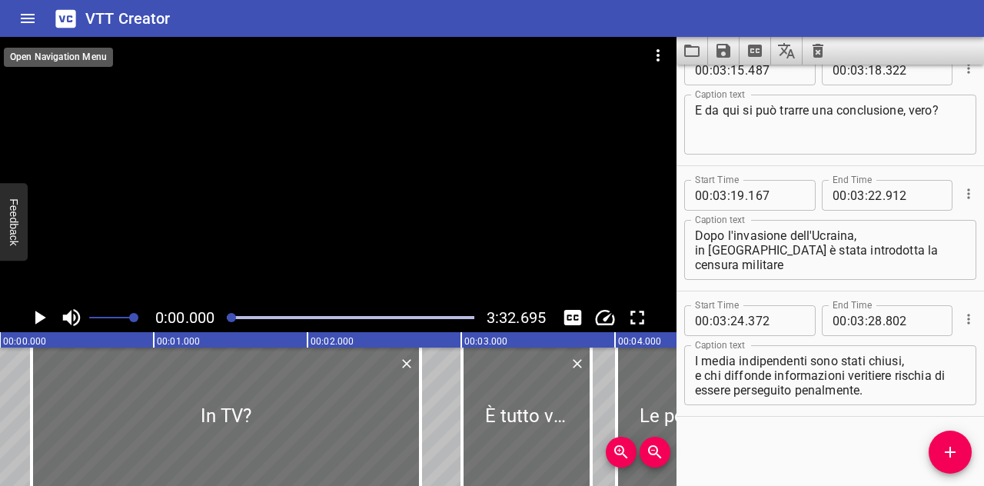
click at [28, 15] on icon "Home" at bounding box center [27, 18] width 18 height 18
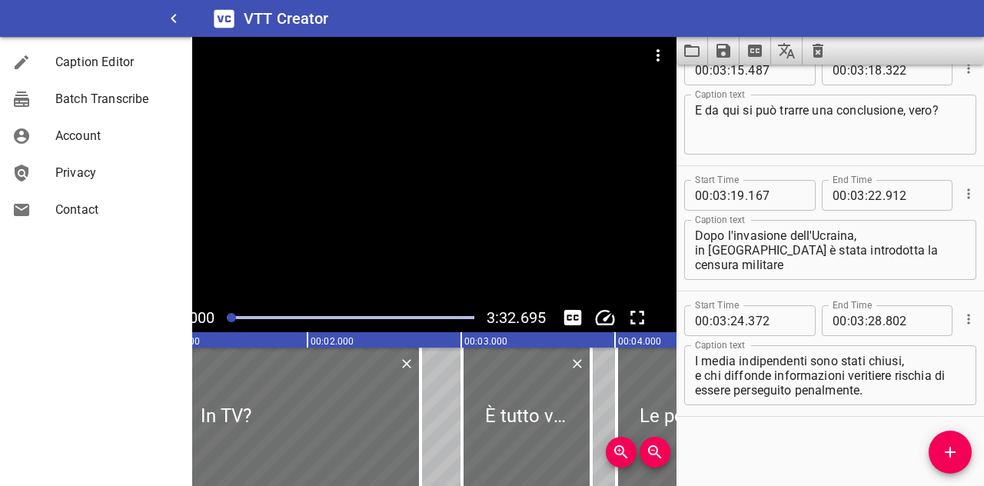
click at [679, 49] on button "Load captions from file" at bounding box center [692, 51] width 32 height 28
click at [725, 42] on icon "Save captions to file" at bounding box center [723, 51] width 18 height 18
click at [739, 109] on li "Save to SRT file" at bounding box center [764, 112] width 113 height 28
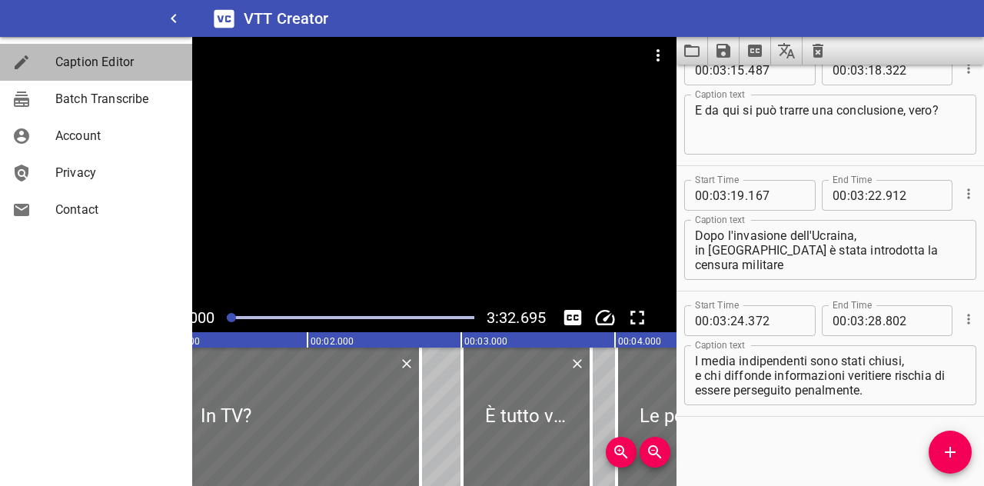
click at [88, 75] on link "Caption Editor" at bounding box center [96, 62] width 192 height 37
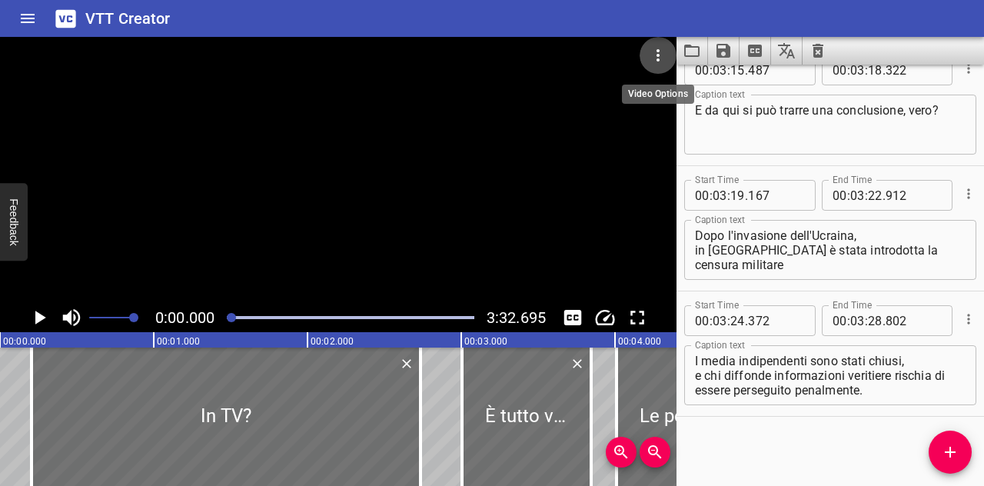
click at [674, 57] on button "Video Options" at bounding box center [657, 55] width 37 height 37
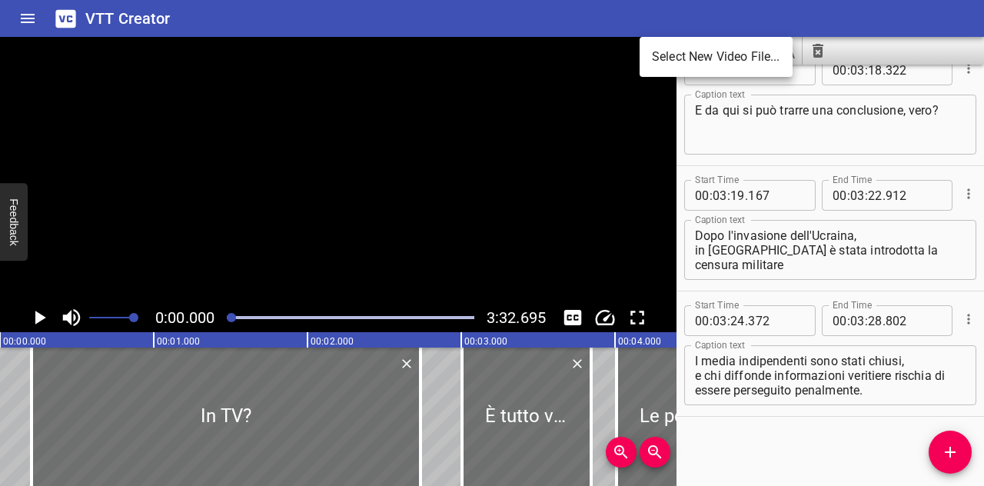
click at [655, 82] on div at bounding box center [492, 243] width 984 height 486
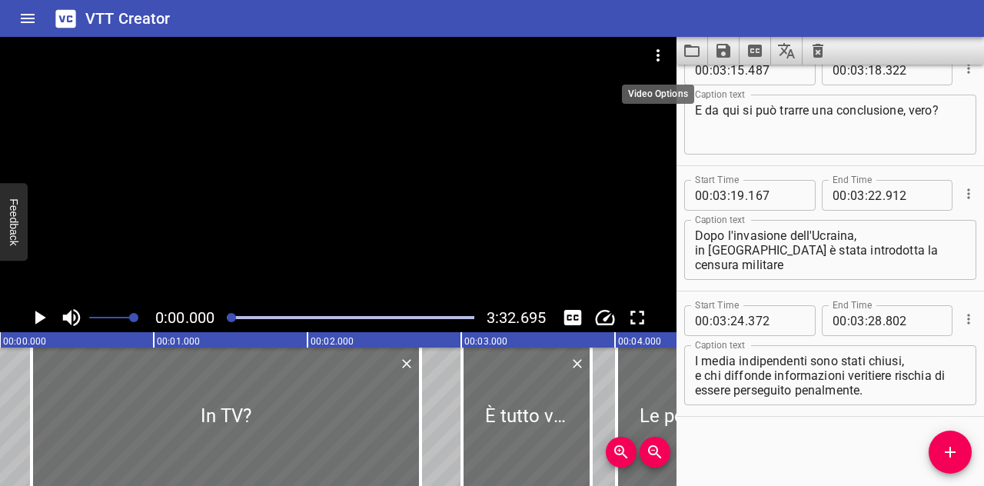
click at [659, 57] on icon "Video Options" at bounding box center [658, 55] width 18 height 18
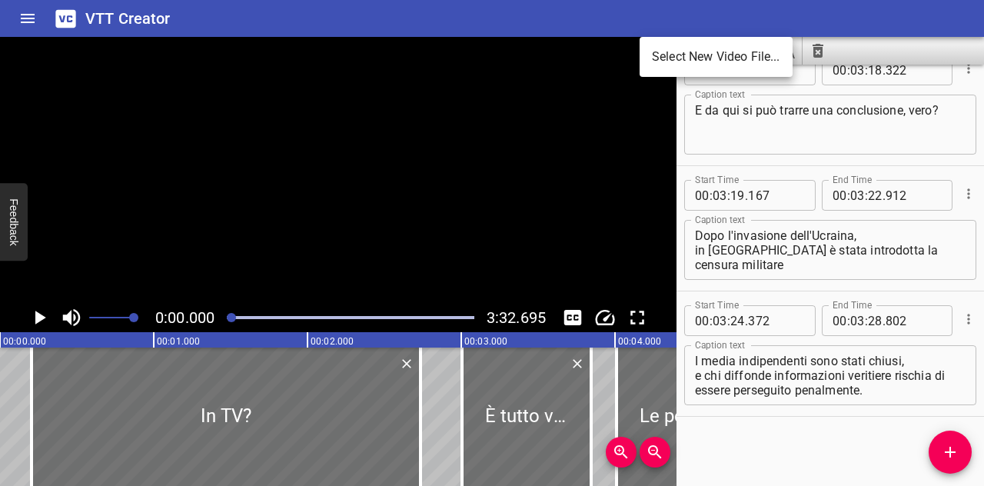
click at [796, 434] on div at bounding box center [492, 243] width 984 height 486
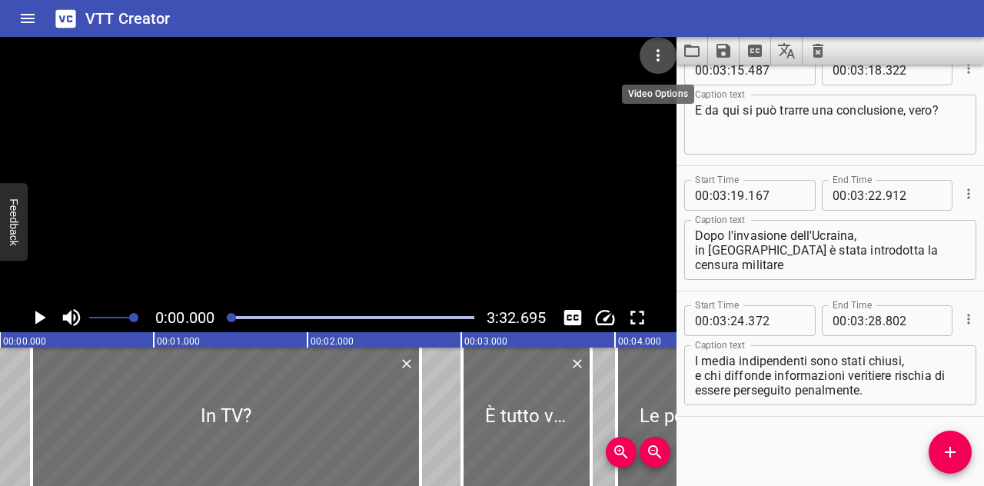
click at [653, 58] on icon "Video Options" at bounding box center [658, 55] width 18 height 18
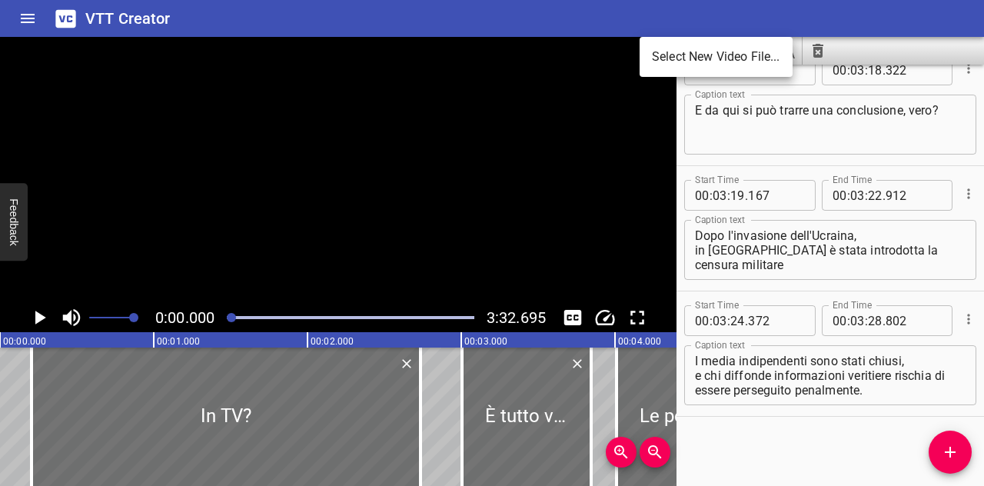
click at [658, 158] on div at bounding box center [492, 243] width 984 height 486
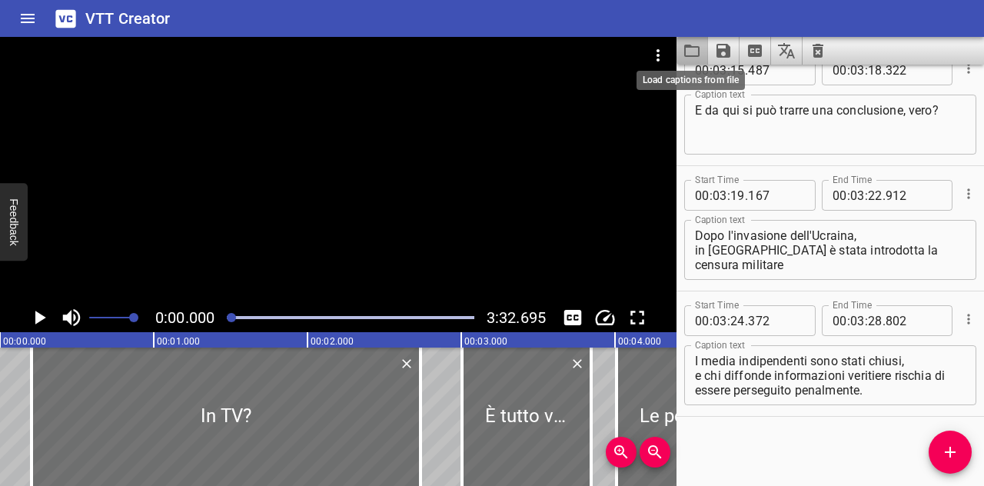
click at [692, 42] on icon "Load captions from file" at bounding box center [692, 51] width 18 height 18
click at [724, 53] on icon "Save captions to file" at bounding box center [723, 51] width 18 height 18
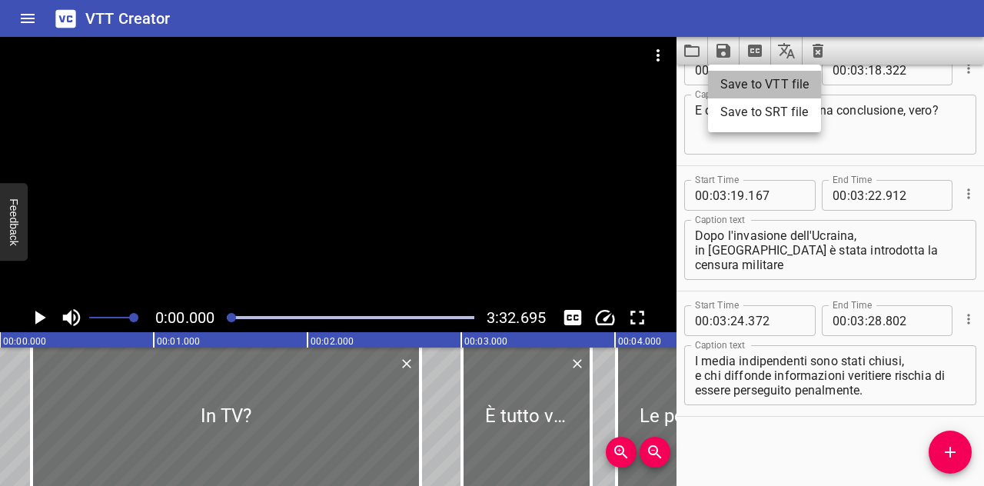
click at [738, 95] on li "Save to VTT file" at bounding box center [764, 85] width 113 height 28
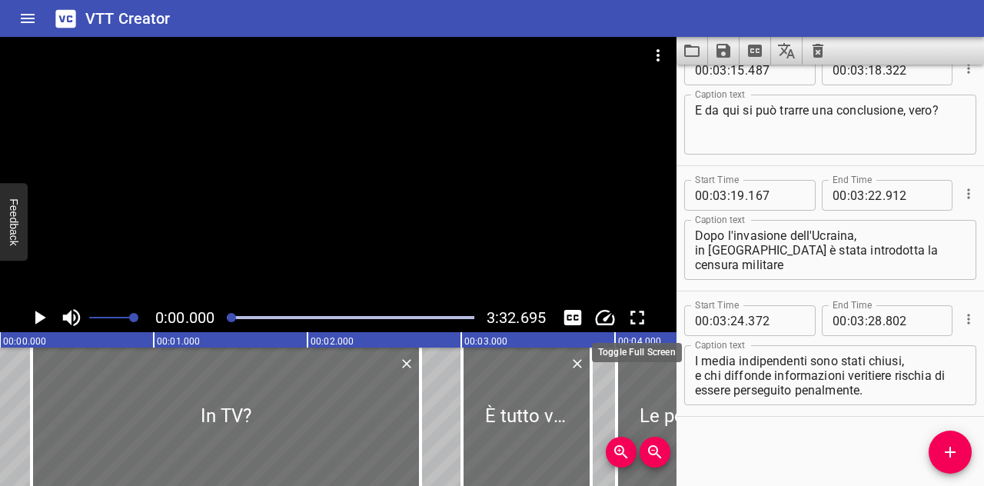
click at [627, 320] on icon "Toggle fullscreen" at bounding box center [637, 317] width 23 height 23
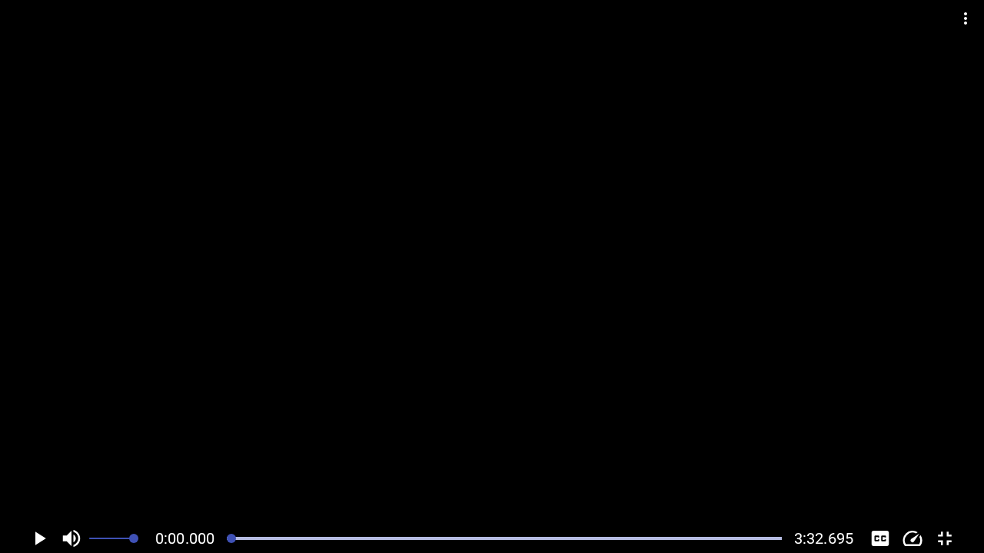
click at [983, 13] on div at bounding box center [492, 18] width 984 height 37
click at [968, 17] on icon "Video Options" at bounding box center [965, 18] width 18 height 18
click at [942, 485] on icon "Toggle fullscreen" at bounding box center [944, 538] width 23 height 23
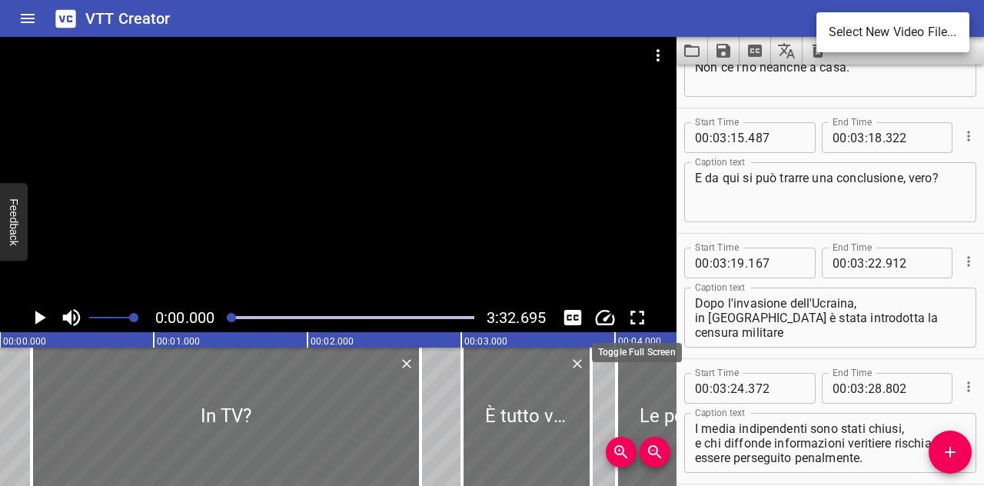
scroll to position [7418, 0]
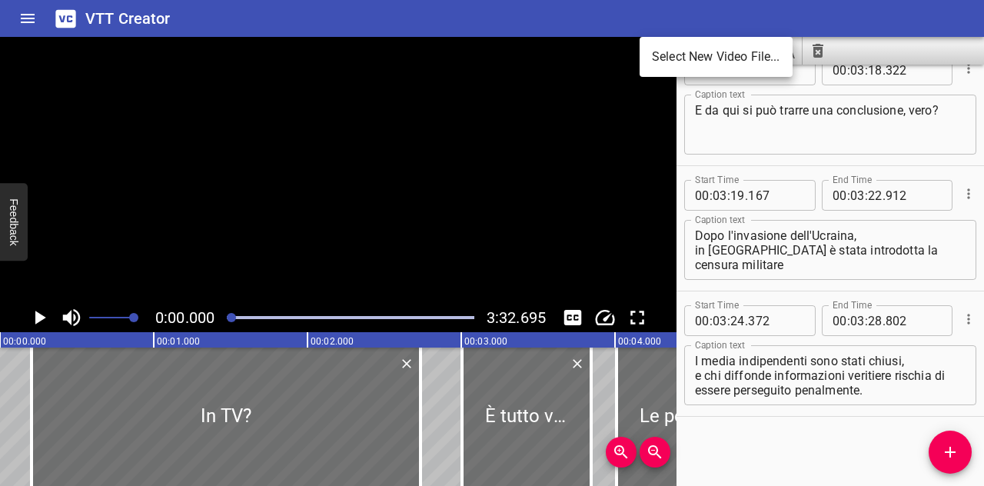
click at [853, 39] on div at bounding box center [492, 243] width 984 height 486
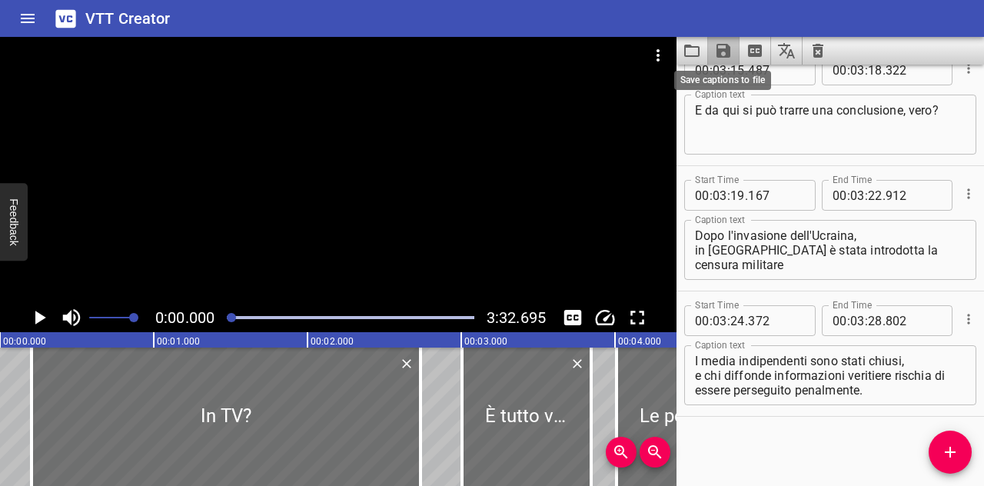
click at [714, 48] on icon "Save captions to file" at bounding box center [723, 51] width 18 height 18
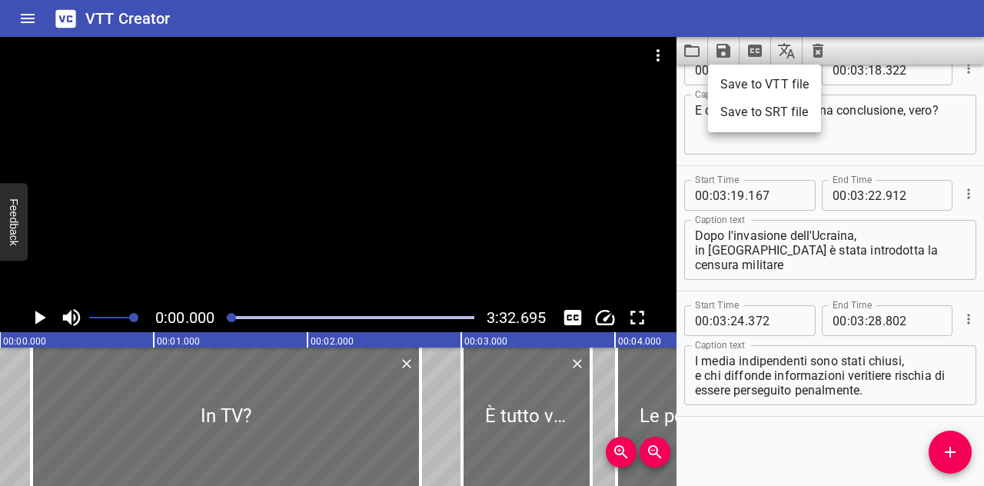
click at [833, 43] on div at bounding box center [492, 243] width 984 height 486
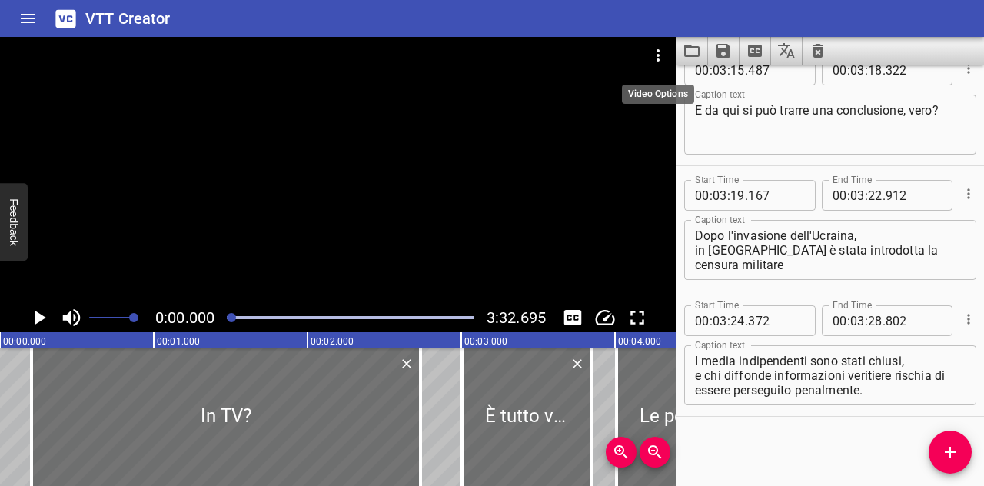
click at [653, 51] on icon "Video Options" at bounding box center [658, 55] width 18 height 18
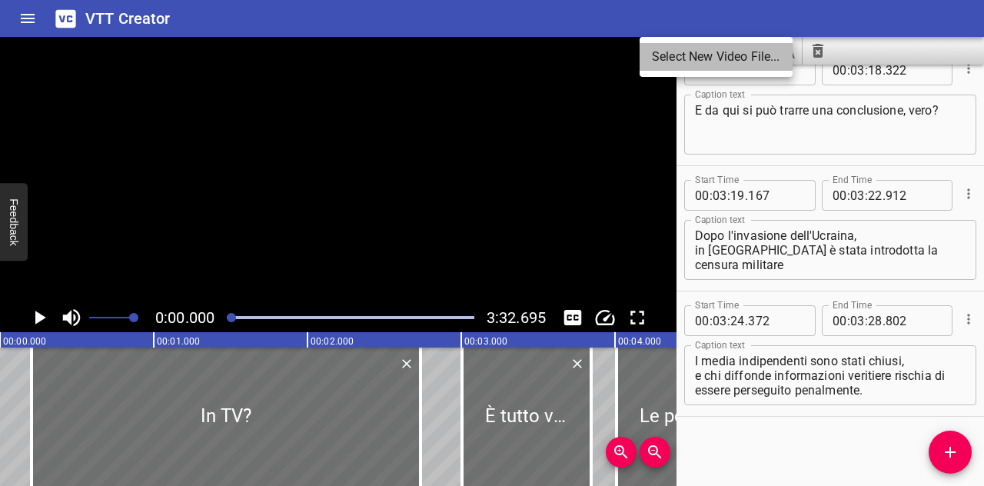
click at [679, 65] on li "Select New Video File..." at bounding box center [715, 57] width 153 height 28
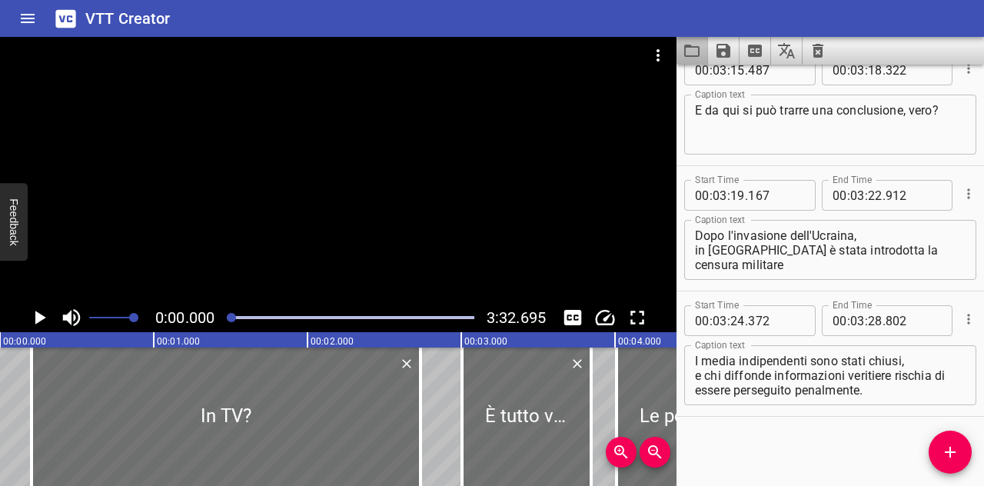
click at [687, 61] on button "Load captions from file" at bounding box center [692, 51] width 32 height 28
click at [726, 58] on icon "Save captions to file" at bounding box center [723, 51] width 18 height 18
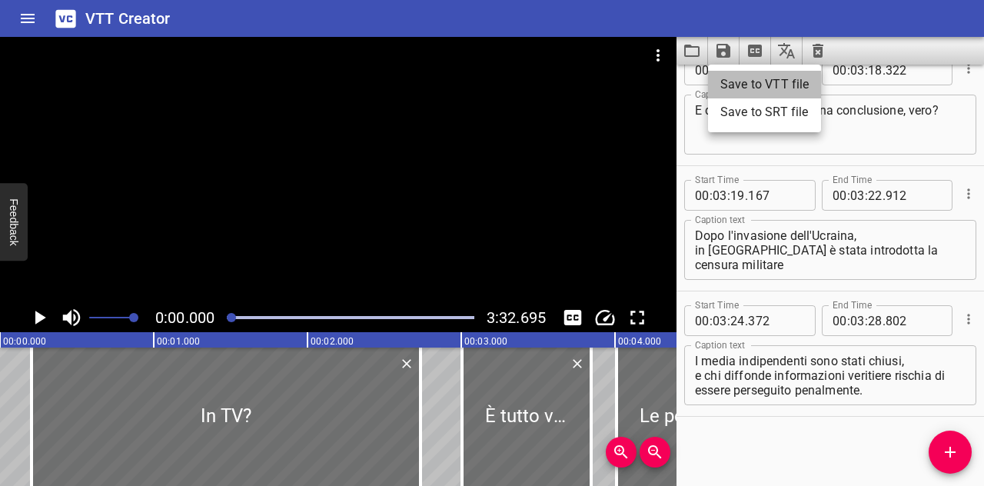
click at [722, 81] on li "Save to VTT file" at bounding box center [764, 85] width 113 height 28
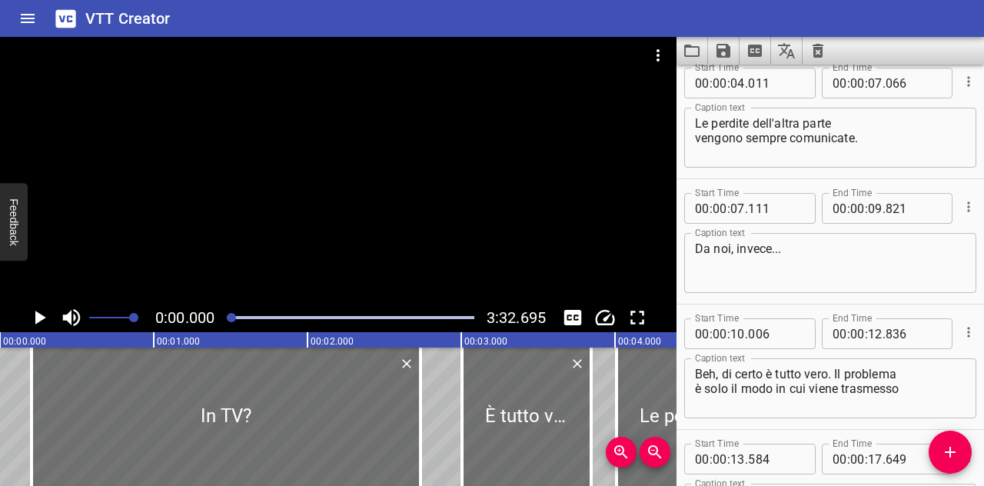
scroll to position [288, 0]
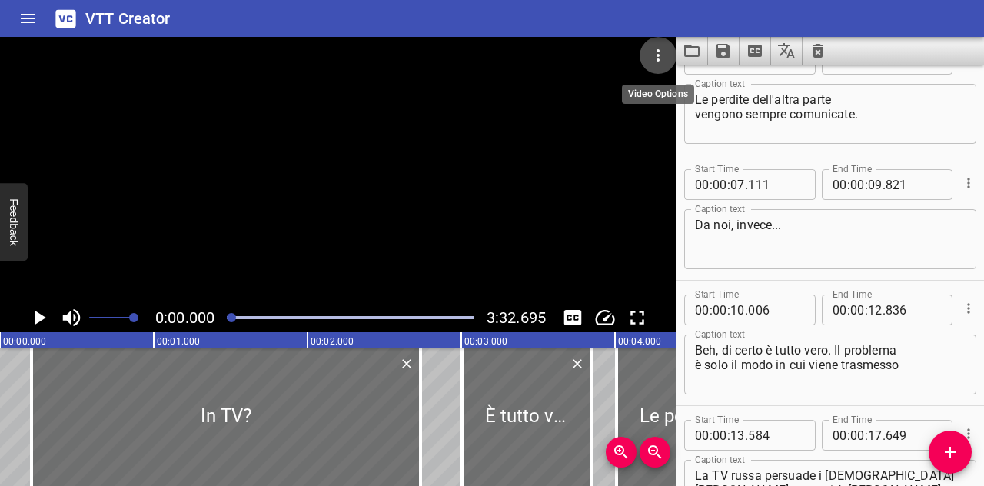
click at [659, 55] on icon "Video Options" at bounding box center [658, 55] width 18 height 18
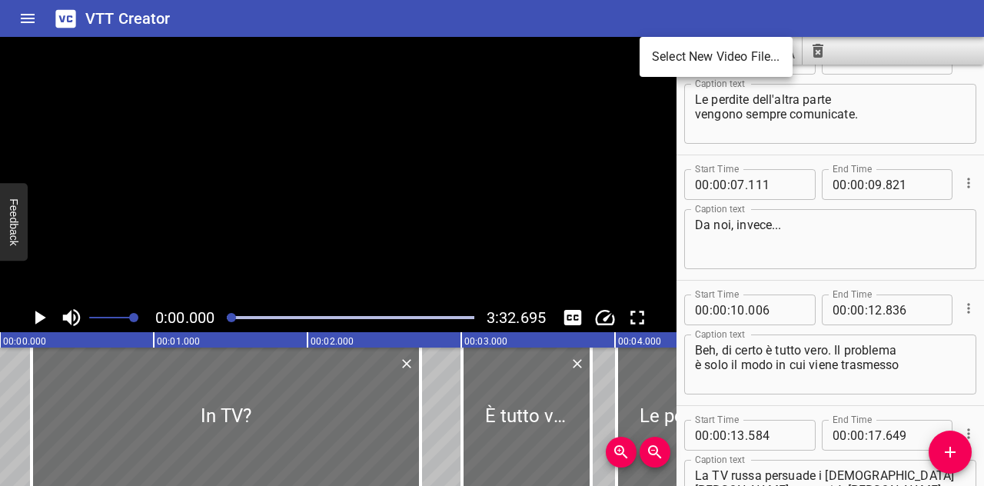
click at [704, 12] on div at bounding box center [492, 243] width 984 height 486
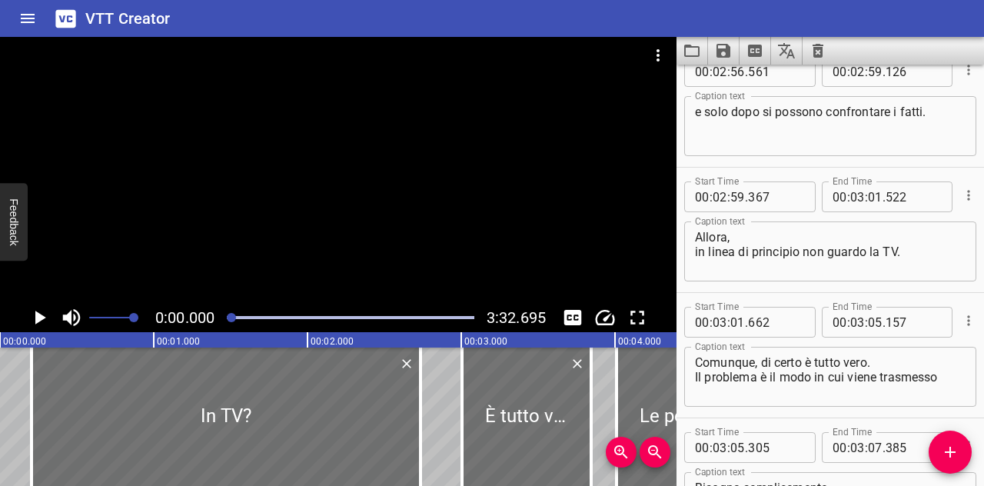
scroll to position [7418, 0]
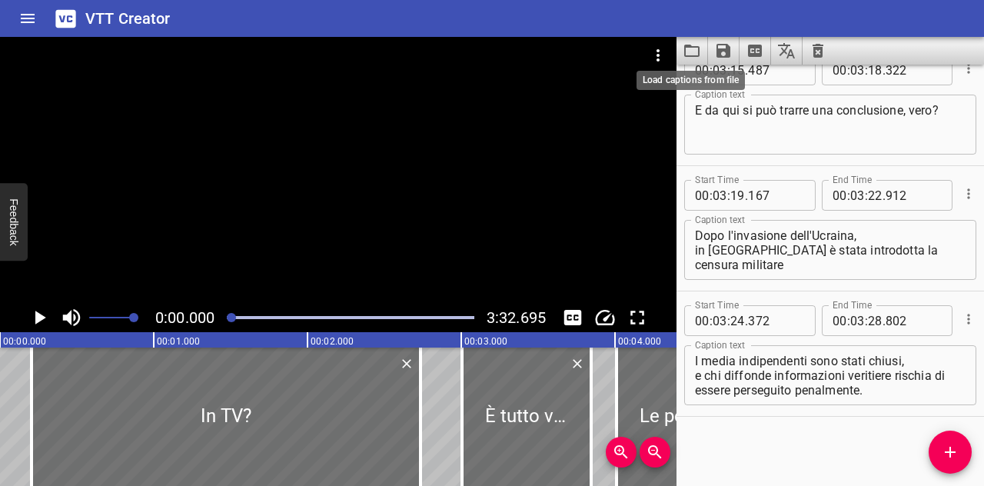
click at [688, 55] on icon "Load captions from file" at bounding box center [692, 51] width 18 height 18
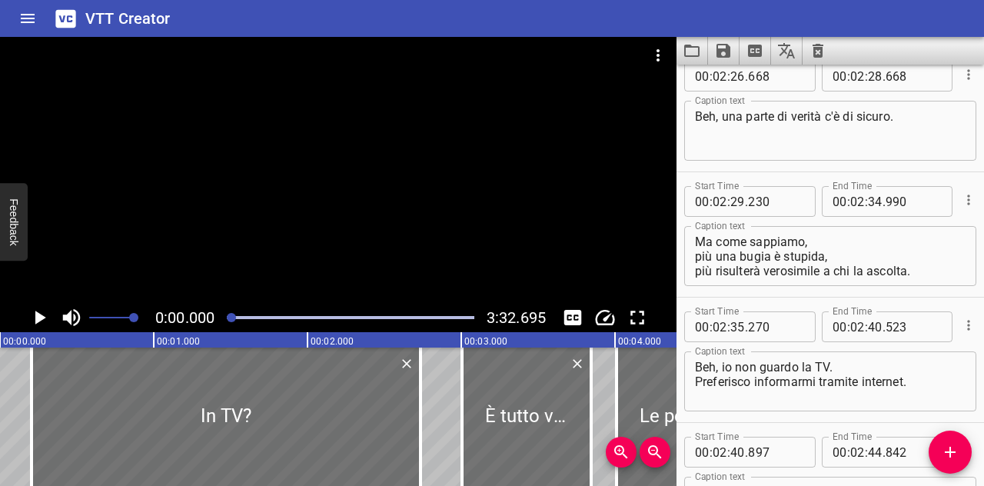
scroll to position [5771, 0]
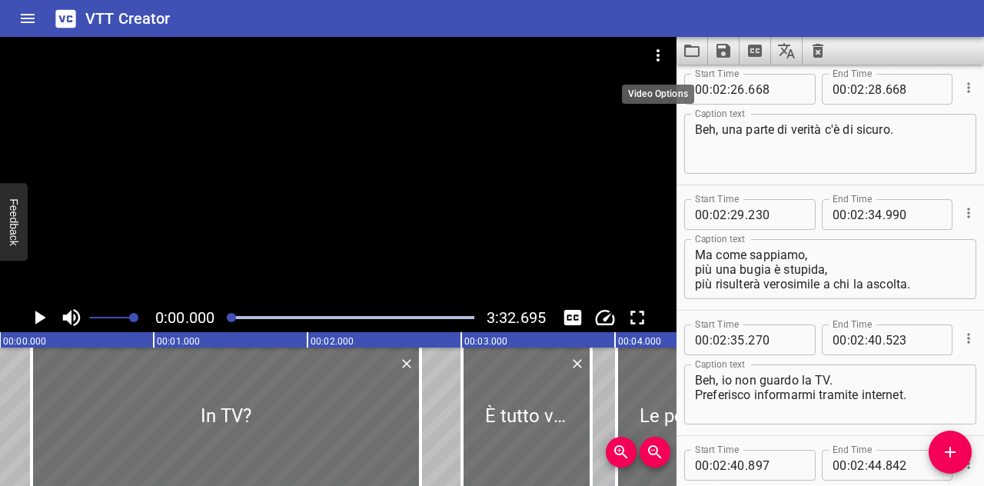
click at [664, 65] on button "Video Options" at bounding box center [657, 55] width 37 height 37
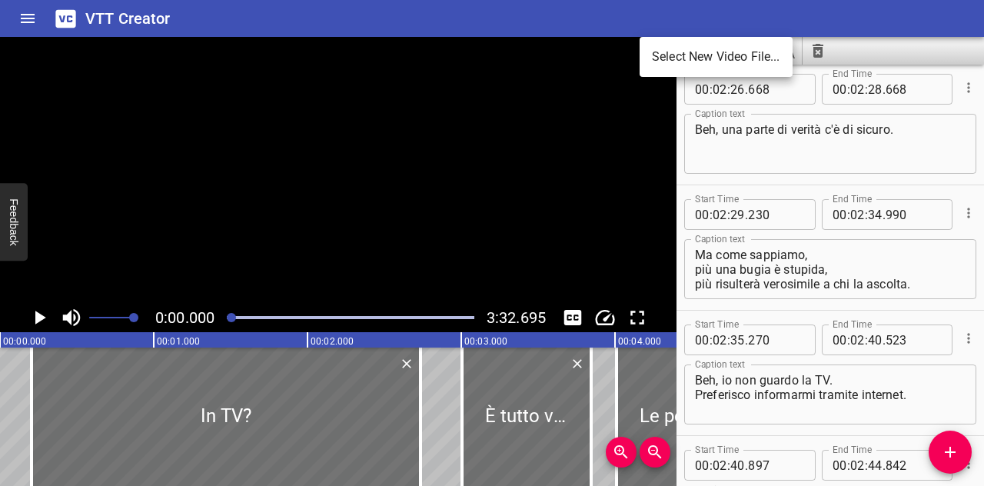
click at [893, 57] on div at bounding box center [492, 243] width 984 height 486
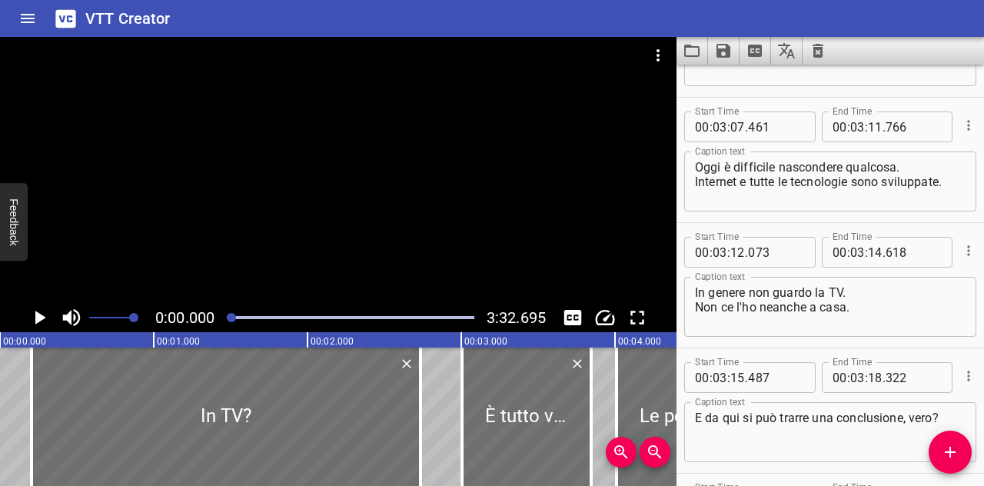
scroll to position [7418, 0]
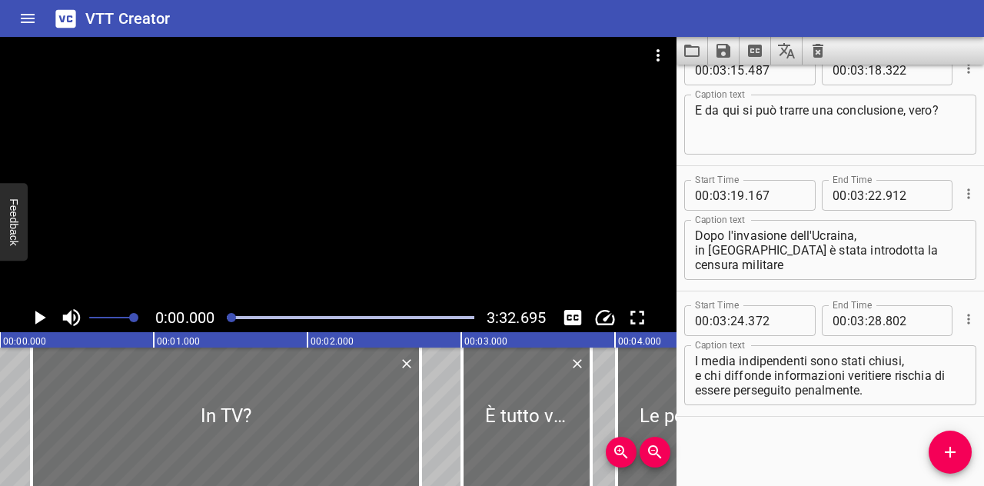
click at [824, 430] on div "Start Time 00 : 00 : 00 . 205 Start Time End Time 00 : 00 : 02 . 735 End Time C…" at bounding box center [829, 275] width 307 height 421
click at [655, 51] on icon "Video Options" at bounding box center [658, 55] width 18 height 18
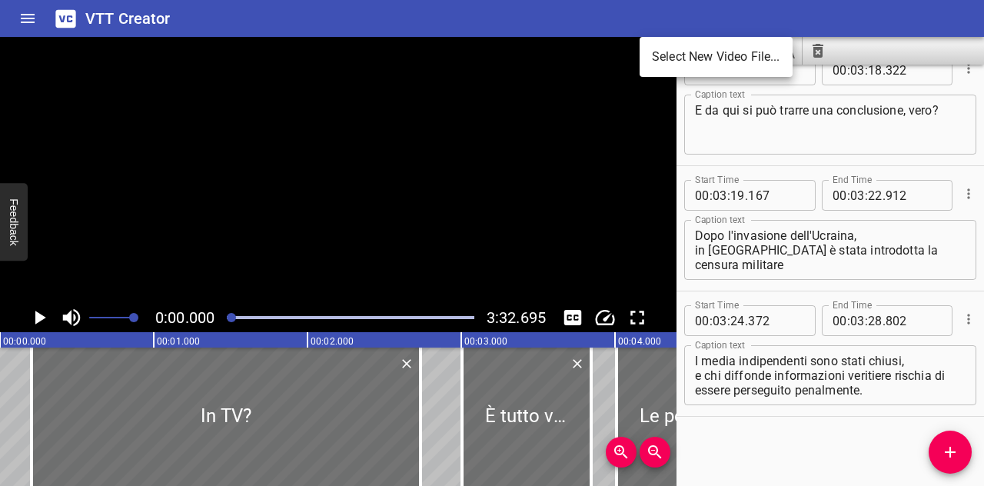
click at [832, 404] on div at bounding box center [492, 243] width 984 height 486
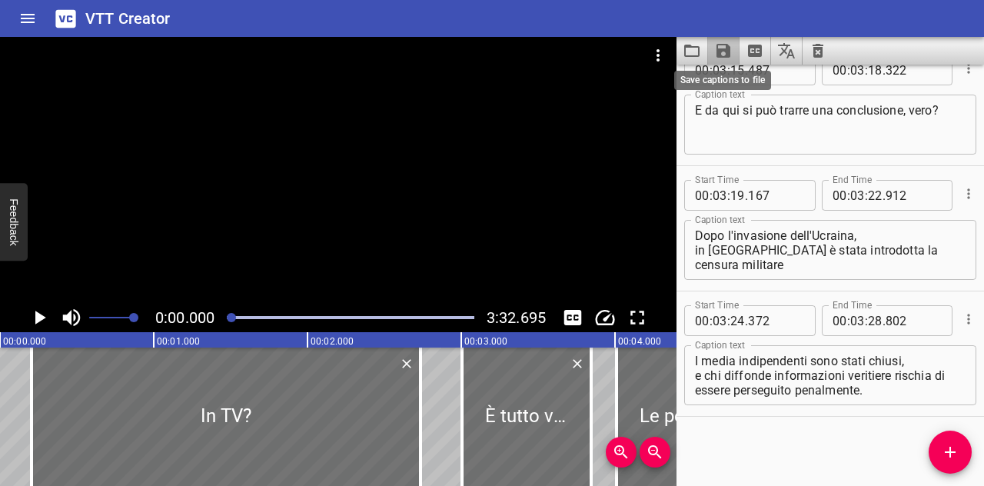
click at [730, 52] on icon "Save captions to file" at bounding box center [723, 51] width 18 height 18
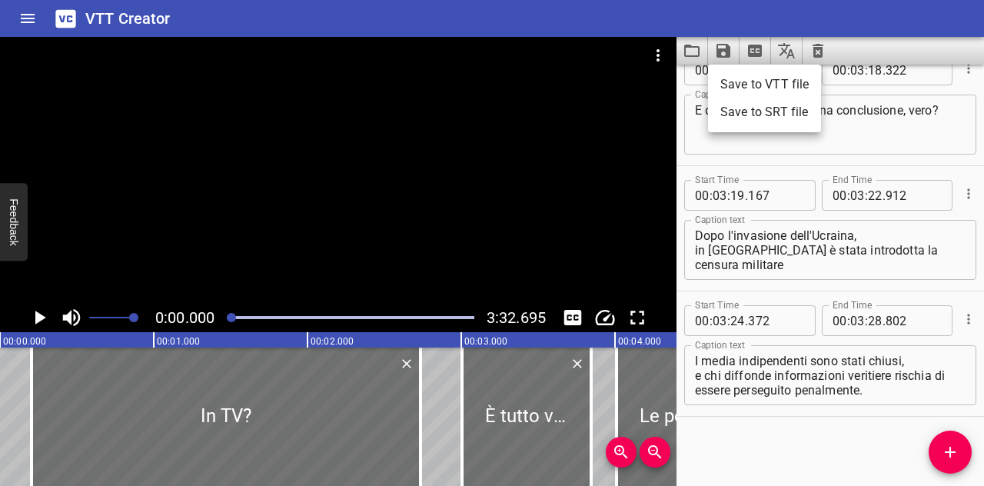
click at [686, 58] on div at bounding box center [492, 243] width 984 height 486
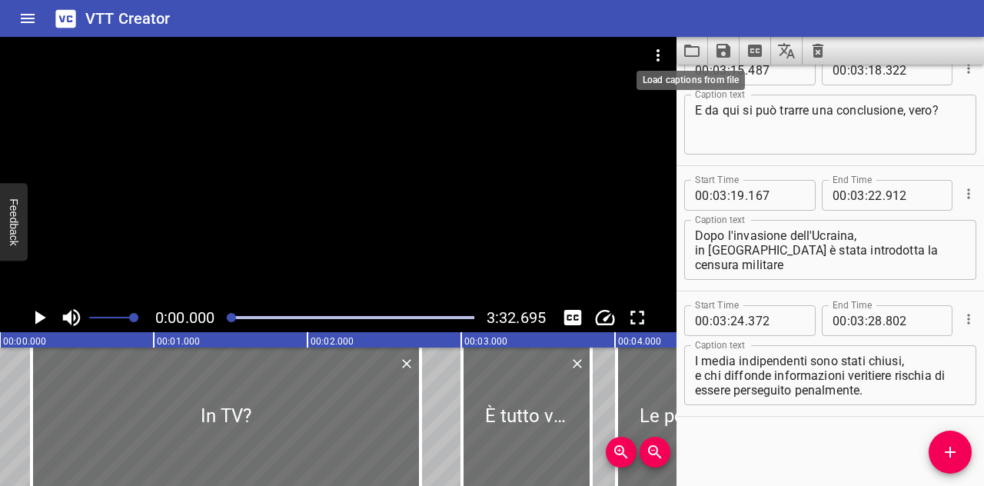
click at [686, 58] on icon "Load captions from file" at bounding box center [692, 51] width 18 height 18
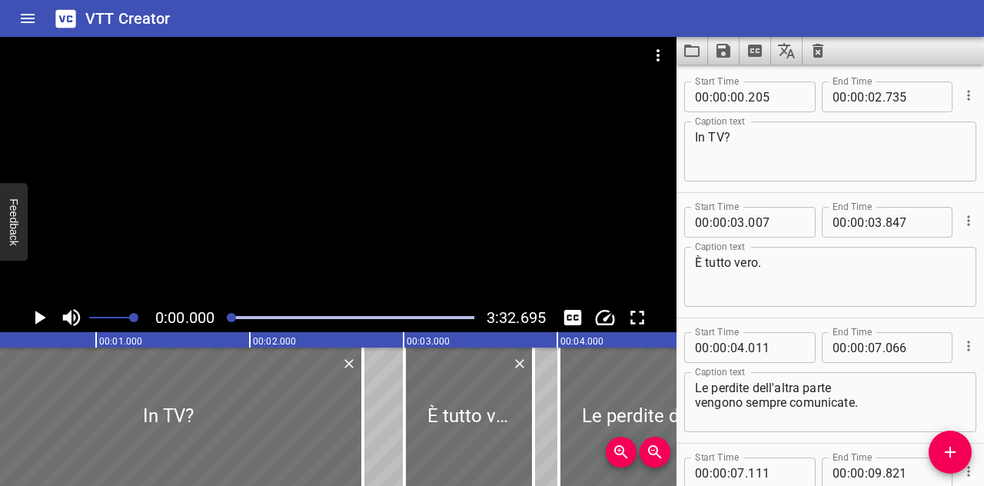
scroll to position [0, 0]
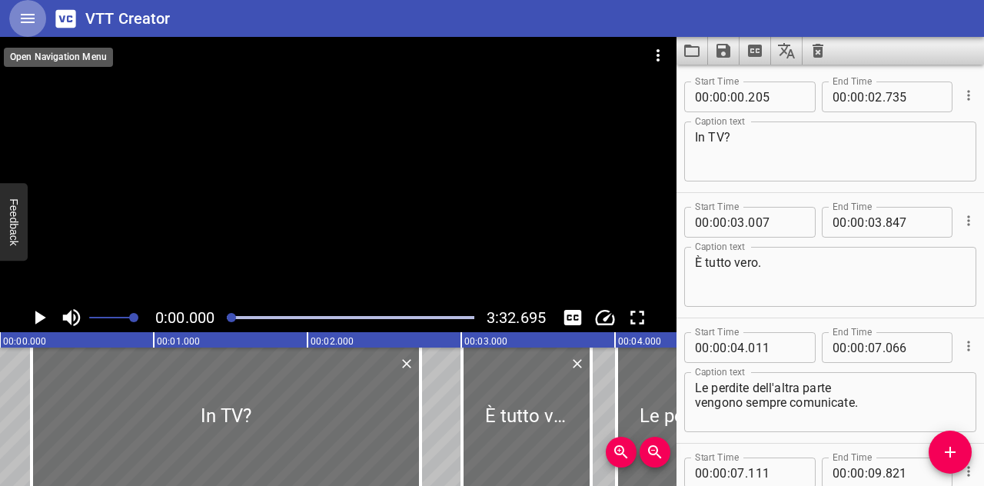
click at [28, 27] on icon "Home" at bounding box center [27, 18] width 18 height 18
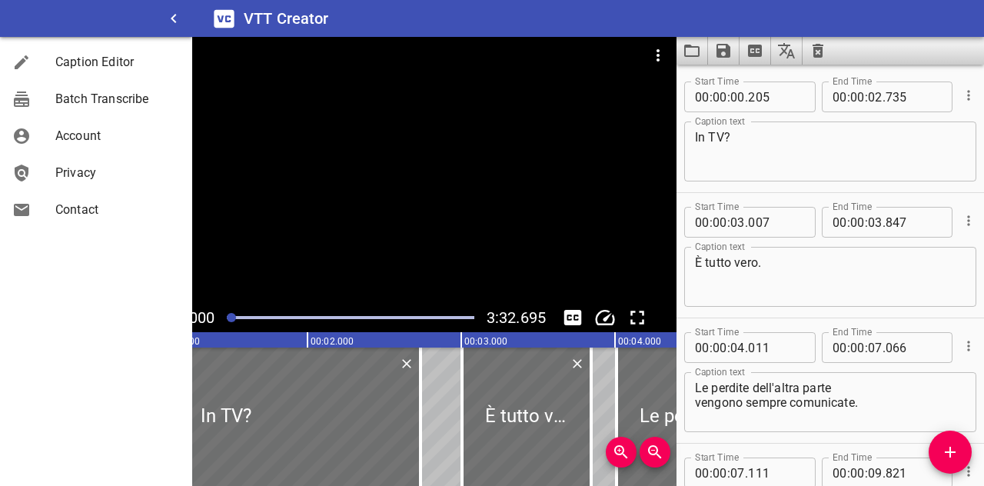
click at [97, 147] on link "Account" at bounding box center [96, 136] width 192 height 37
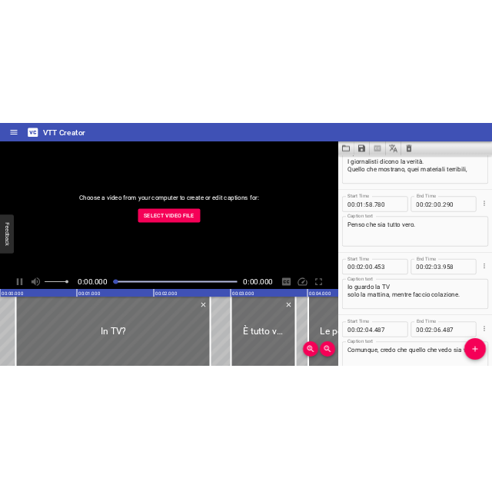
scroll to position [4568, 0]
